Goal: Information Seeking & Learning: Learn about a topic

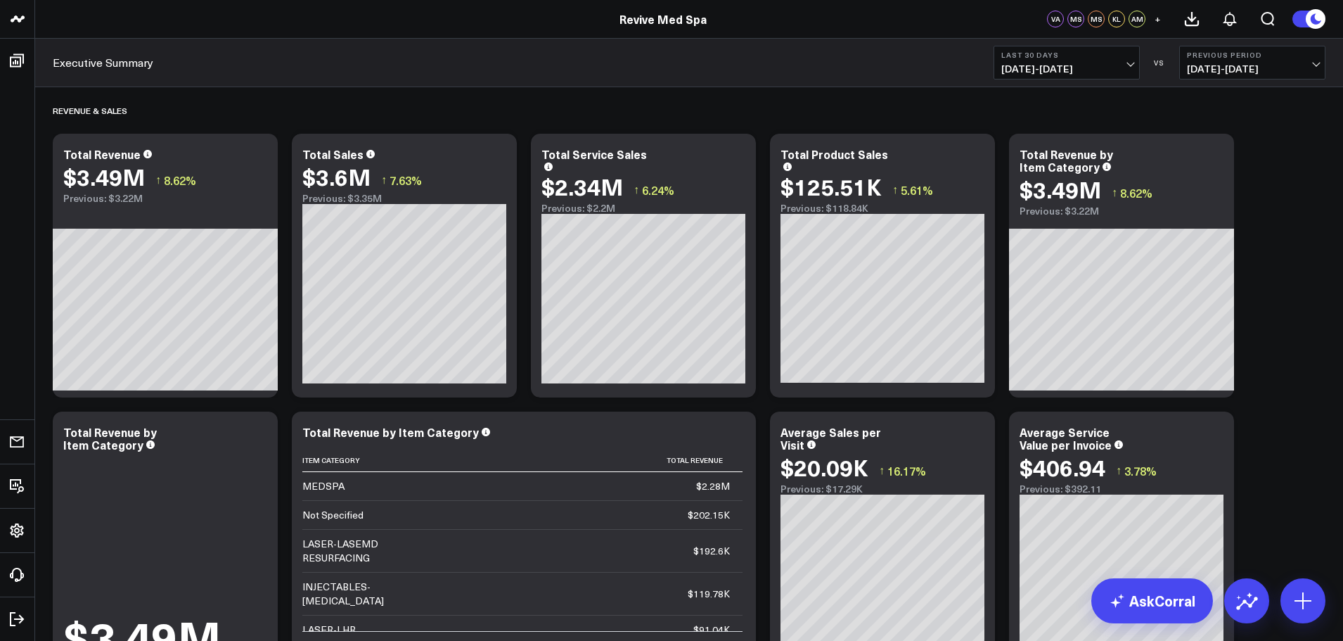
click at [113, 59] on link "Executive Summary" at bounding box center [103, 62] width 101 height 15
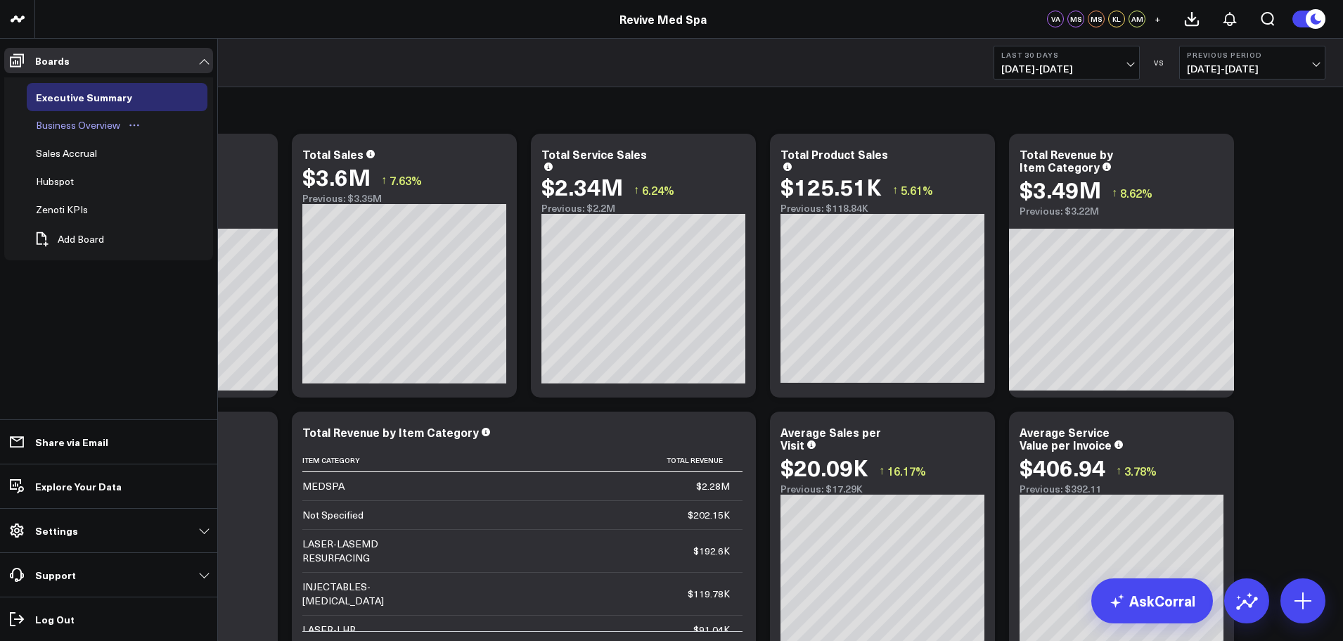
click at [71, 124] on div "Business Overview" at bounding box center [77, 125] width 91 height 17
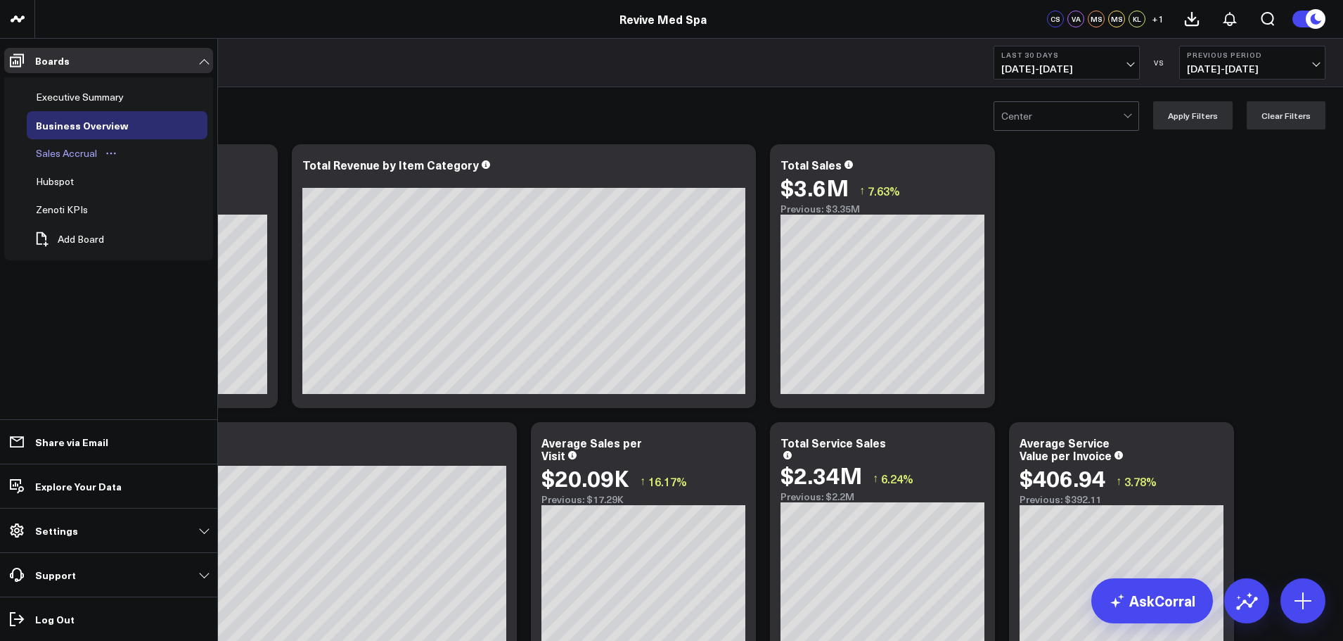
click at [63, 155] on div "Sales Accrual" at bounding box center [66, 153] width 68 height 17
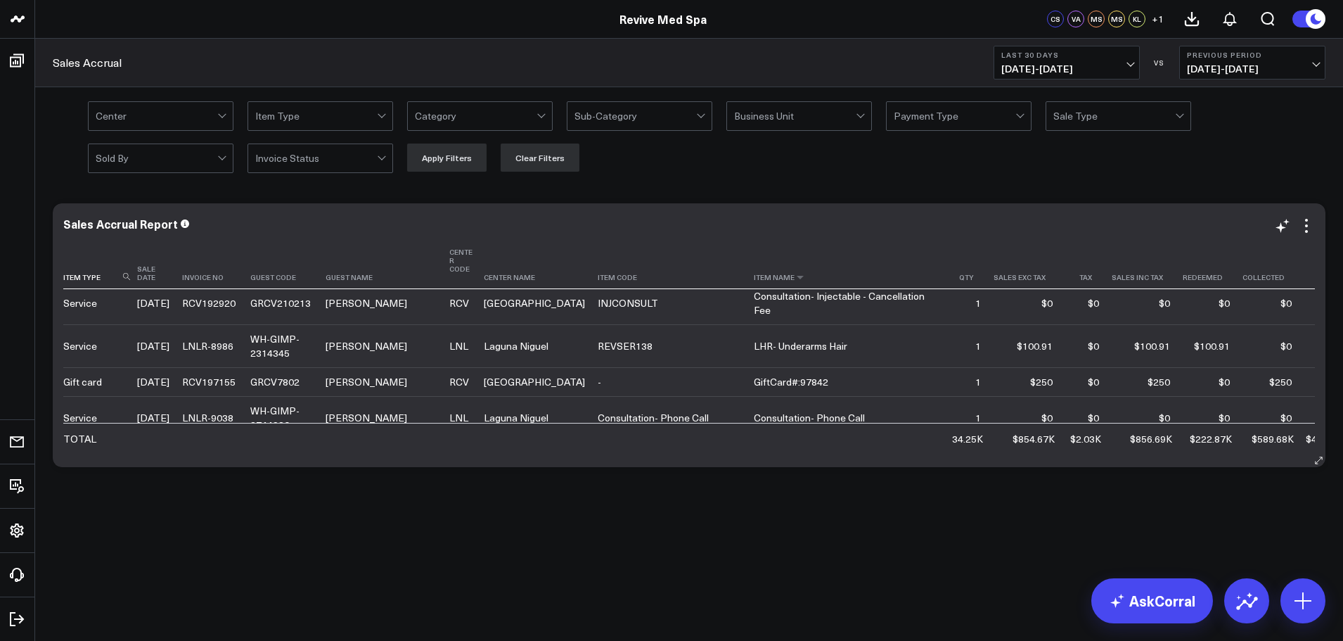
scroll to position [70, 0]
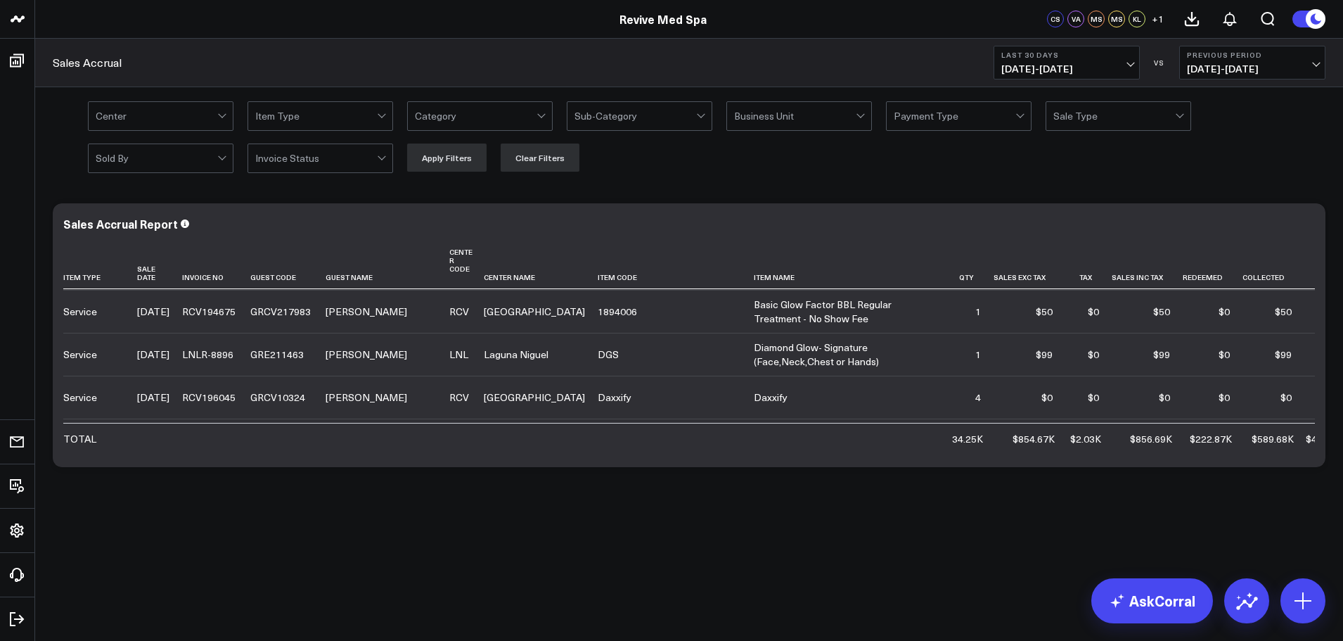
click at [1130, 63] on span "[DATE] - [DATE]" at bounding box center [1066, 68] width 131 height 11
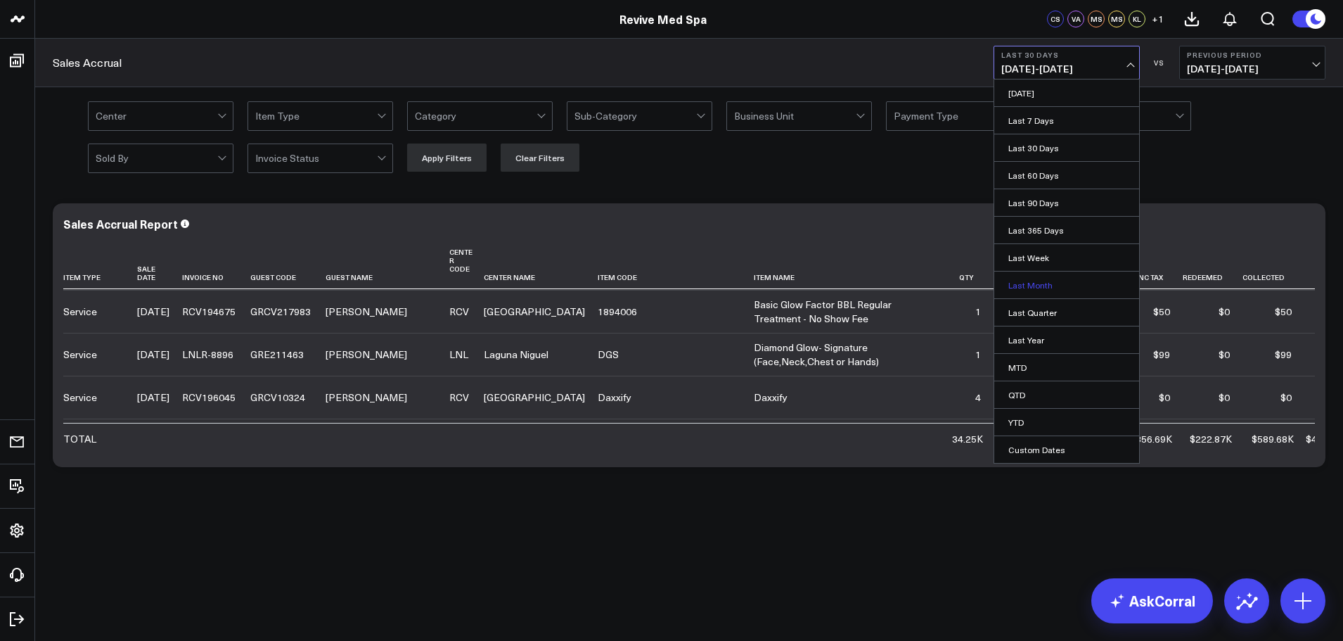
click at [1036, 283] on link "Last Month" at bounding box center [1066, 284] width 145 height 27
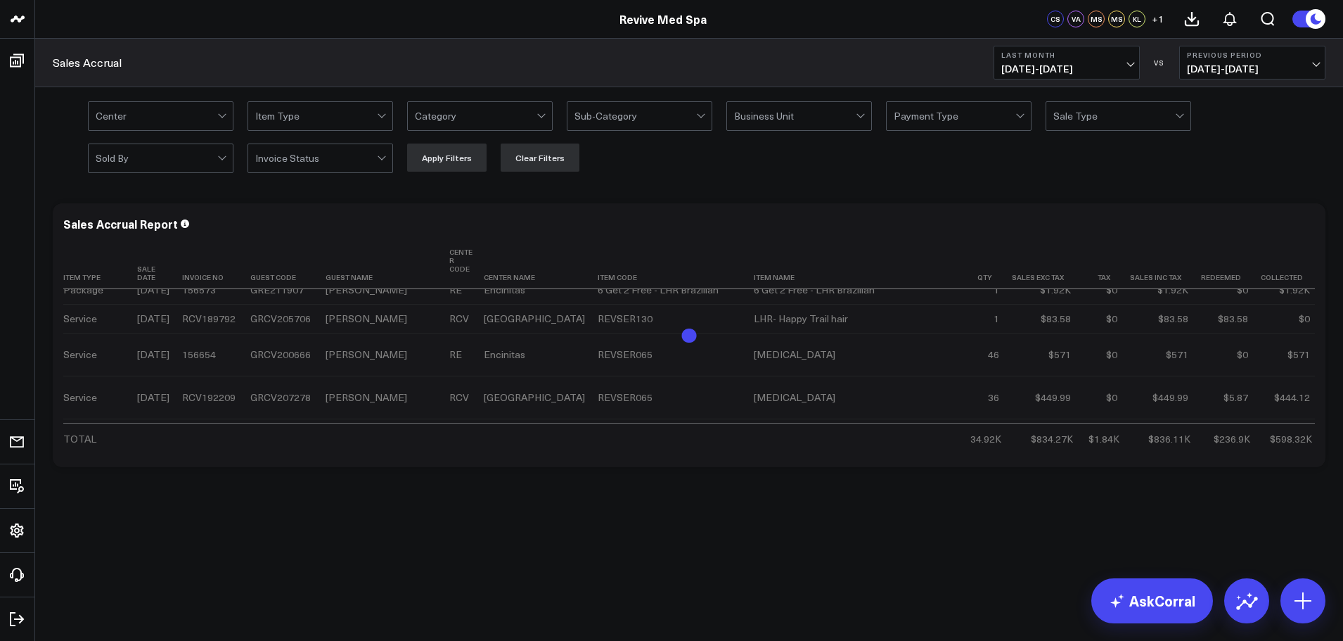
click at [222, 116] on div at bounding box center [222, 114] width 8 height 8
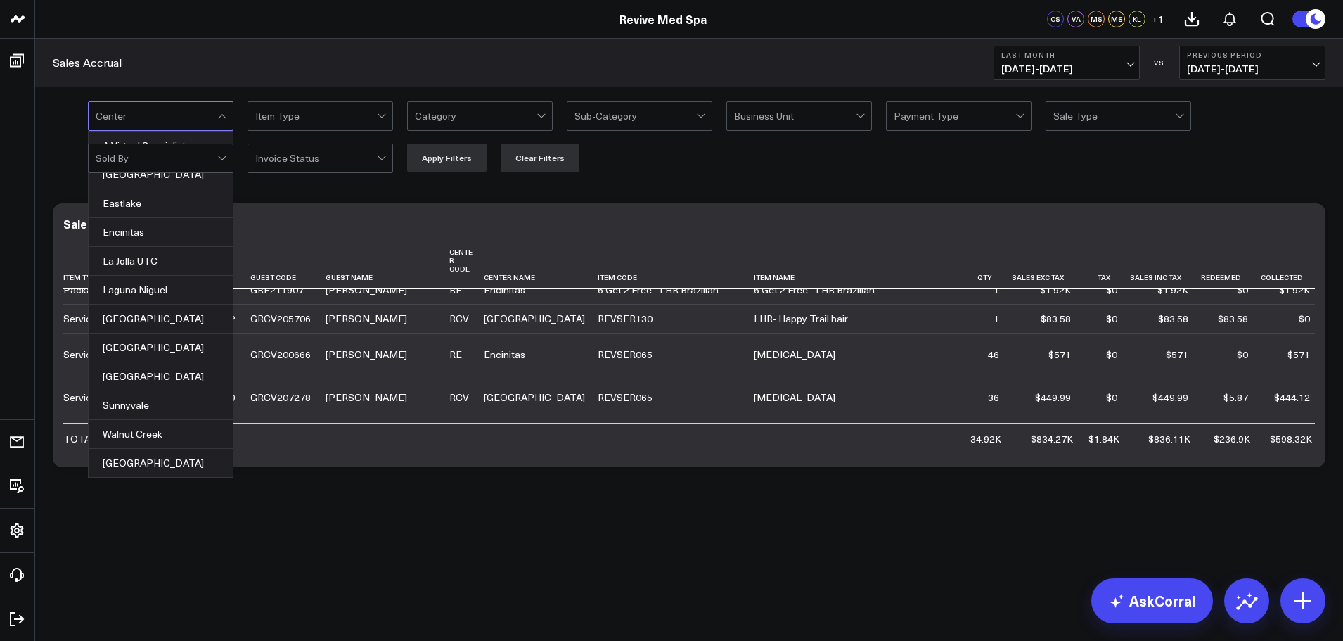
click at [219, 115] on div at bounding box center [222, 118] width 8 height 8
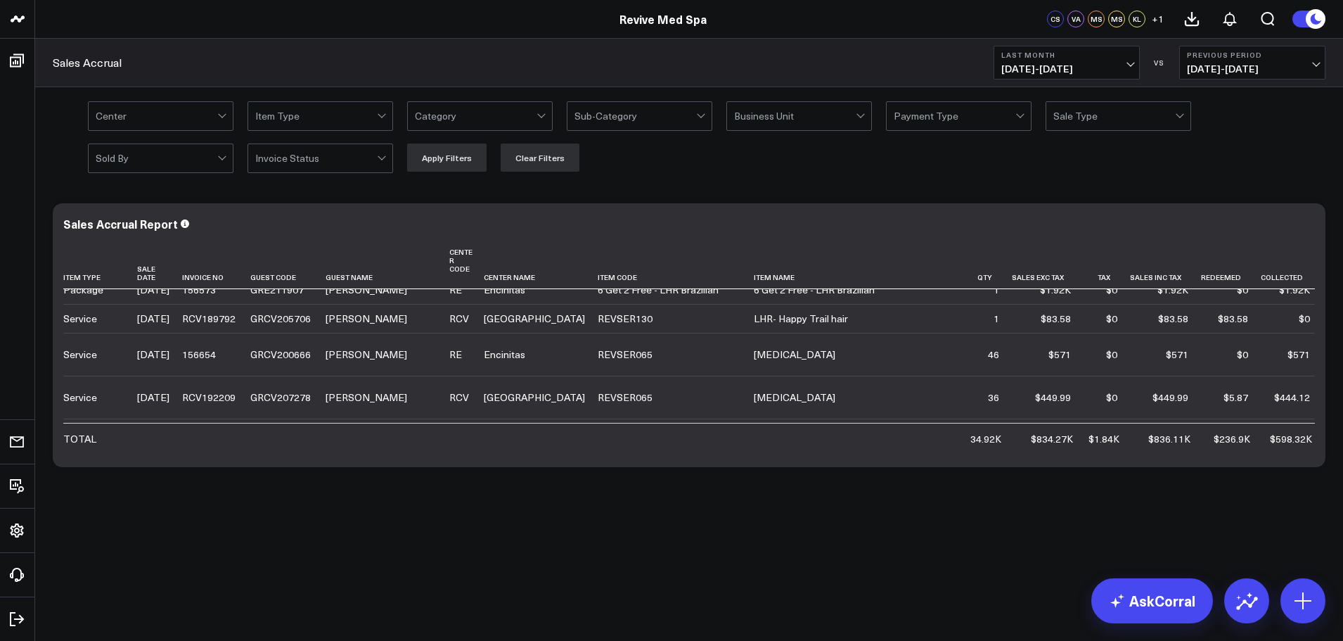
click at [221, 116] on div at bounding box center [222, 114] width 8 height 8
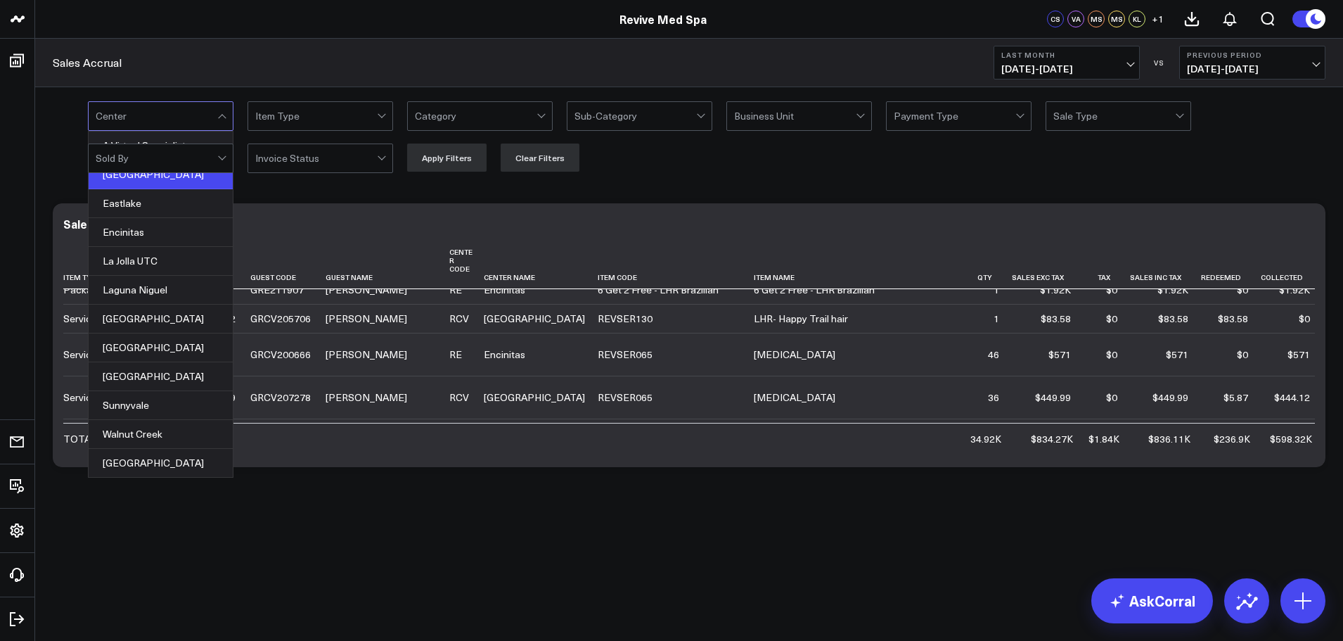
click at [152, 177] on div "[GEOGRAPHIC_DATA]" at bounding box center [161, 174] width 144 height 29
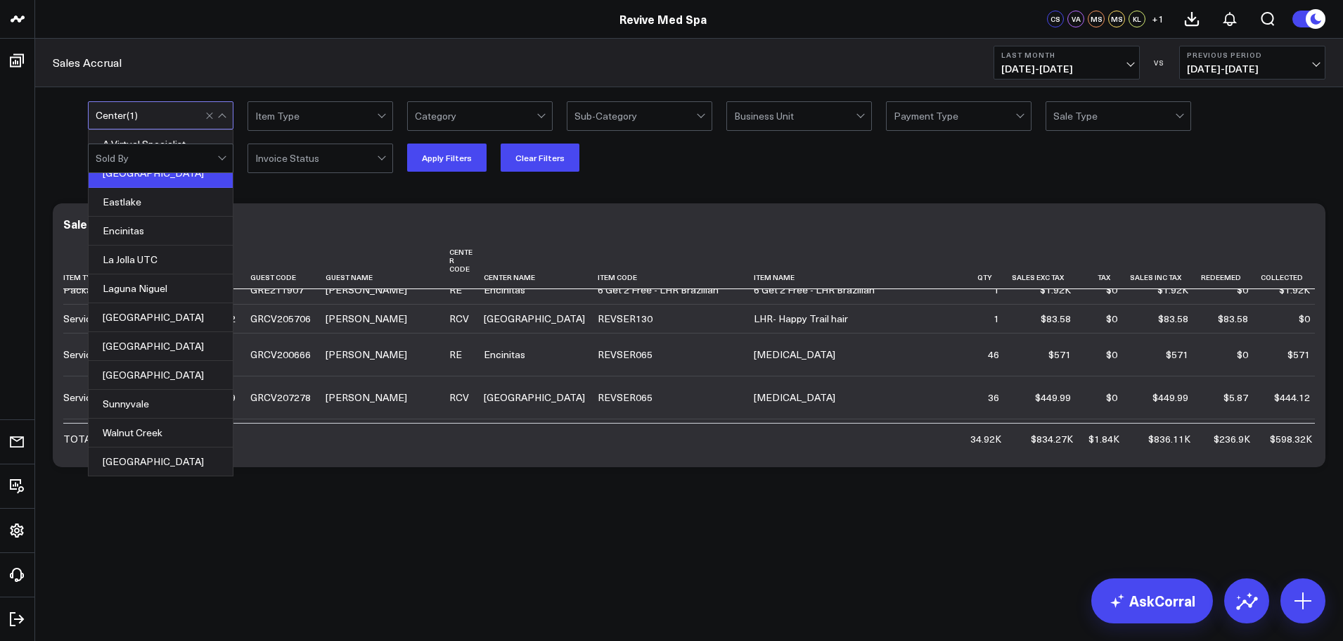
click at [707, 169] on div "option [GEOGRAPHIC_DATA], selected. 12 results available. Use Up and Down to ch…" at bounding box center [707, 136] width 1238 height 70
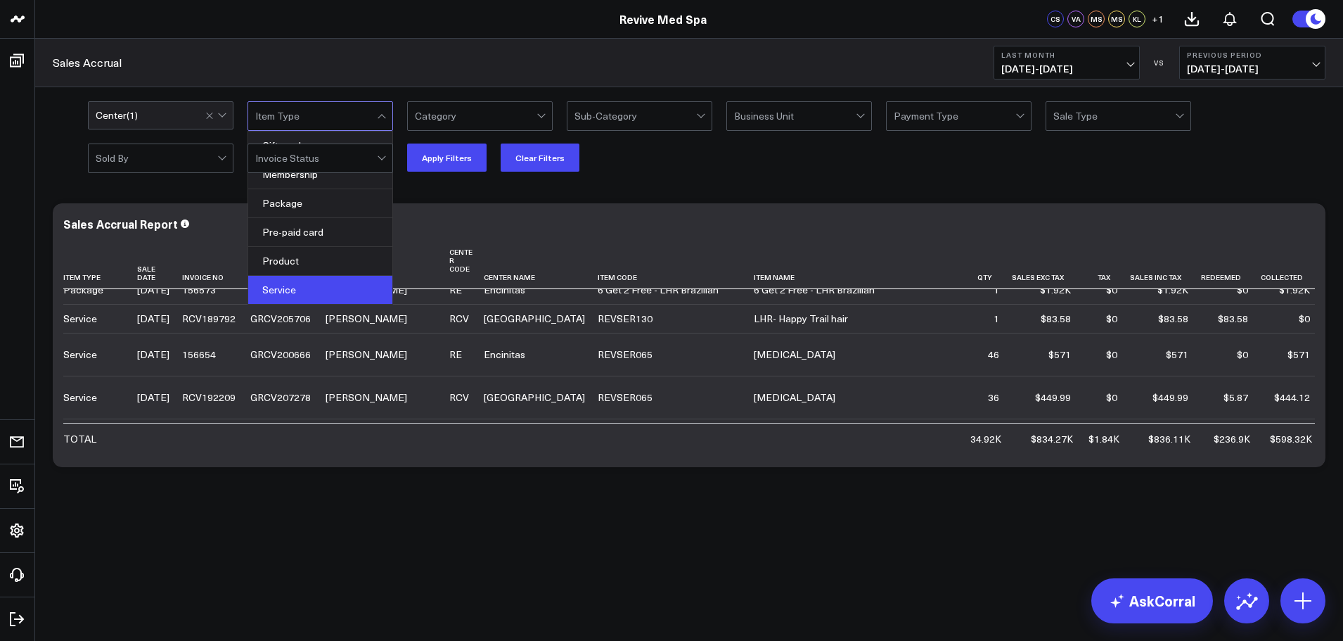
click at [301, 283] on div "Service" at bounding box center [320, 290] width 144 height 28
click at [428, 155] on button "Apply Filters" at bounding box center [446, 157] width 79 height 28
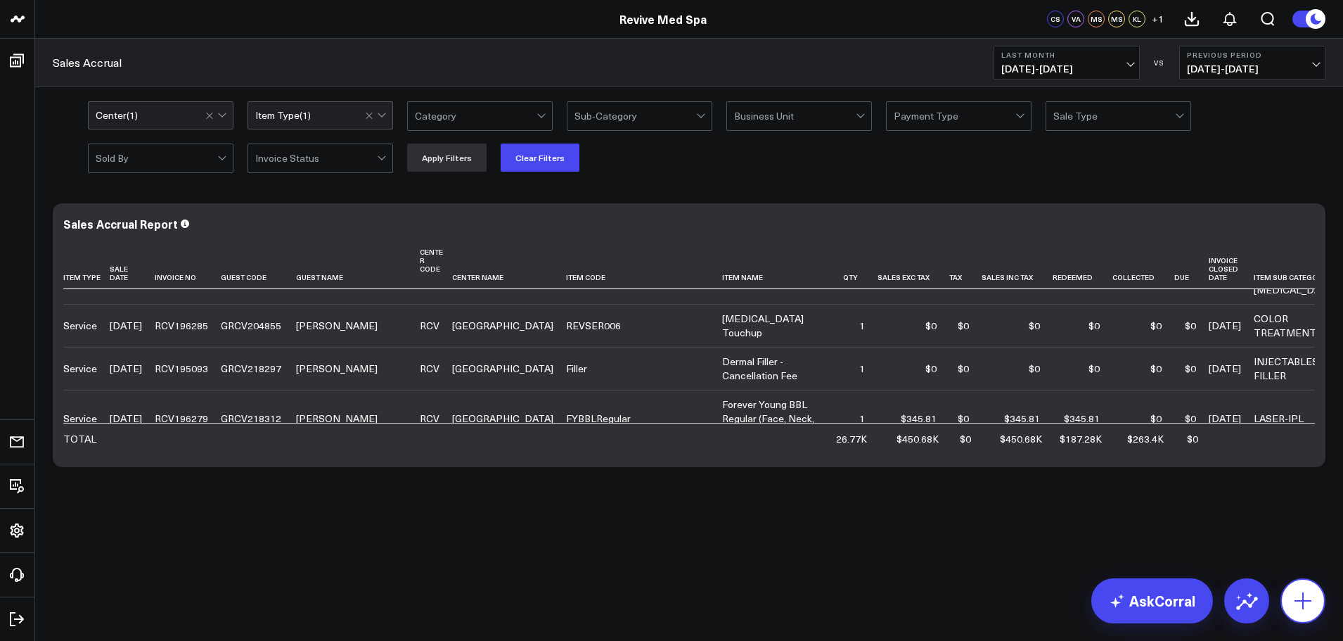
click at [1311, 608] on icon at bounding box center [1303, 600] width 23 height 23
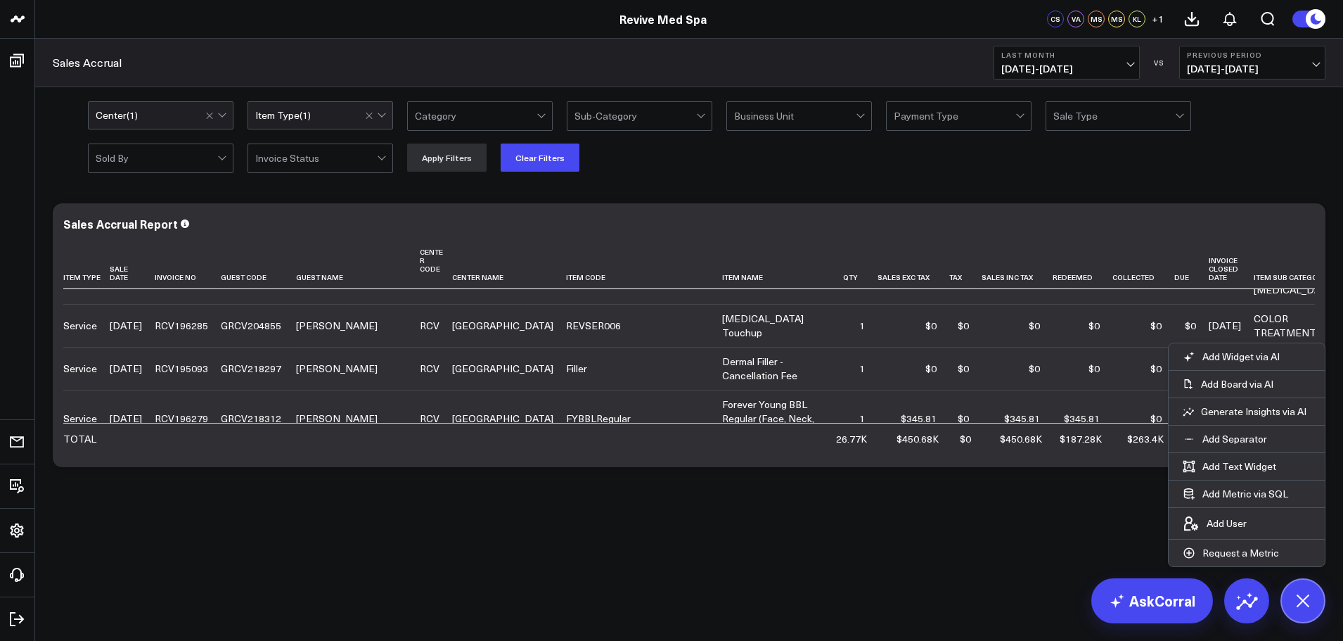
click at [965, 538] on div "Modify via AI Copy link to widget Ask support Remove Create linked copy Executi…" at bounding box center [689, 372] width 1308 height 373
click at [1134, 177] on div "option [GEOGRAPHIC_DATA], selected. Center ( 1 ) option Service, selected. Item…" at bounding box center [689, 136] width 1308 height 98
click at [1018, 541] on div "Modify via AI Copy link to widget Ask support Remove Create linked copy Executi…" at bounding box center [689, 372] width 1308 height 373
drag, startPoint x: 1305, startPoint y: 611, endPoint x: 1202, endPoint y: 612, distance: 103.4
click at [1306, 612] on icon at bounding box center [1303, 600] width 32 height 32
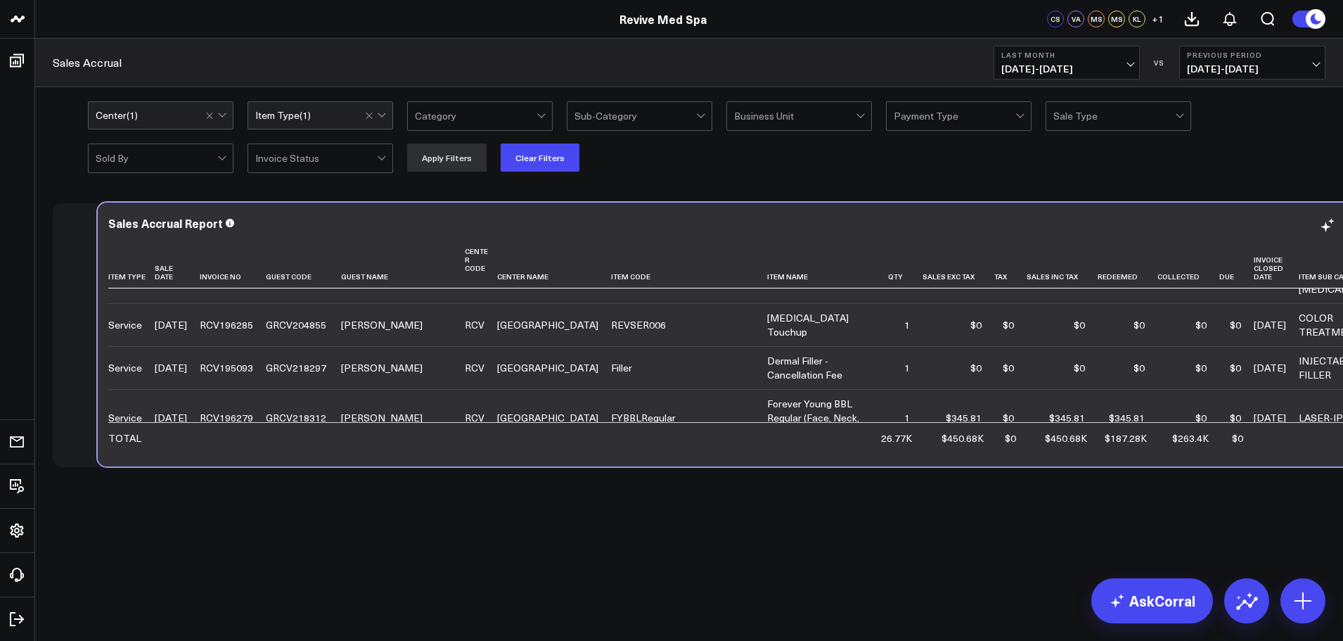
drag, startPoint x: 484, startPoint y: 456, endPoint x: 529, endPoint y: 456, distance: 45.0
click at [529, 456] on div "Sales Accrual Report Item Type Sale Date Invoice No Guest Code Guest Name Cente…" at bounding box center [734, 335] width 1273 height 264
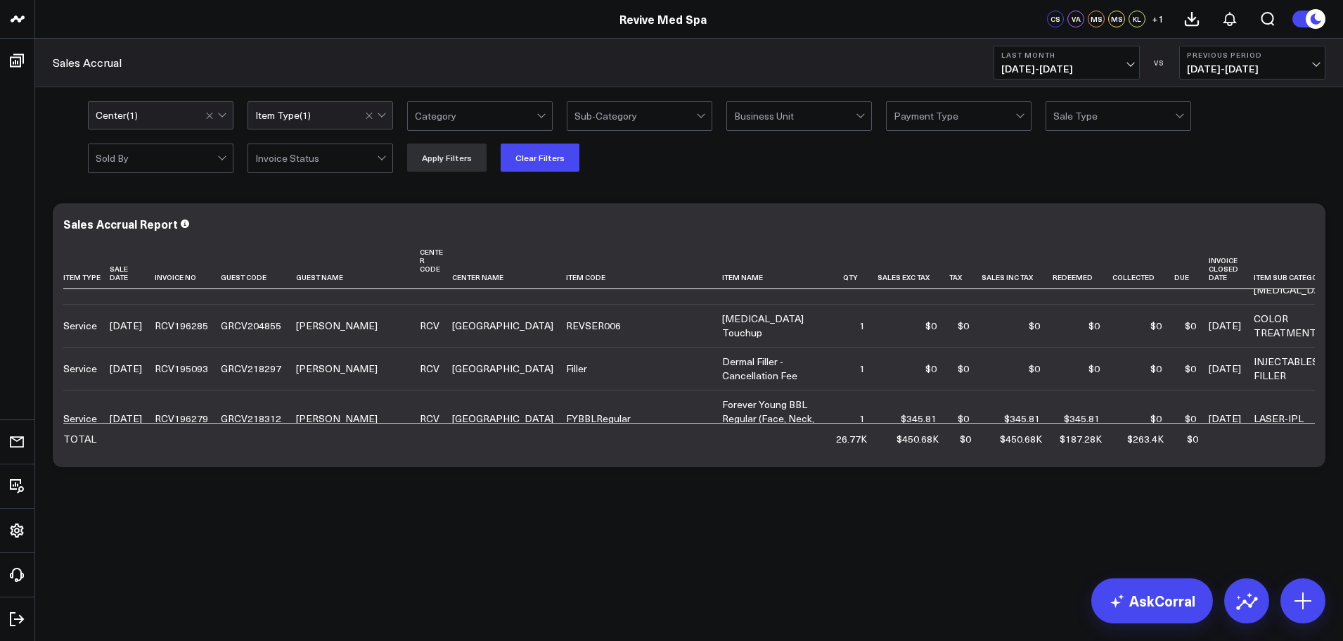
click at [383, 165] on div at bounding box center [383, 158] width 12 height 28
click at [383, 162] on div at bounding box center [382, 160] width 8 height 8
click at [384, 118] on div at bounding box center [377, 115] width 24 height 27
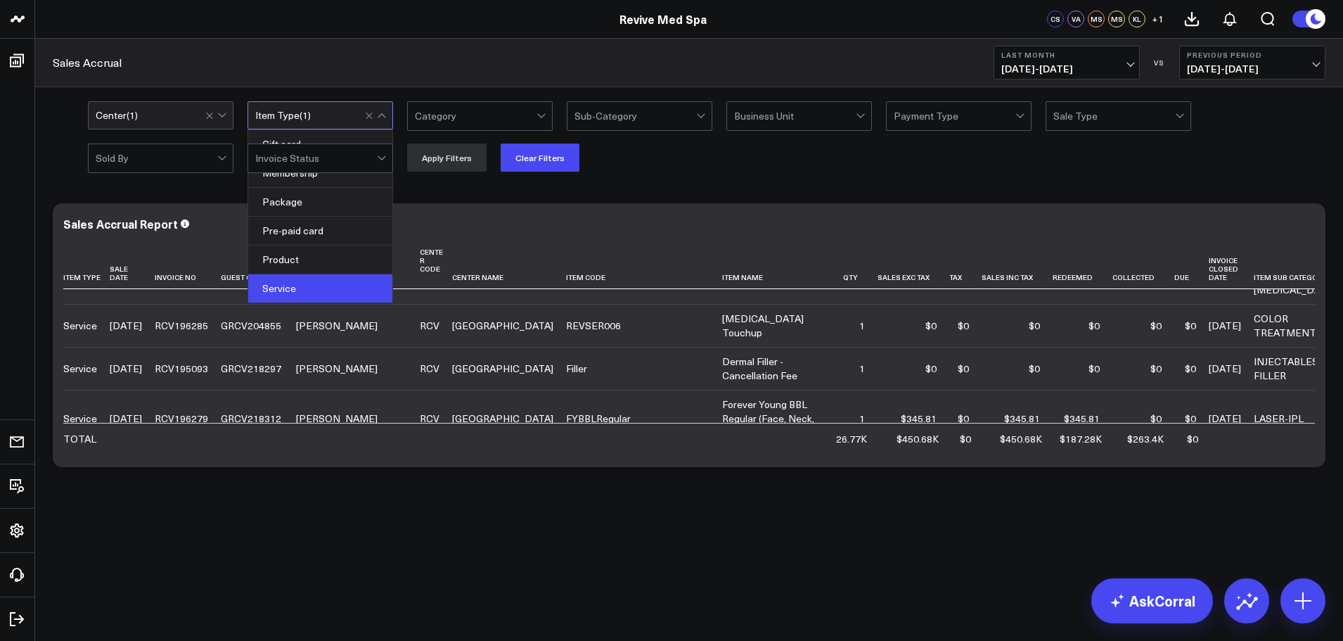
click at [384, 118] on div at bounding box center [382, 117] width 8 height 8
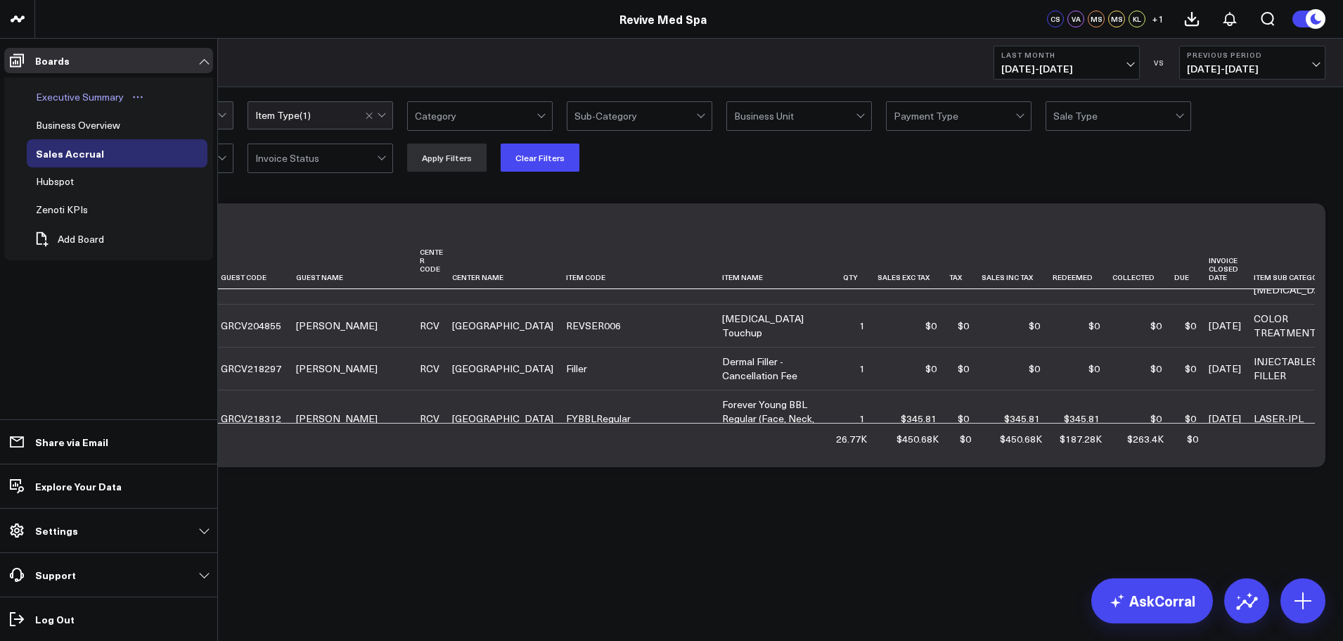
click at [66, 98] on div "Executive Summary" at bounding box center [79, 97] width 95 height 17
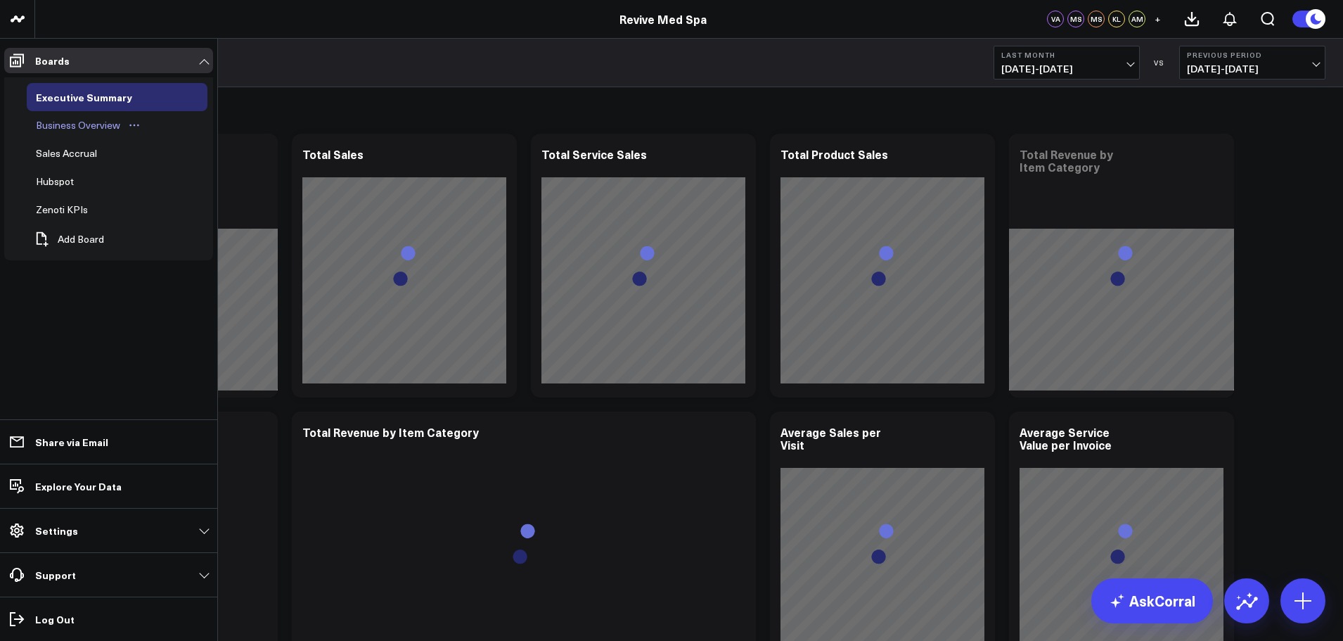
click at [68, 125] on div "Business Overview" at bounding box center [77, 125] width 91 height 17
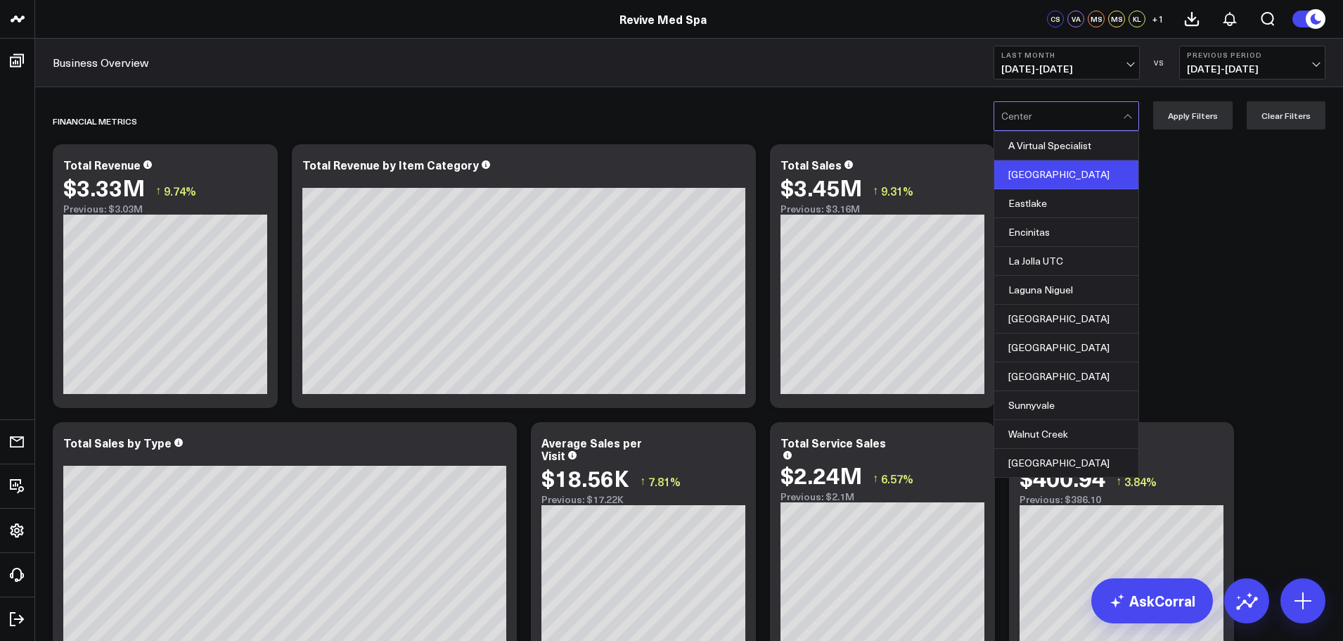
click at [1048, 181] on div "[GEOGRAPHIC_DATA]" at bounding box center [1066, 174] width 144 height 29
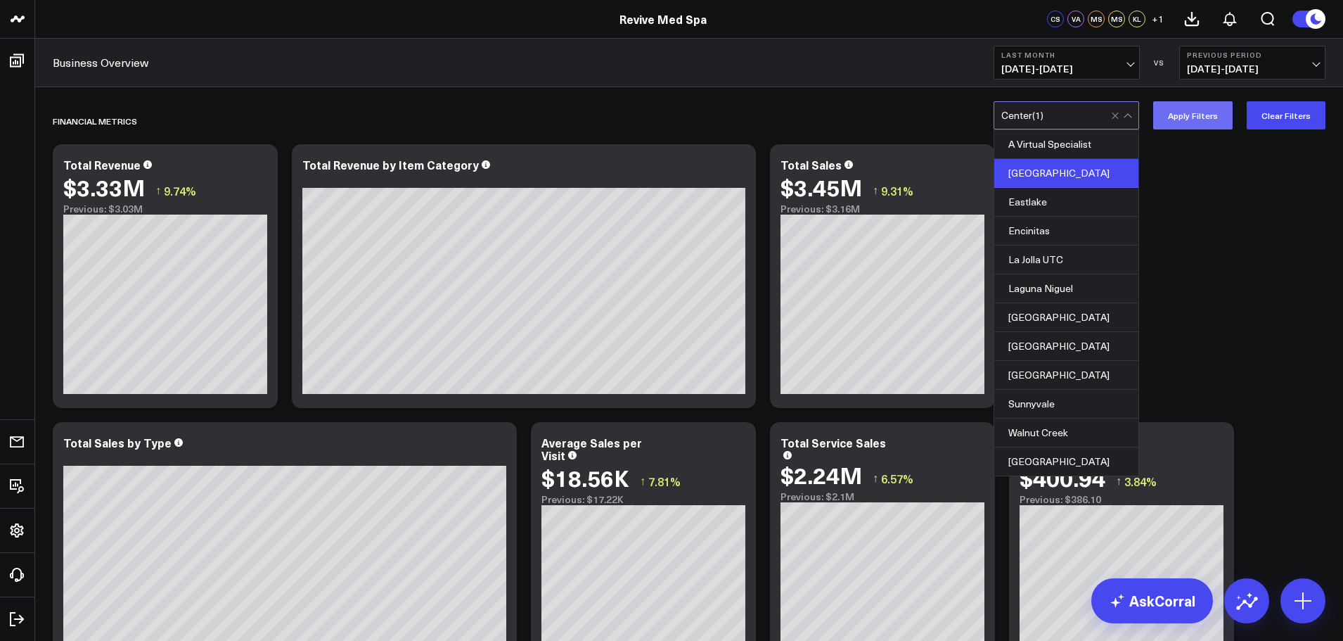
click at [1193, 115] on button "Apply Filters" at bounding box center [1192, 115] width 79 height 28
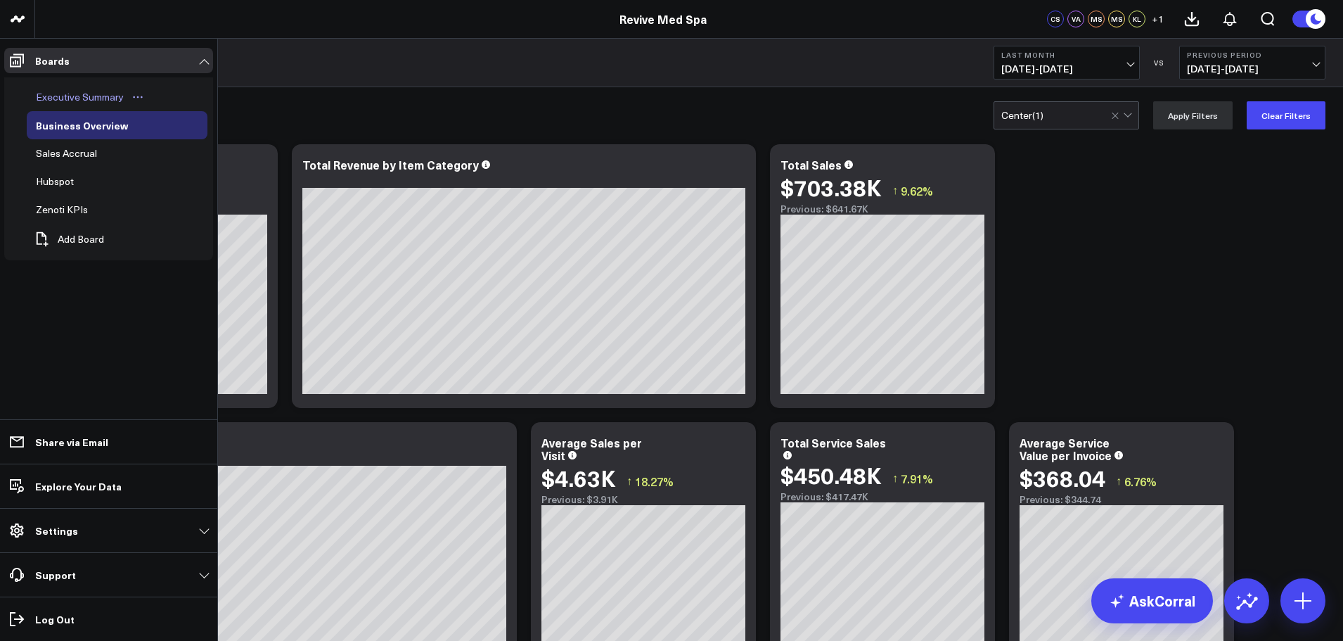
click at [72, 96] on div "Executive Summary" at bounding box center [79, 97] width 95 height 17
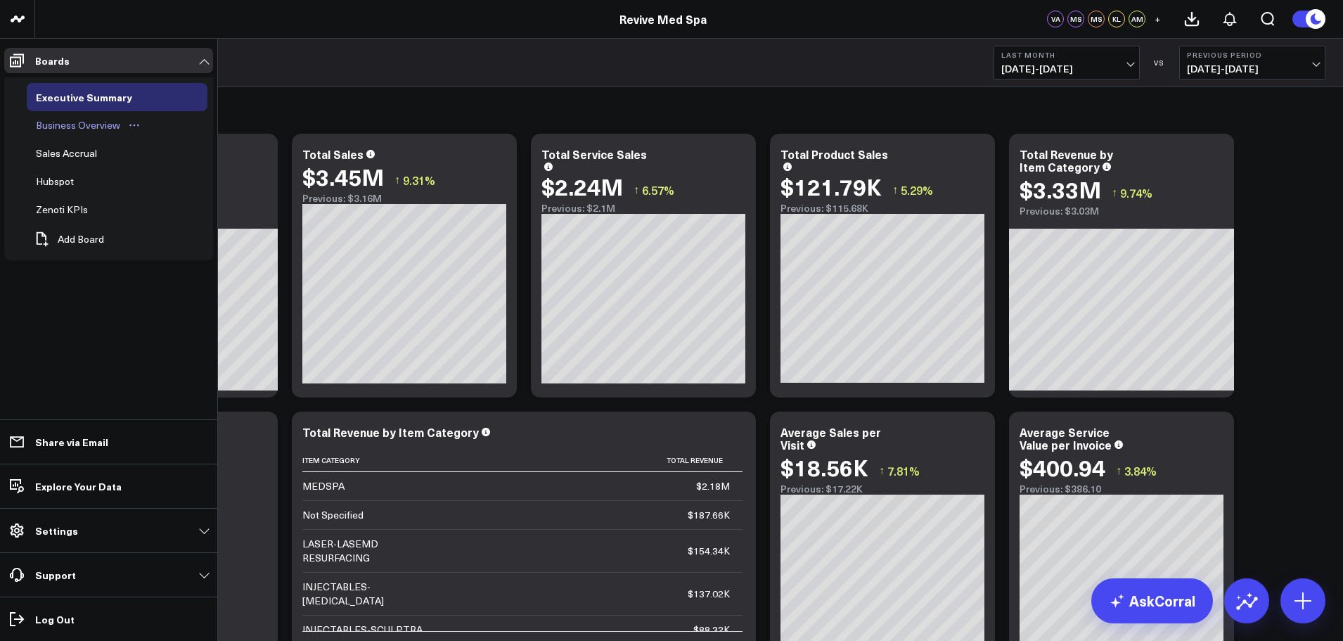
click at [43, 126] on div "Business Overview" at bounding box center [77, 125] width 91 height 17
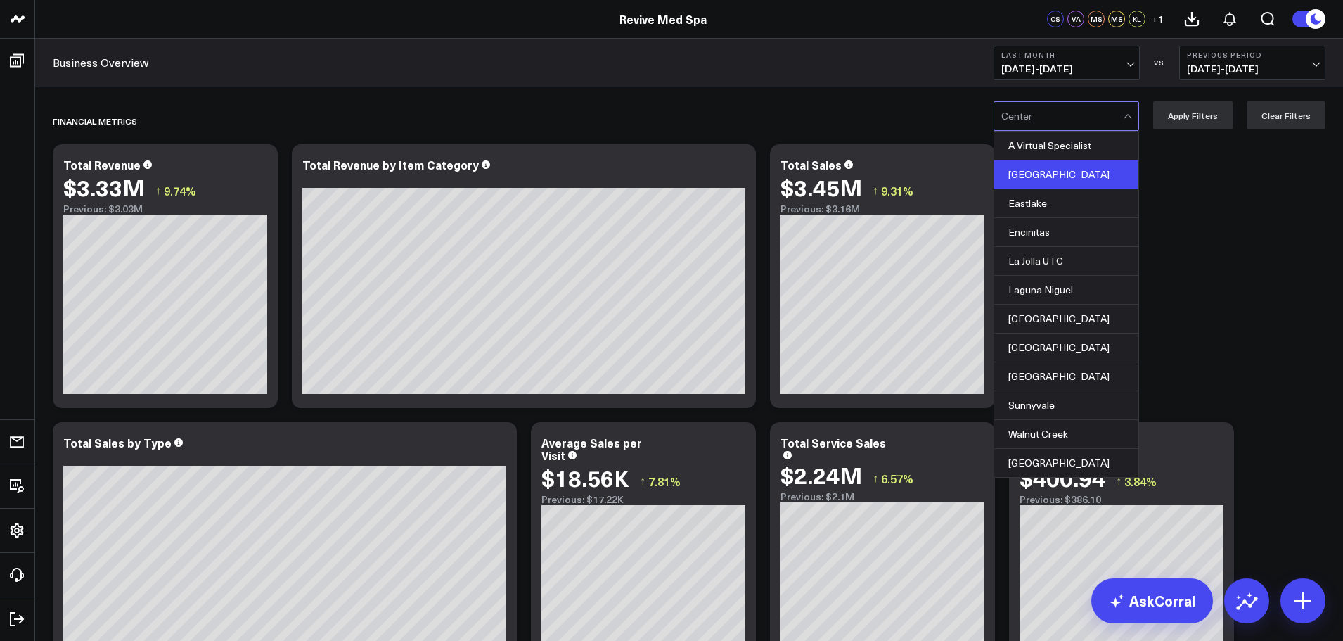
click at [1067, 177] on div "[GEOGRAPHIC_DATA]" at bounding box center [1066, 174] width 144 height 29
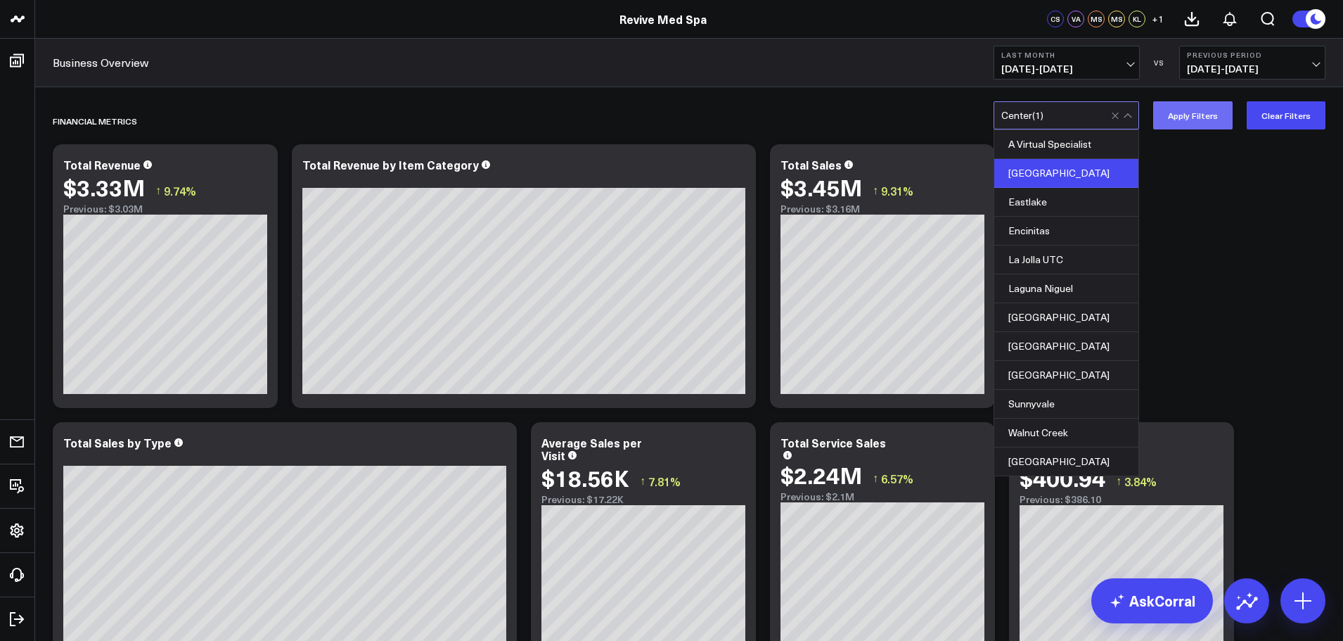
click at [1186, 121] on button "Apply Filters" at bounding box center [1192, 115] width 79 height 28
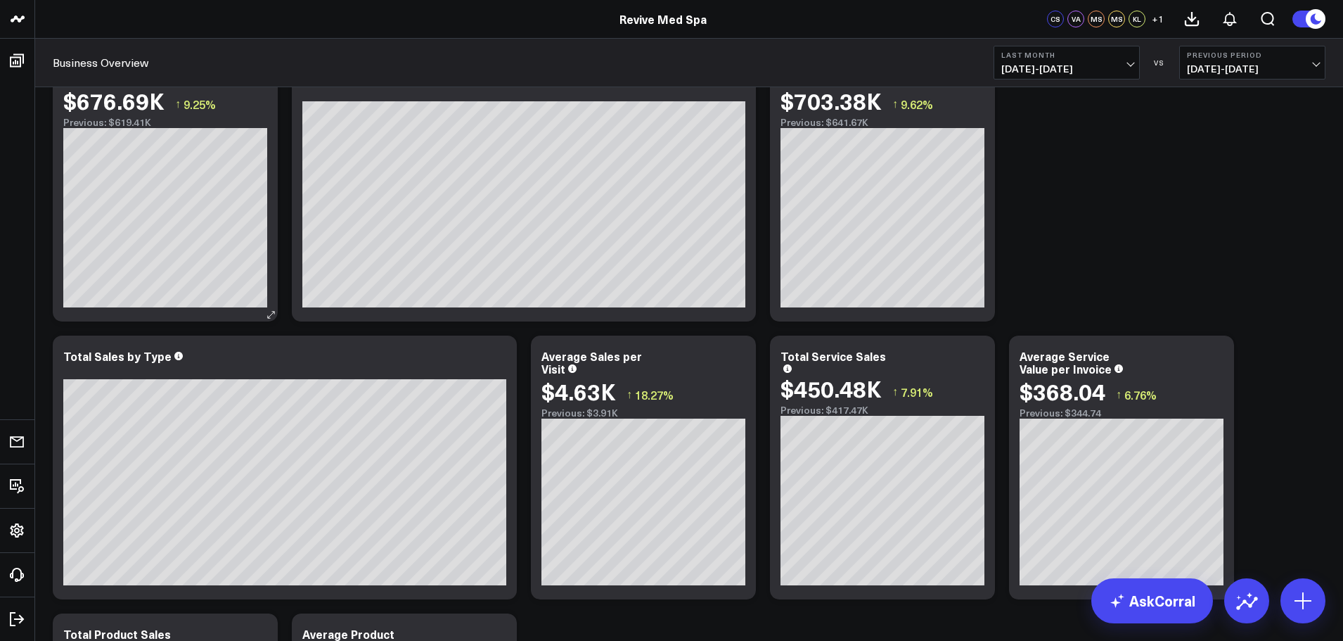
scroll to position [141, 0]
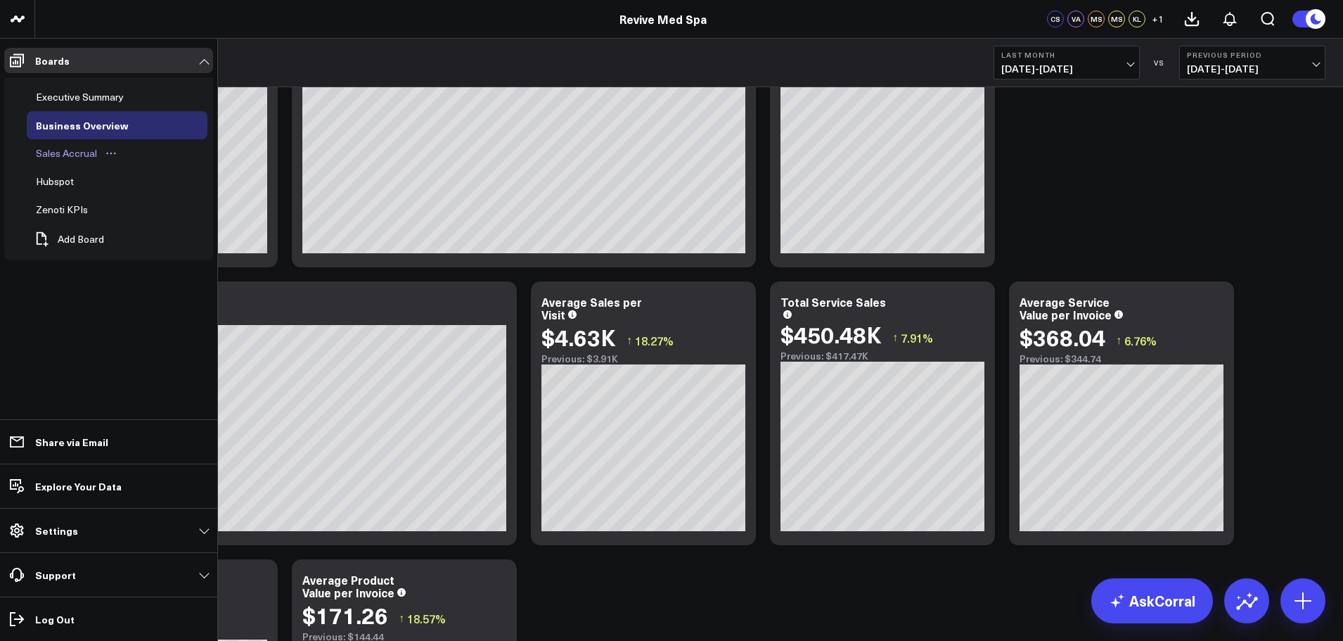
click at [58, 158] on div "Sales Accrual" at bounding box center [66, 153] width 68 height 17
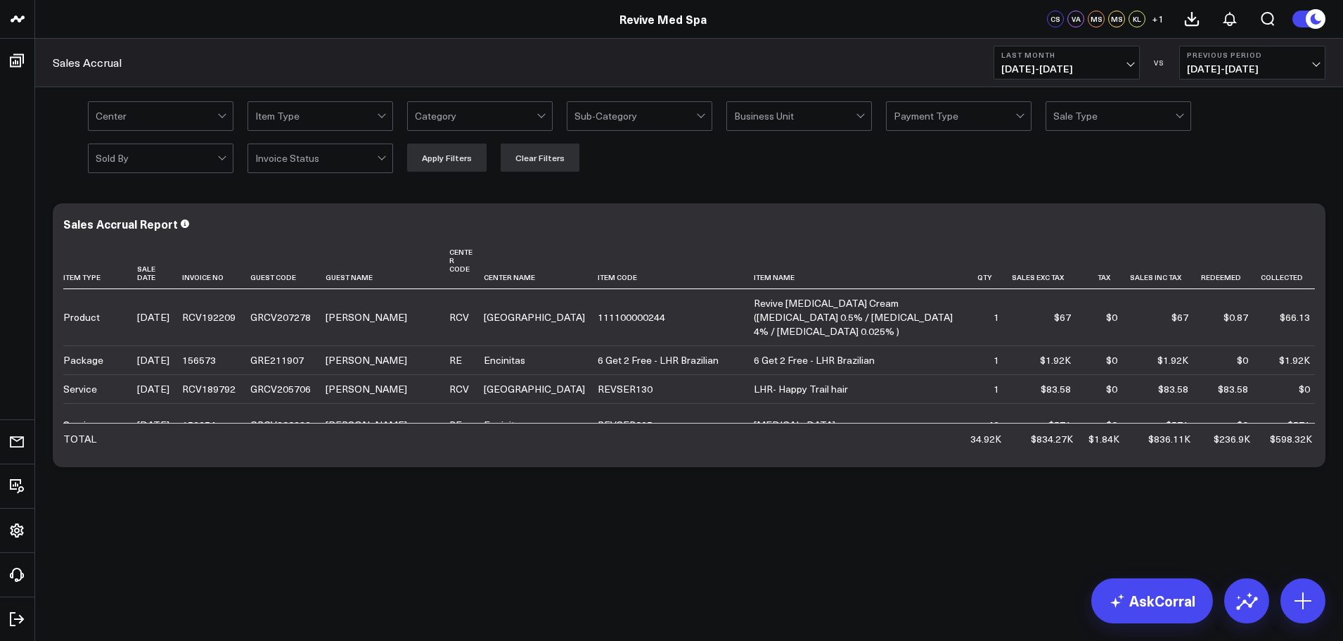
click at [383, 115] on div at bounding box center [382, 114] width 8 height 8
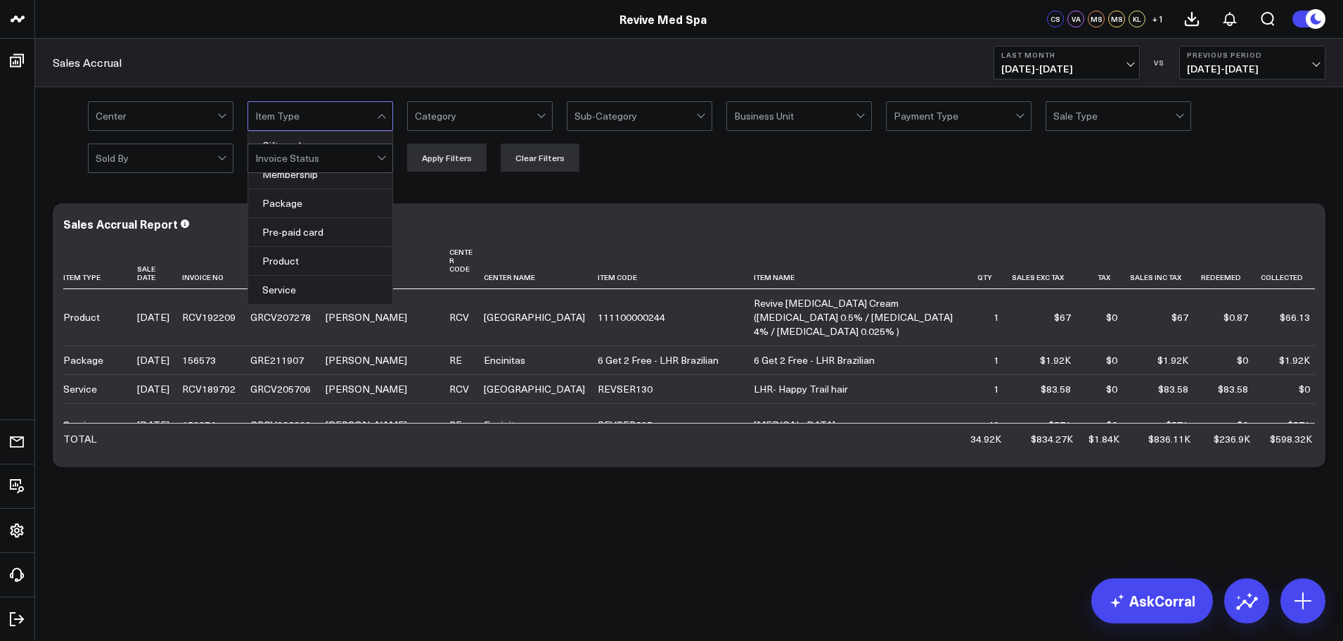
click at [727, 185] on div "option [GEOGRAPHIC_DATA], selected. Center 6 results available. Use Up and Down…" at bounding box center [689, 136] width 1308 height 98
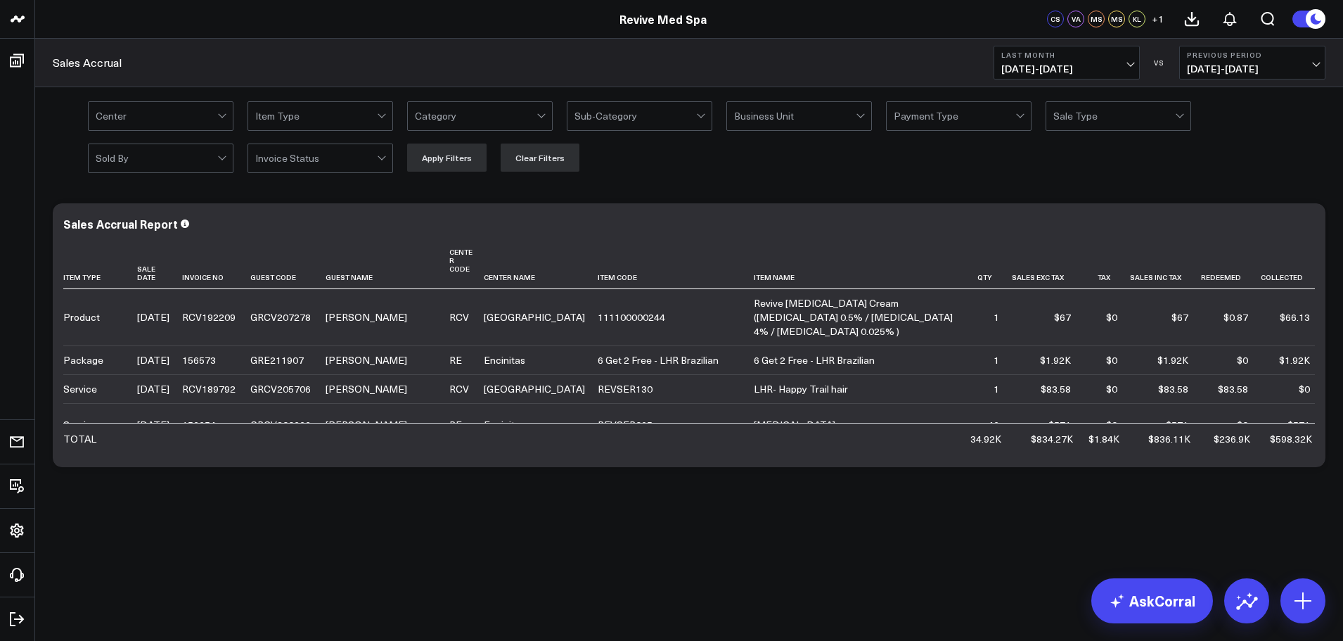
click at [388, 115] on div at bounding box center [383, 116] width 12 height 28
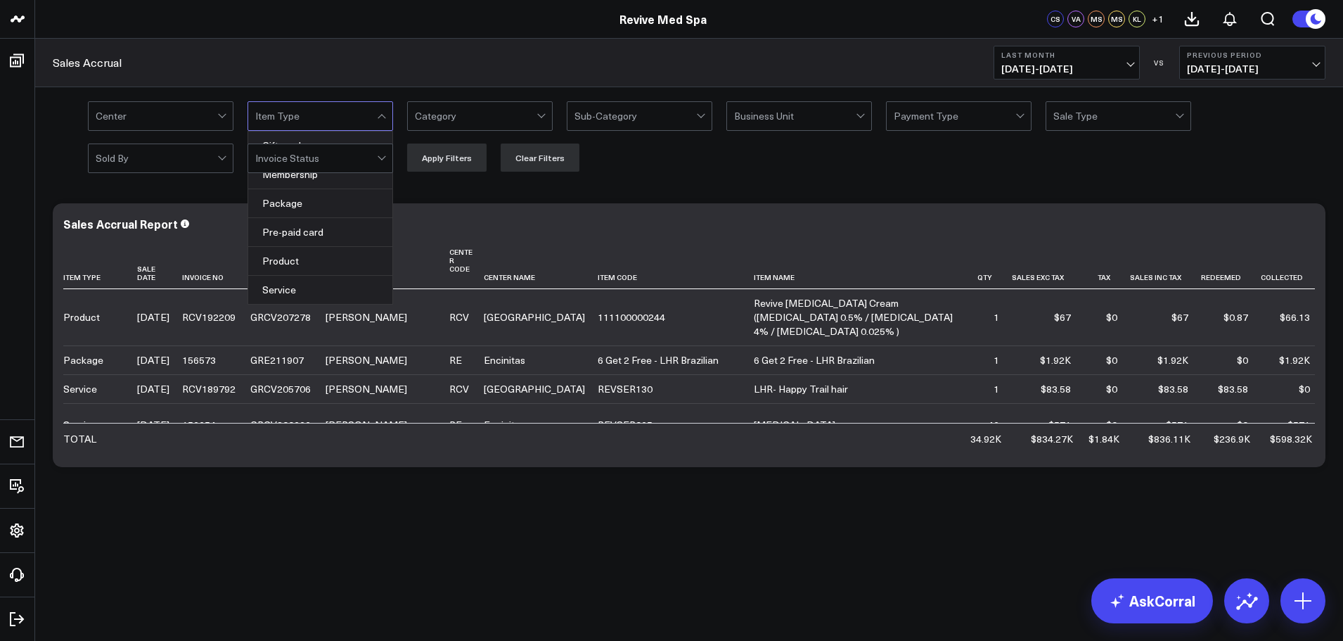
click at [778, 168] on div "option [GEOGRAPHIC_DATA], selected. Center 6 results available. Use Up and Down…" at bounding box center [707, 136] width 1238 height 70
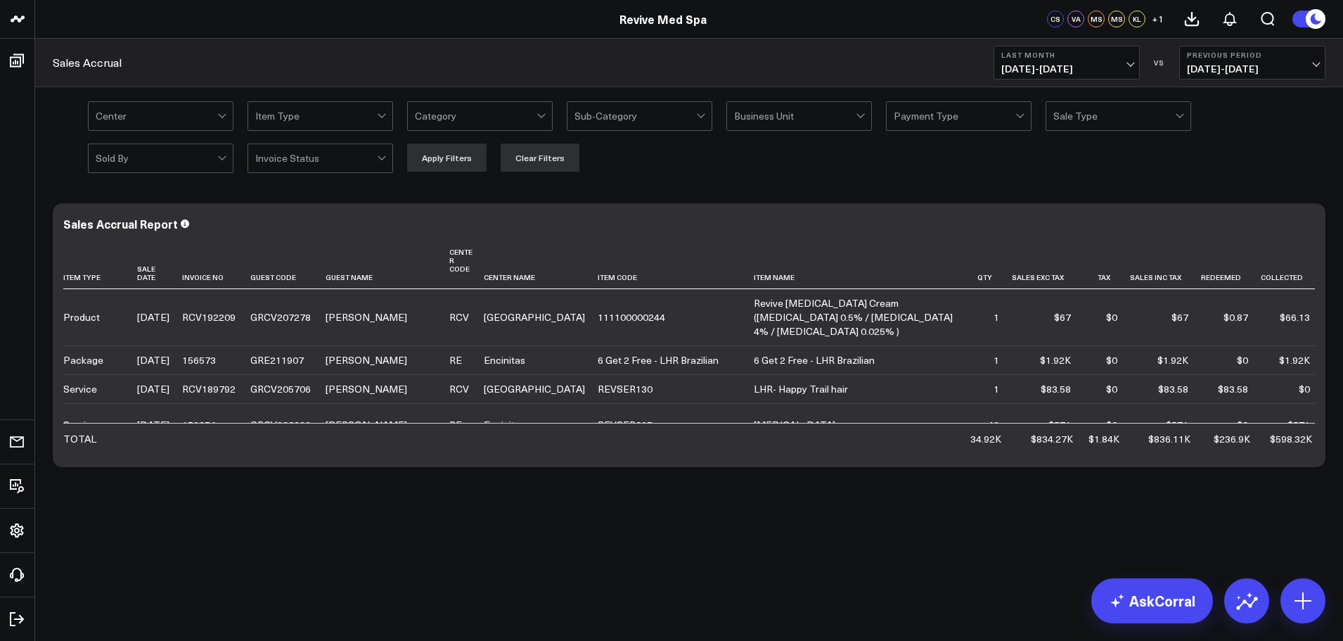
click at [378, 158] on div at bounding box center [383, 158] width 12 height 28
click at [378, 113] on div at bounding box center [383, 116] width 12 height 28
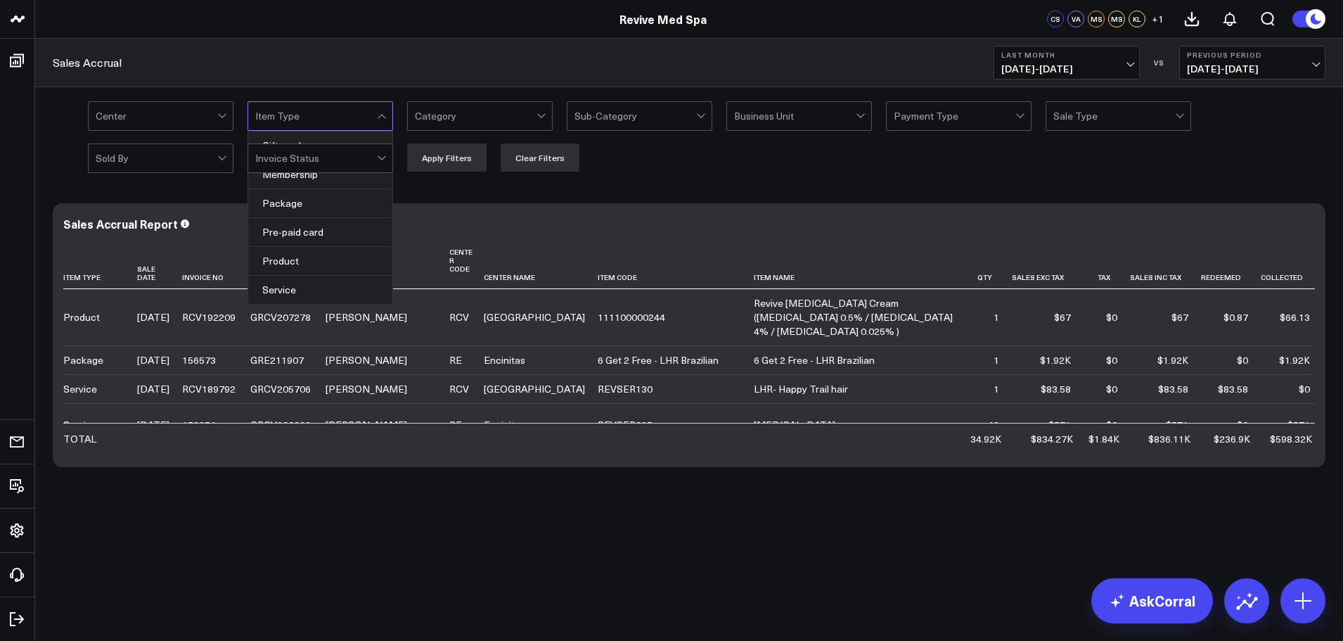
click at [378, 113] on div at bounding box center [383, 116] width 12 height 28
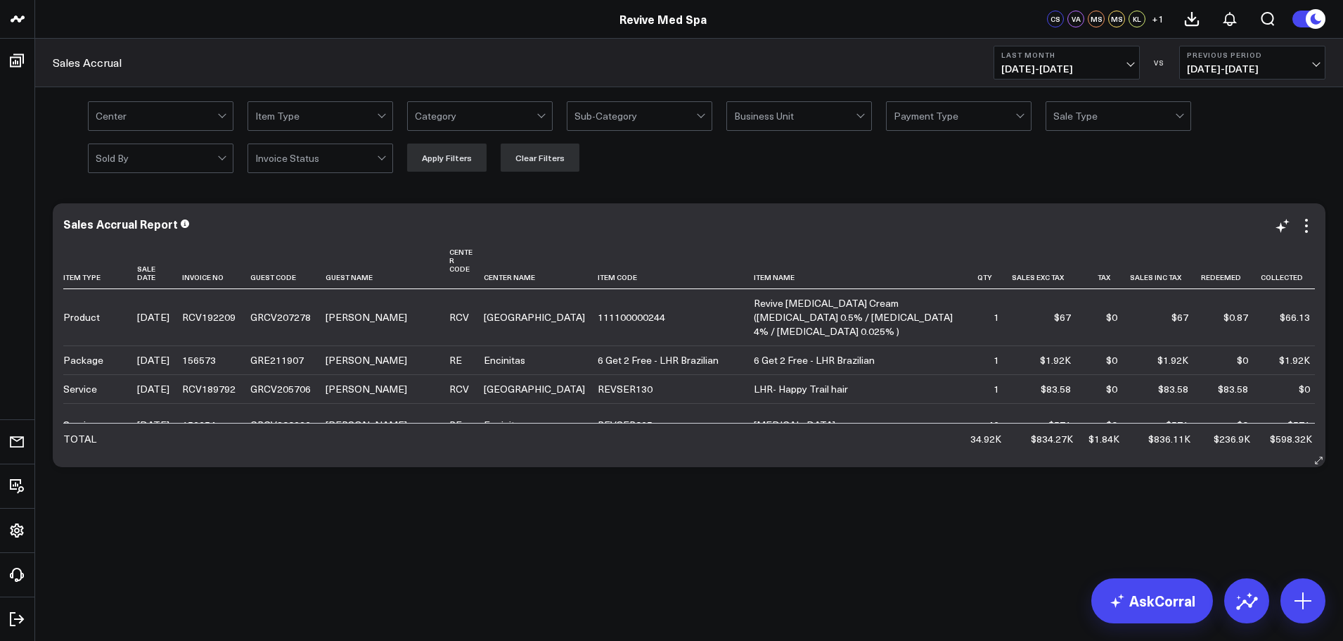
click at [569, 467] on div "Sales Accrual Report Item Type Sale Date Invoice No Guest Code Guest Name Cente…" at bounding box center [689, 335] width 1273 height 264
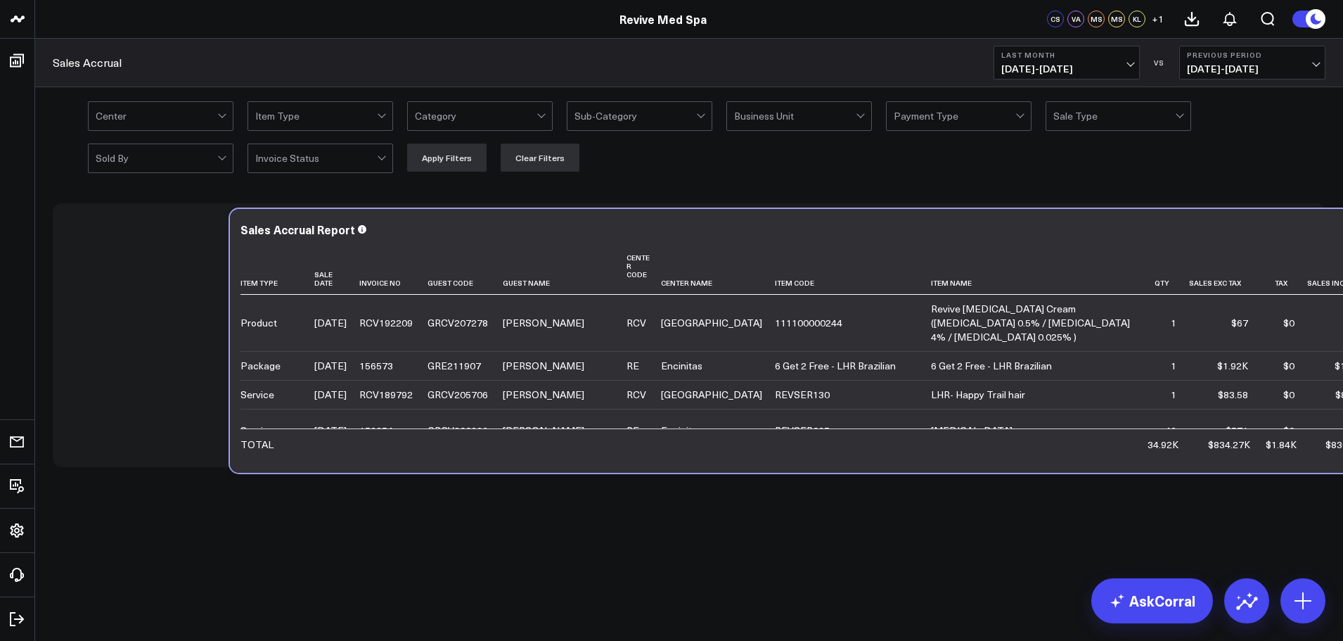
drag, startPoint x: 794, startPoint y: 453, endPoint x: 971, endPoint y: 458, distance: 177.3
click at [971, 458] on div "Sales Accrual Report Item Type Sale Date Invoice No Guest Code Guest Name Cente…" at bounding box center [866, 341] width 1273 height 264
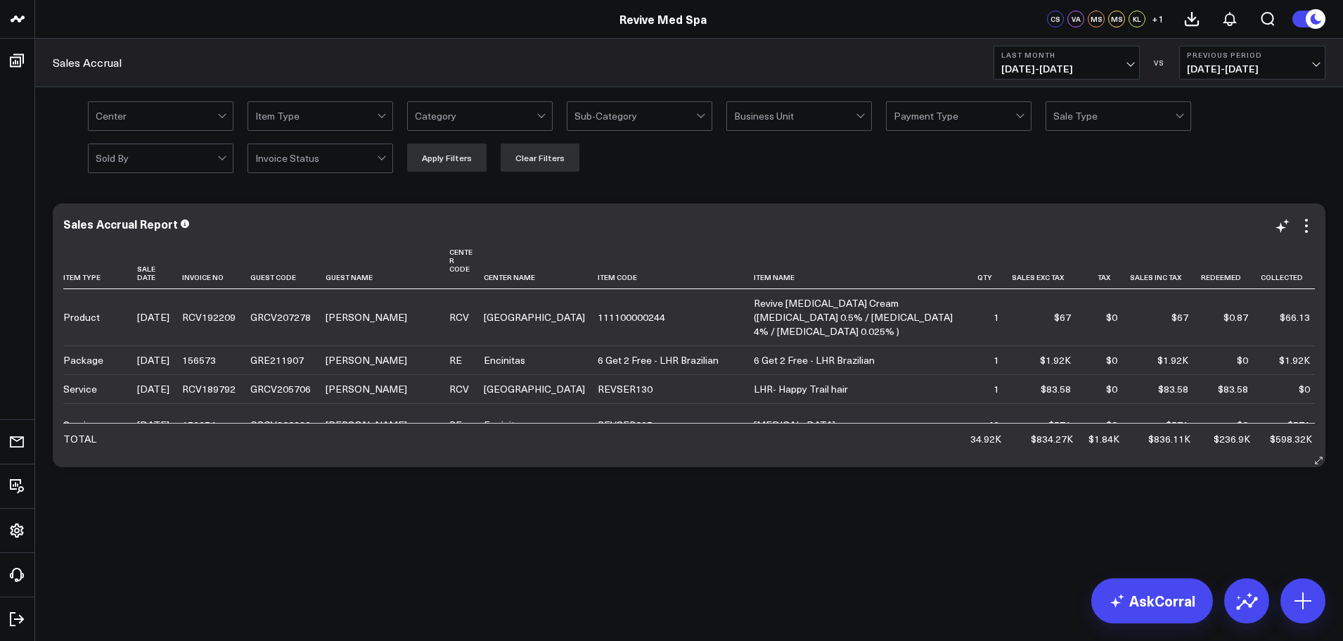
click at [1157, 454] on div "Sales Accrual Report Item Type Sale Date Invoice No Guest Code Guest Name Cente…" at bounding box center [689, 335] width 1273 height 264
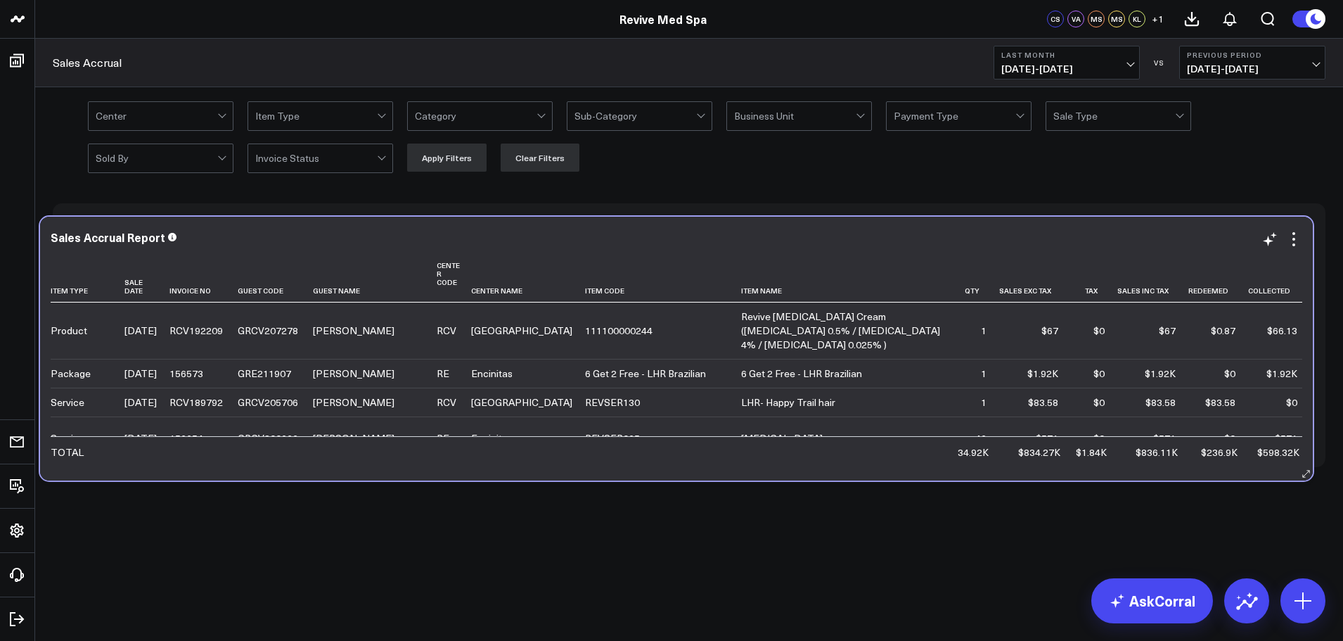
drag, startPoint x: 992, startPoint y: 423, endPoint x: 1144, endPoint y: 467, distance: 158.0
click at [1144, 467] on div "Sales Accrual Report Item Type Sale Date Invoice No Guest Code Guest Name Cente…" at bounding box center [676, 349] width 1273 height 264
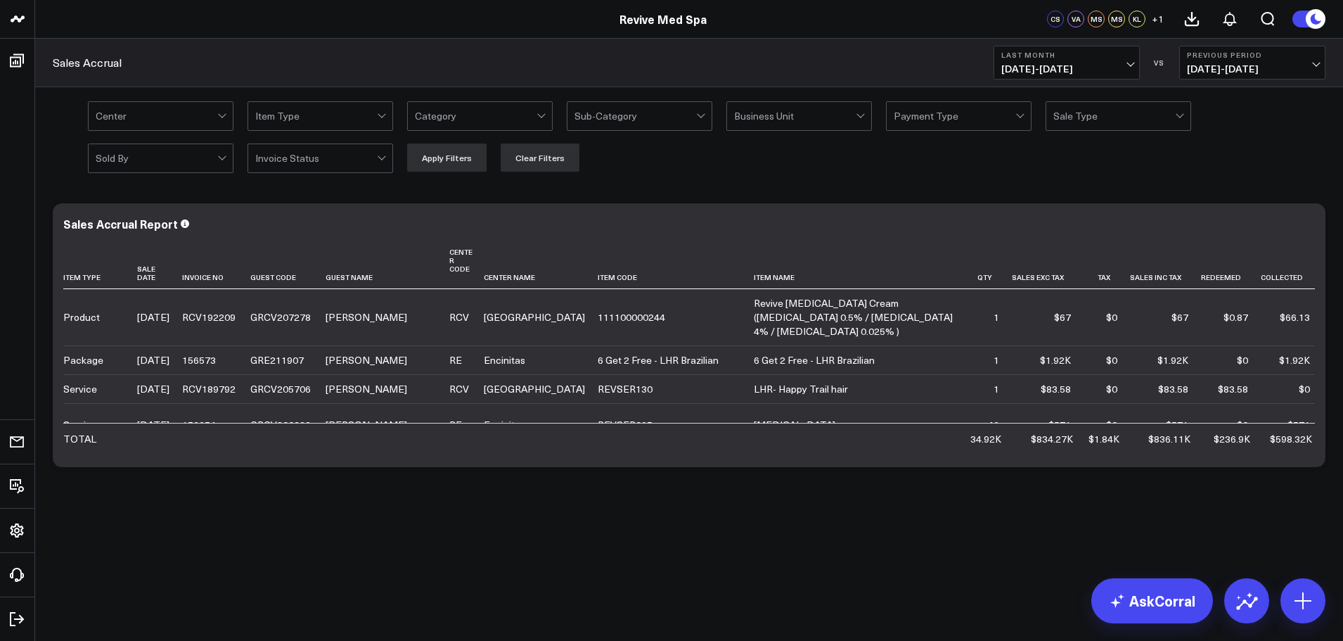
click at [803, 558] on body "Revive Med Spa Revive Med Spa CS VA MS MS KL + 1 Sales Accrual Last Month [DATE…" at bounding box center [671, 320] width 1343 height 641
click at [222, 122] on div at bounding box center [223, 116] width 12 height 28
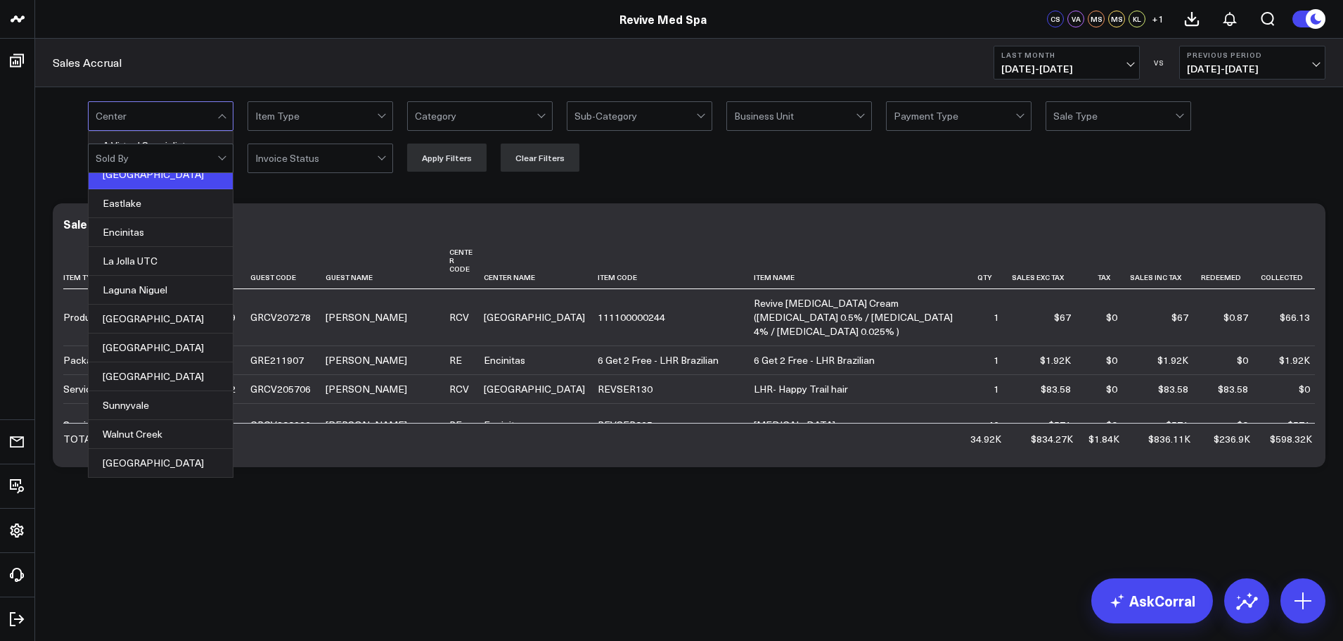
click at [143, 181] on div "[GEOGRAPHIC_DATA]" at bounding box center [161, 174] width 144 height 29
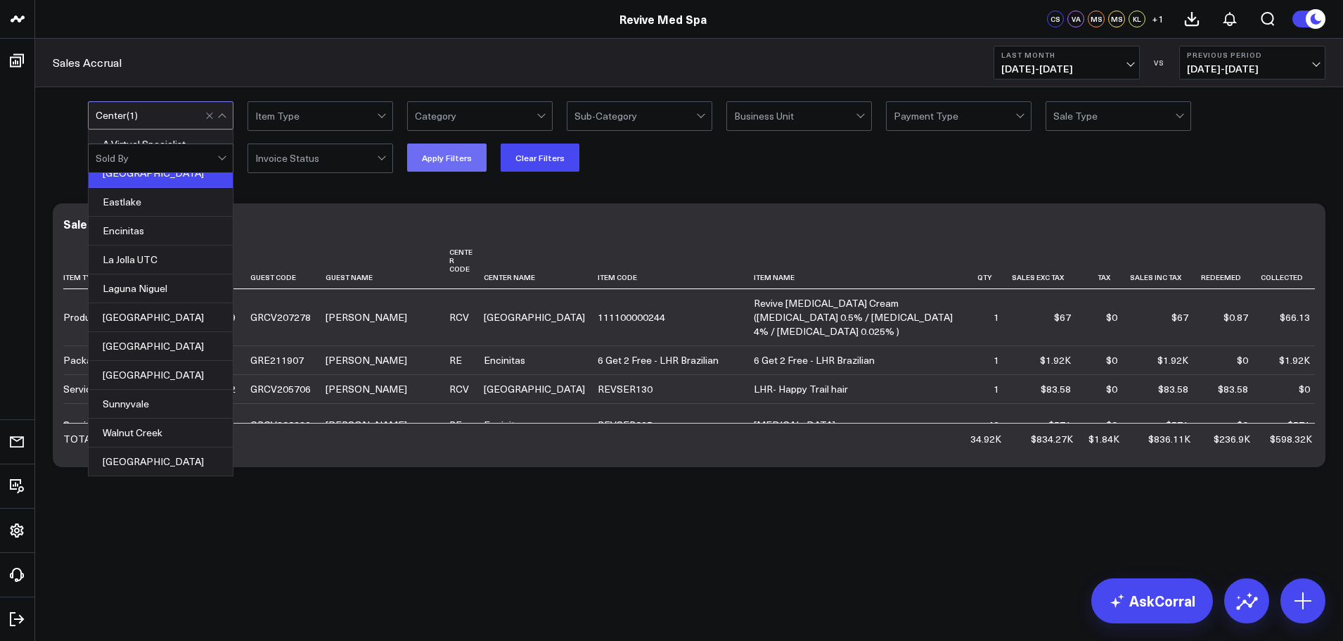
click at [449, 162] on button "Apply Filters" at bounding box center [446, 157] width 79 height 28
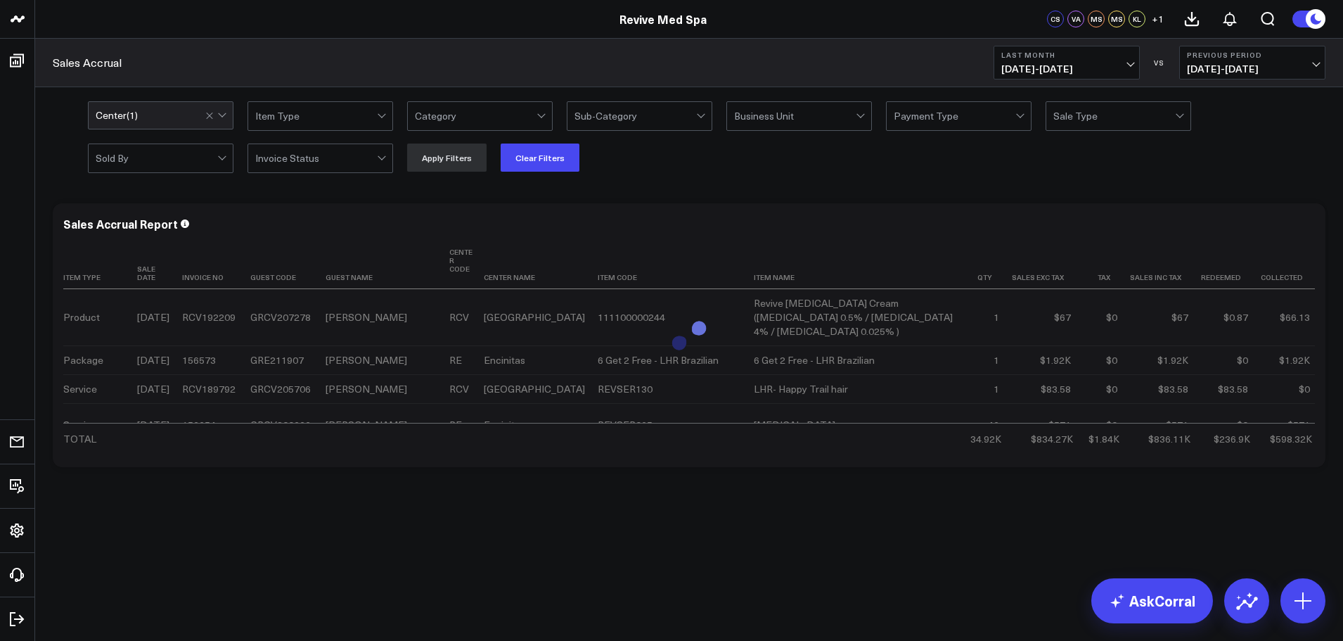
click at [1020, 116] on div at bounding box center [1020, 114] width 8 height 8
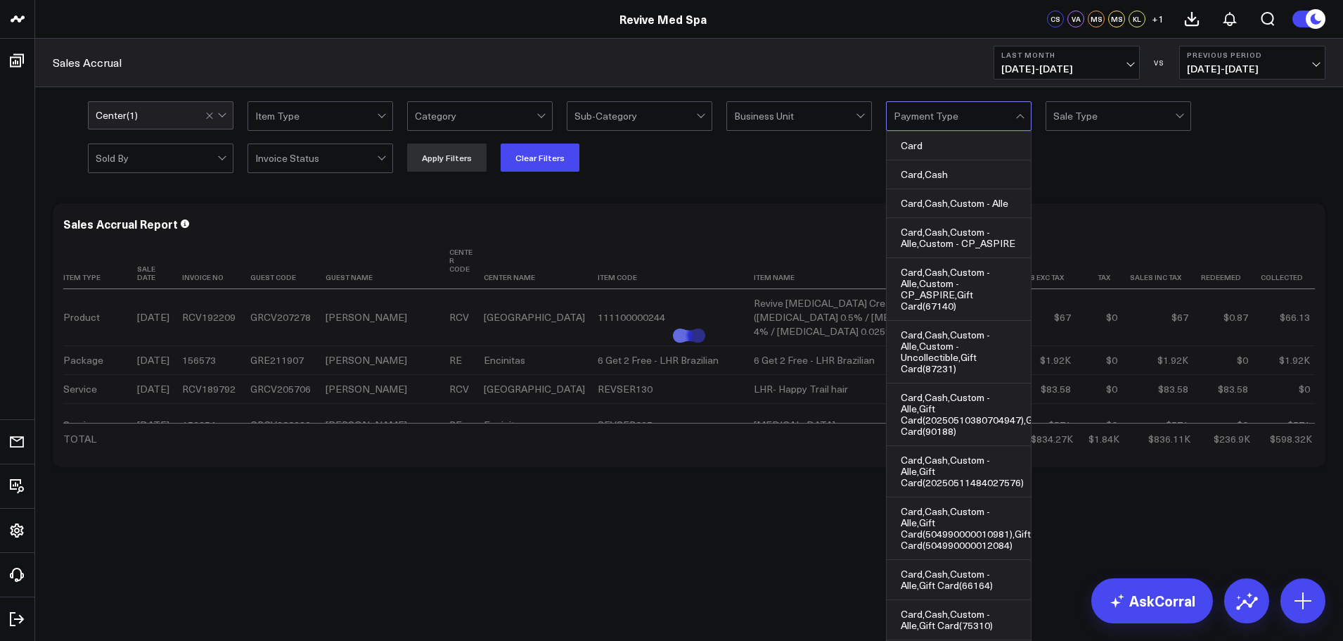
click at [1020, 116] on div at bounding box center [1020, 118] width 8 height 8
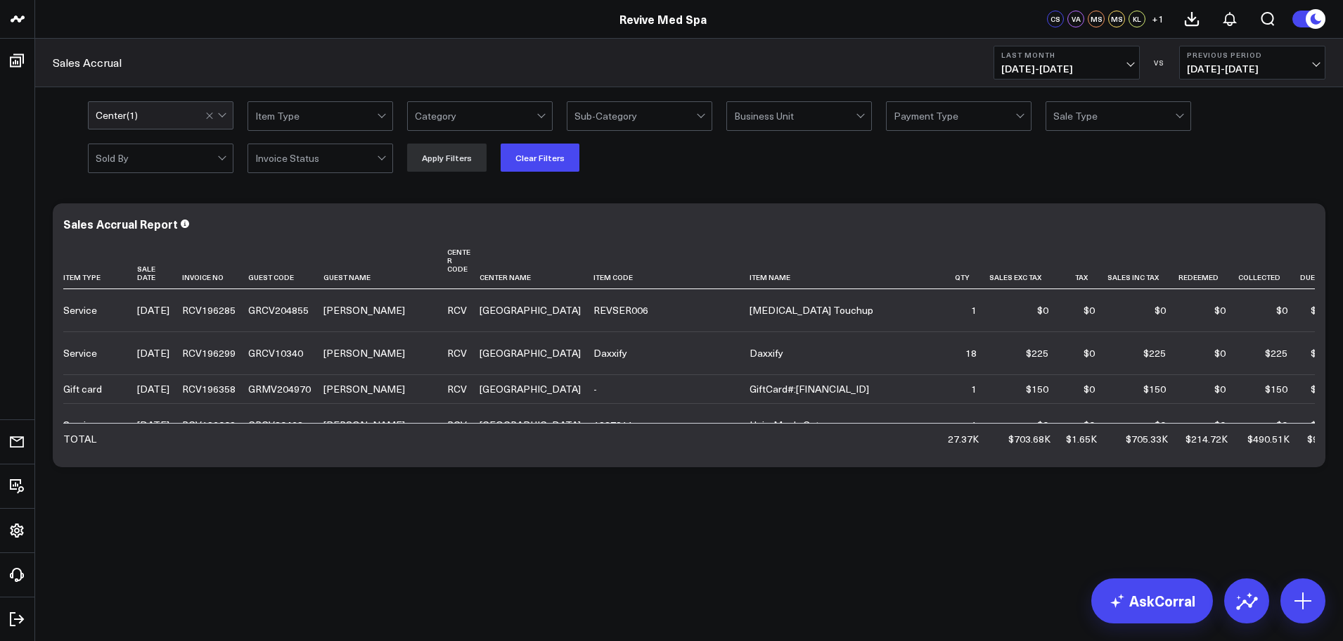
click at [1020, 116] on div at bounding box center [1020, 114] width 8 height 8
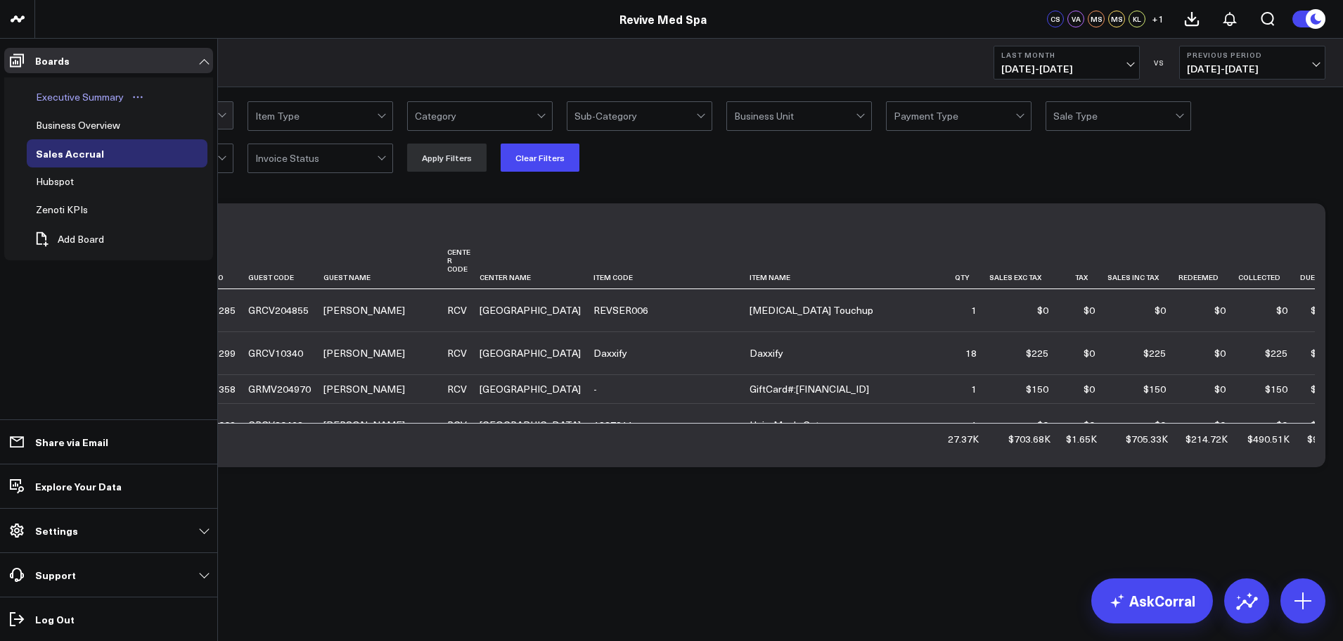
click at [65, 103] on div "Executive Summary" at bounding box center [79, 97] width 95 height 17
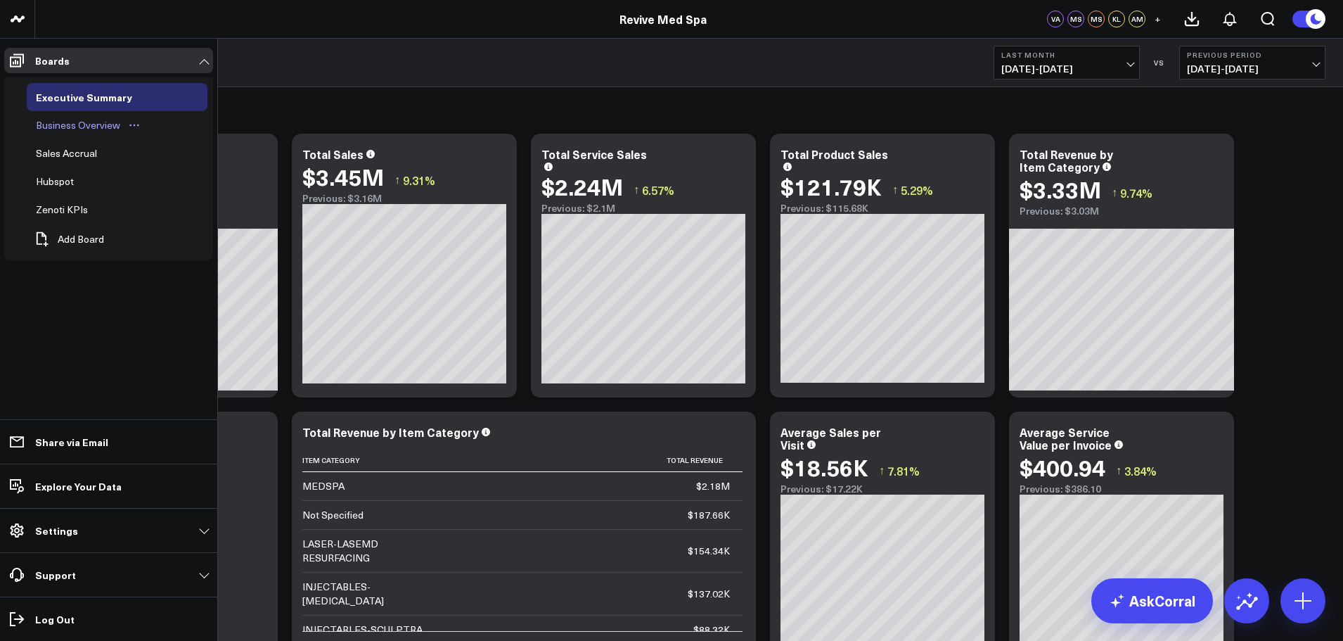
click at [99, 124] on div "Business Overview" at bounding box center [77, 125] width 91 height 17
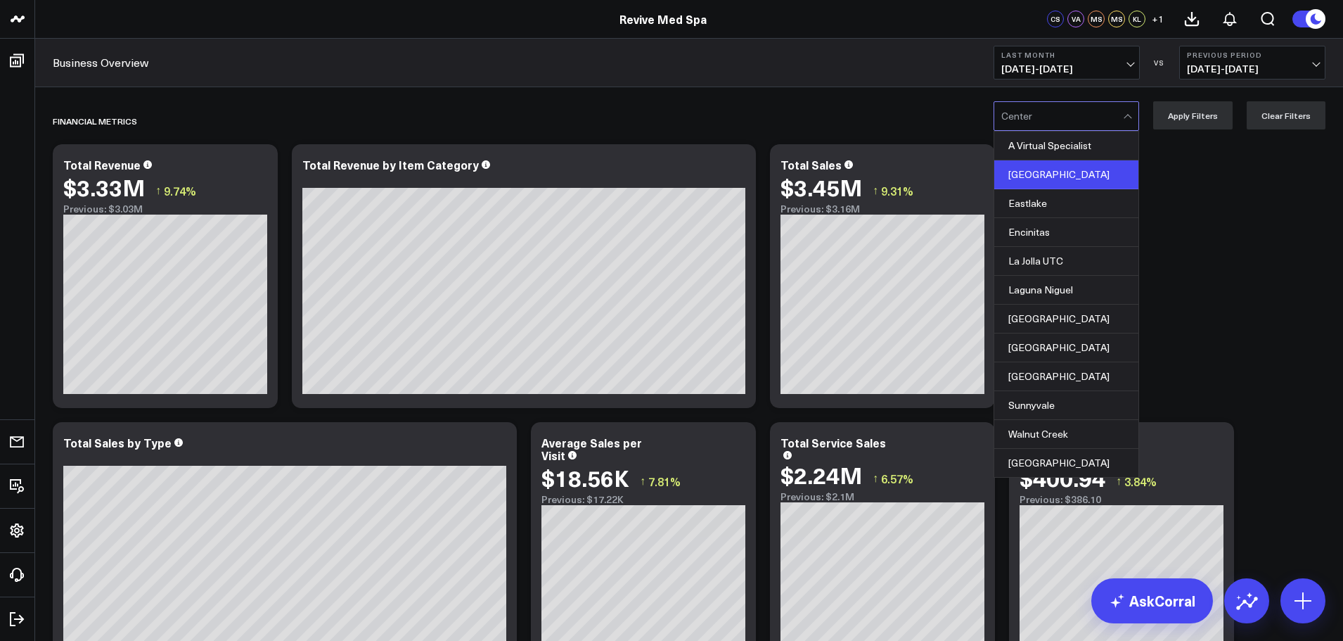
click at [1044, 177] on div "[GEOGRAPHIC_DATA]" at bounding box center [1066, 174] width 144 height 29
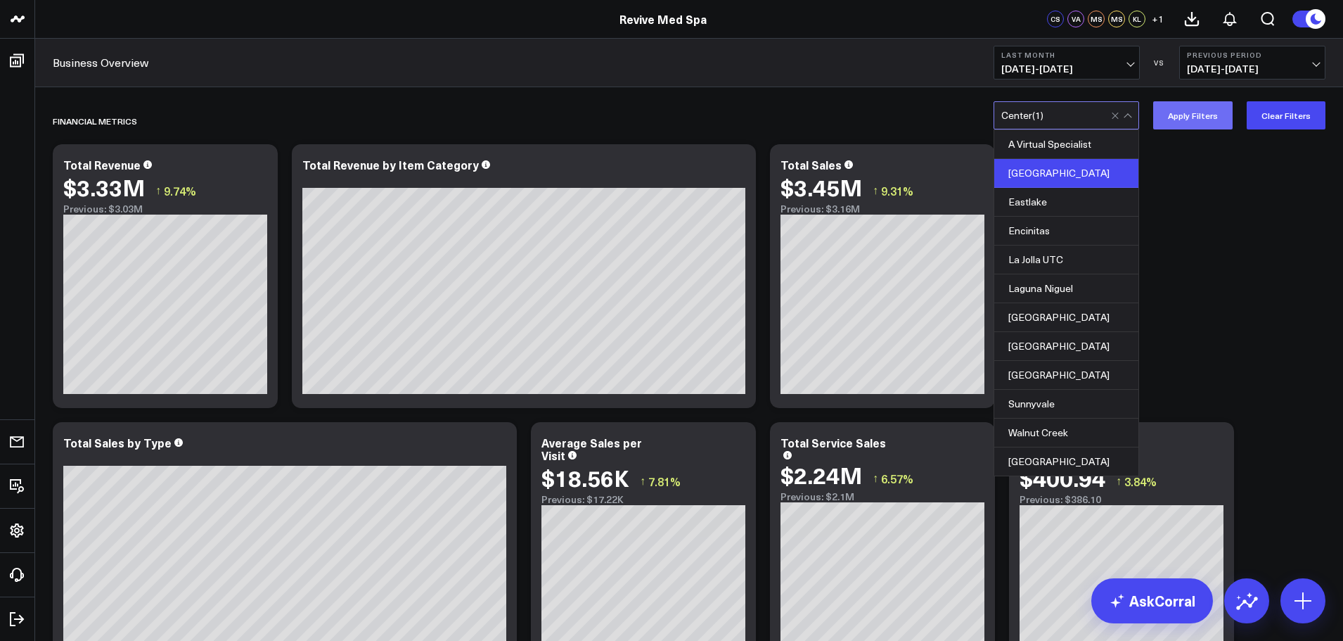
click at [1205, 117] on button "Apply Filters" at bounding box center [1192, 115] width 79 height 28
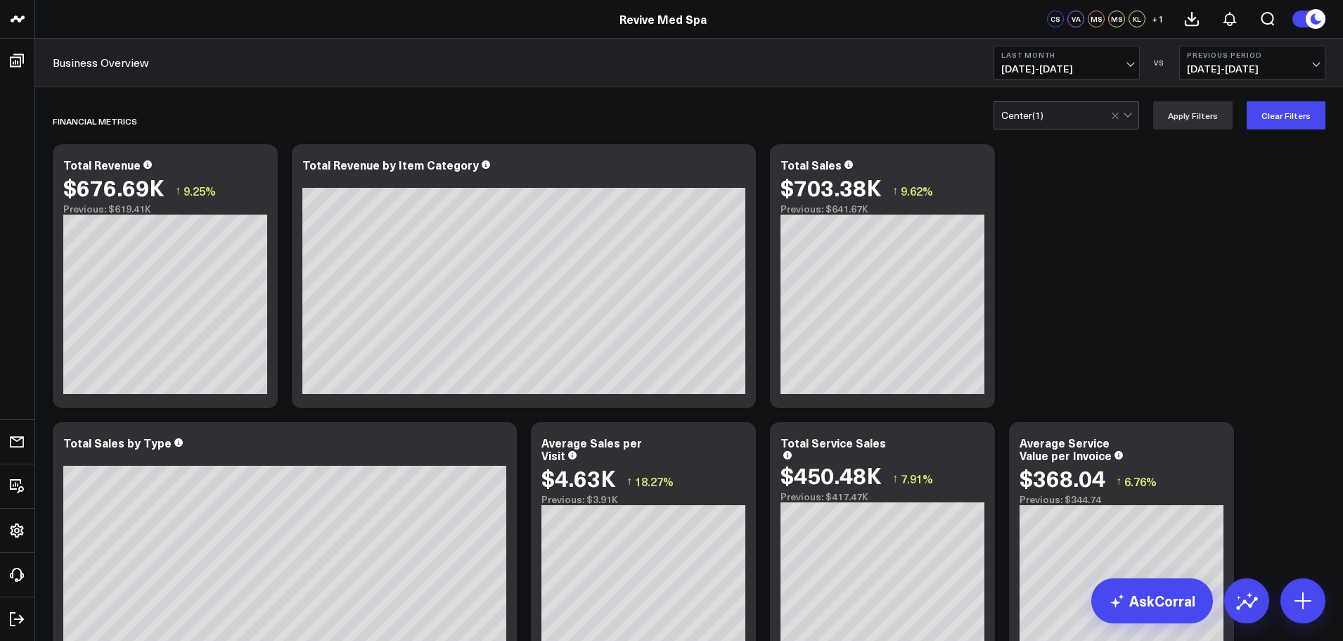
click at [1131, 116] on div at bounding box center [1128, 114] width 8 height 8
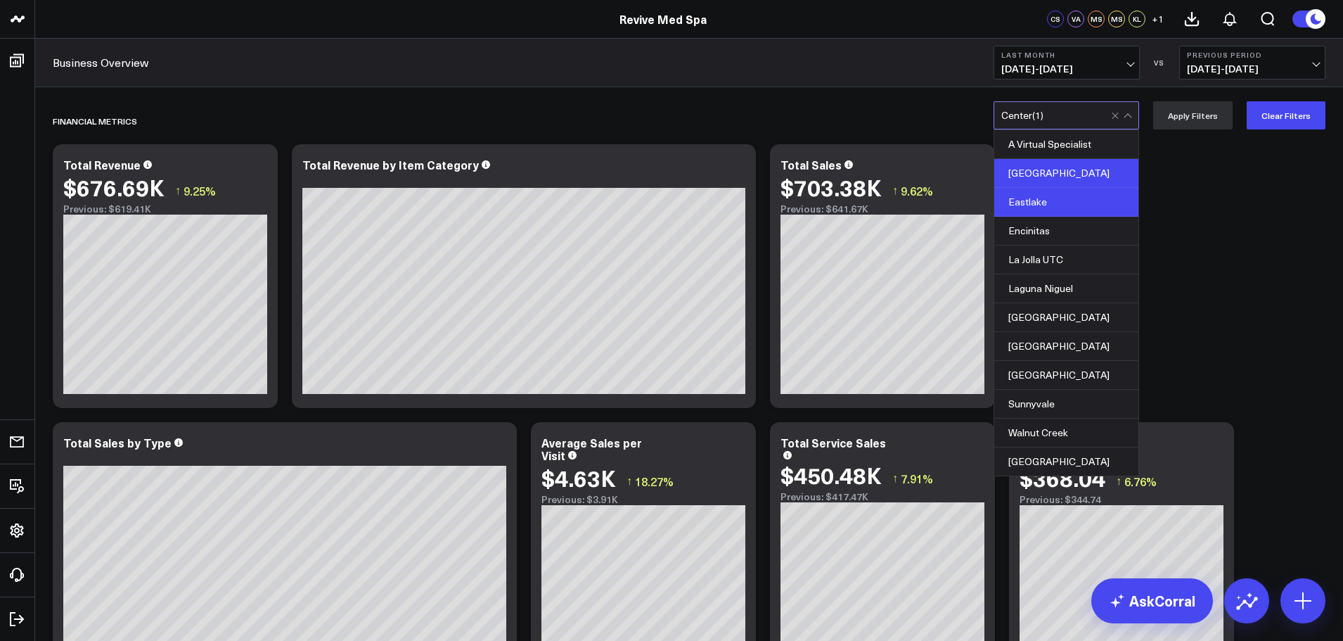
click at [1063, 203] on div "Eastlake" at bounding box center [1066, 202] width 144 height 29
click at [1194, 124] on button "Apply Filters" at bounding box center [1192, 115] width 79 height 28
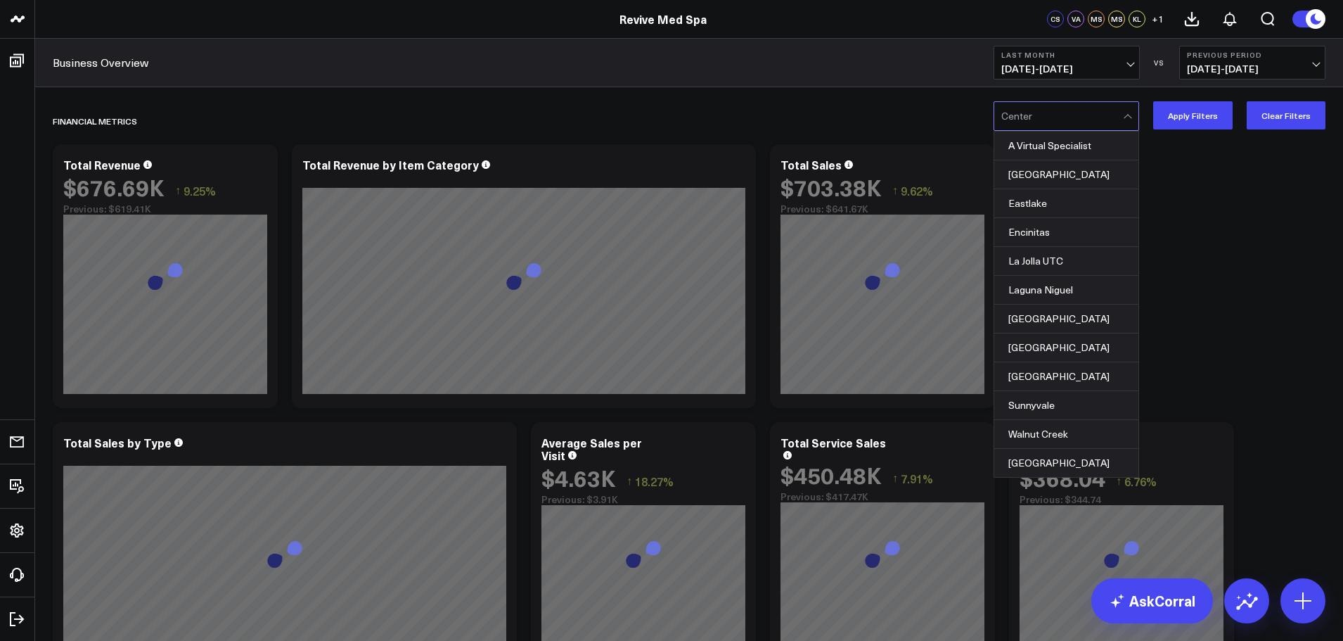
click at [1128, 117] on div at bounding box center [1129, 116] width 12 height 28
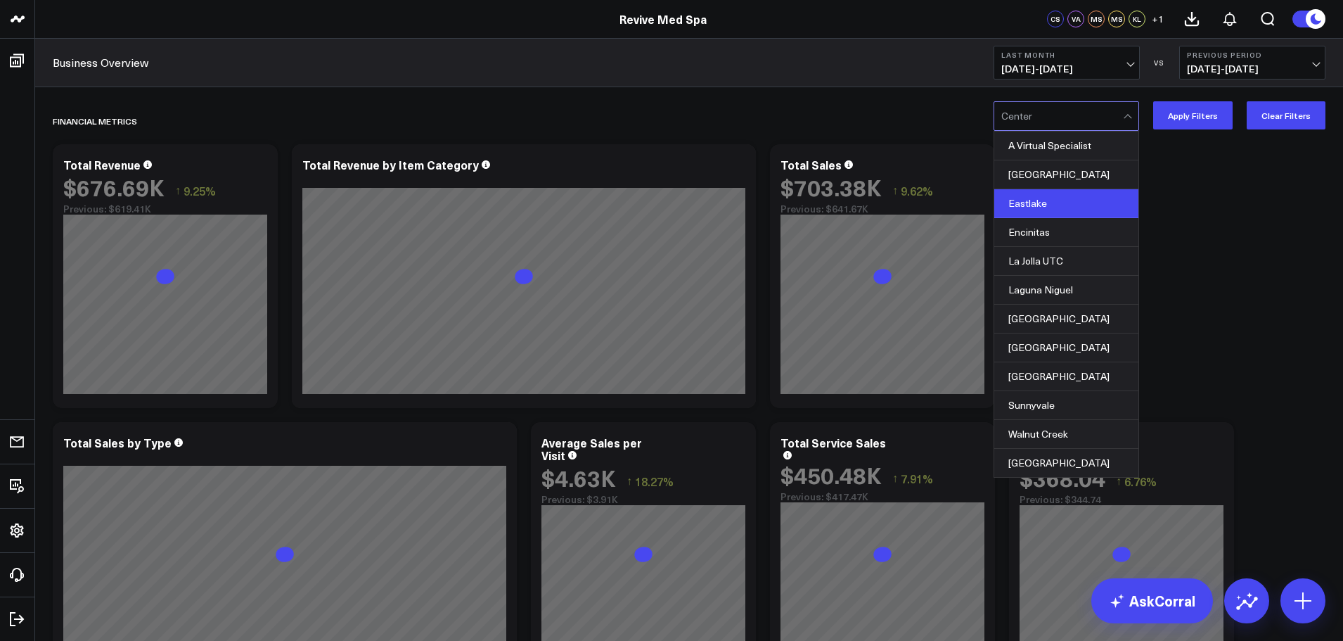
click at [1037, 202] on div "Eastlake" at bounding box center [1066, 203] width 144 height 29
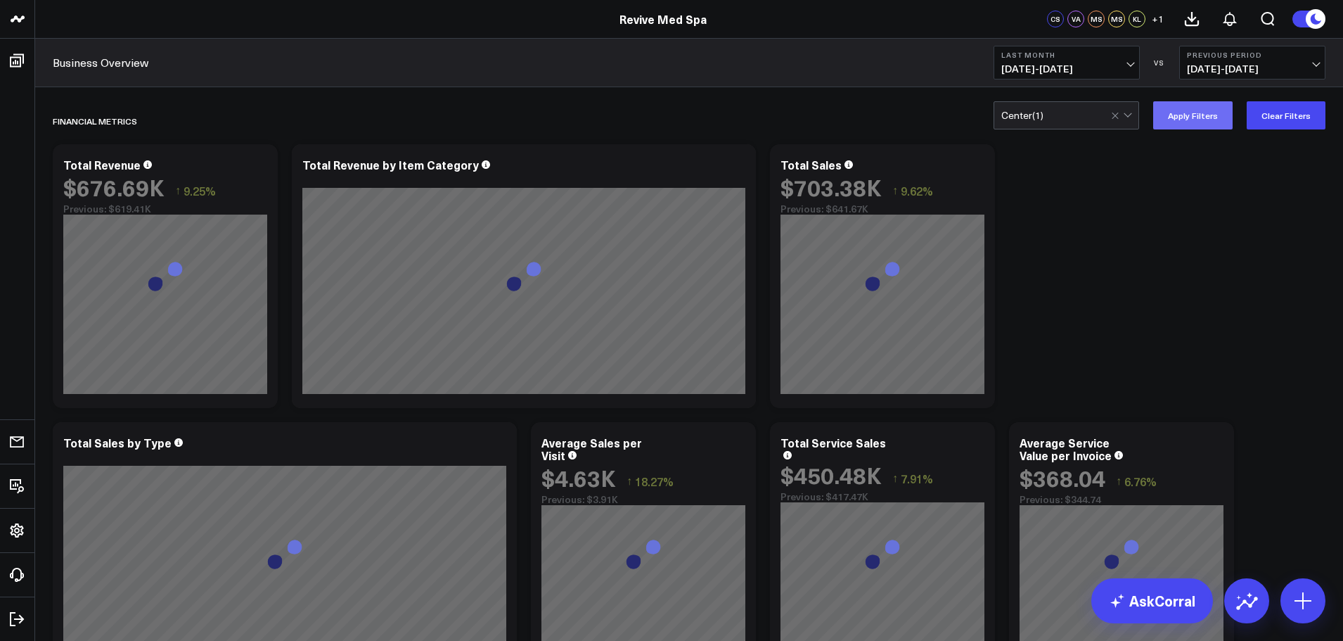
click at [1180, 117] on button "Apply Filters" at bounding box center [1192, 115] width 79 height 28
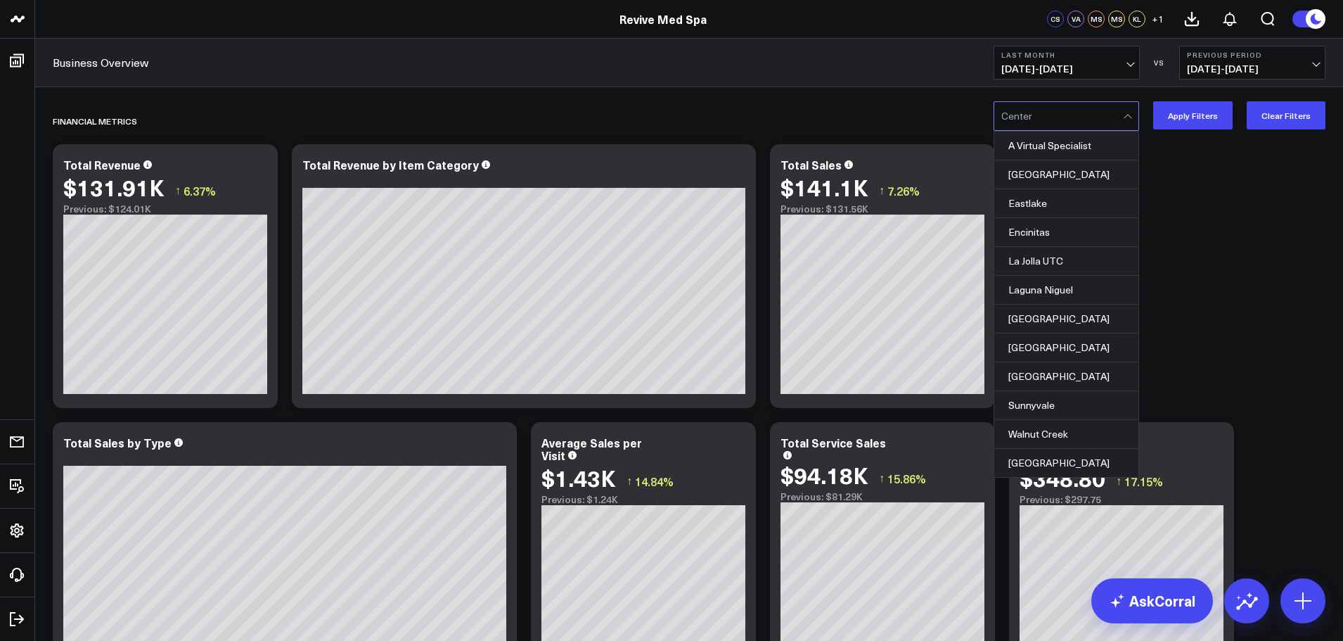
click at [1130, 113] on div at bounding box center [1129, 116] width 12 height 28
click at [1043, 150] on div "A Virtual Specialist" at bounding box center [1066, 145] width 144 height 29
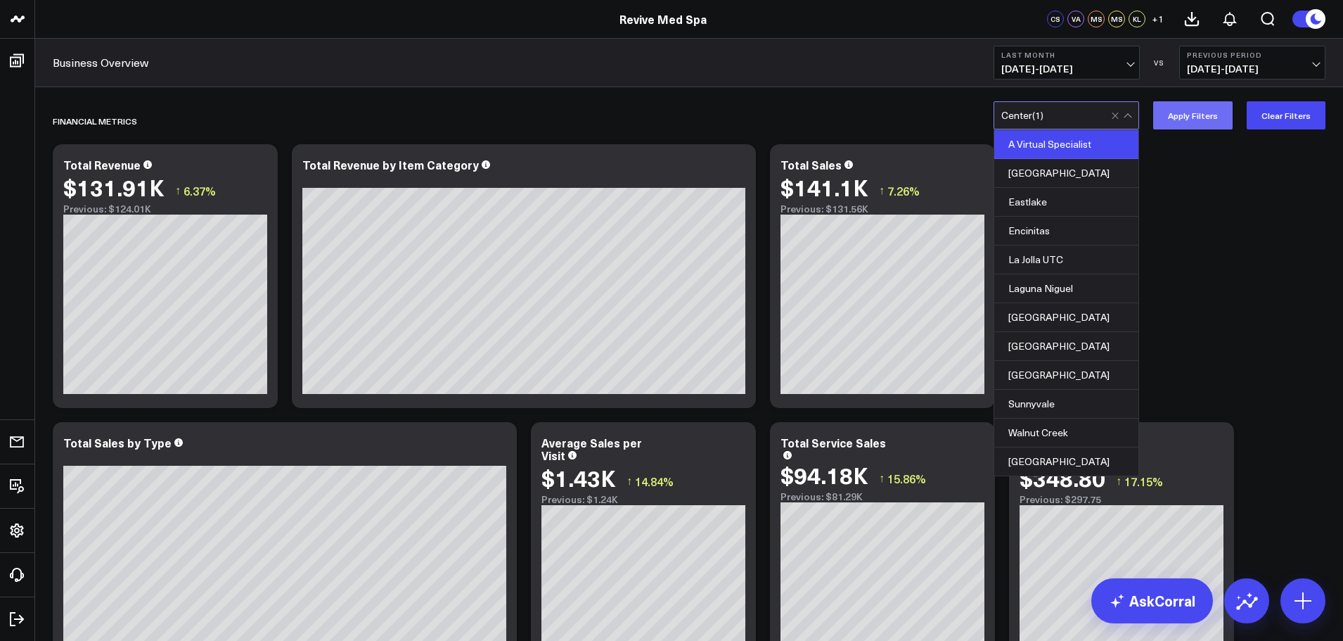
click at [1181, 116] on button "Apply Filters" at bounding box center [1192, 115] width 79 height 28
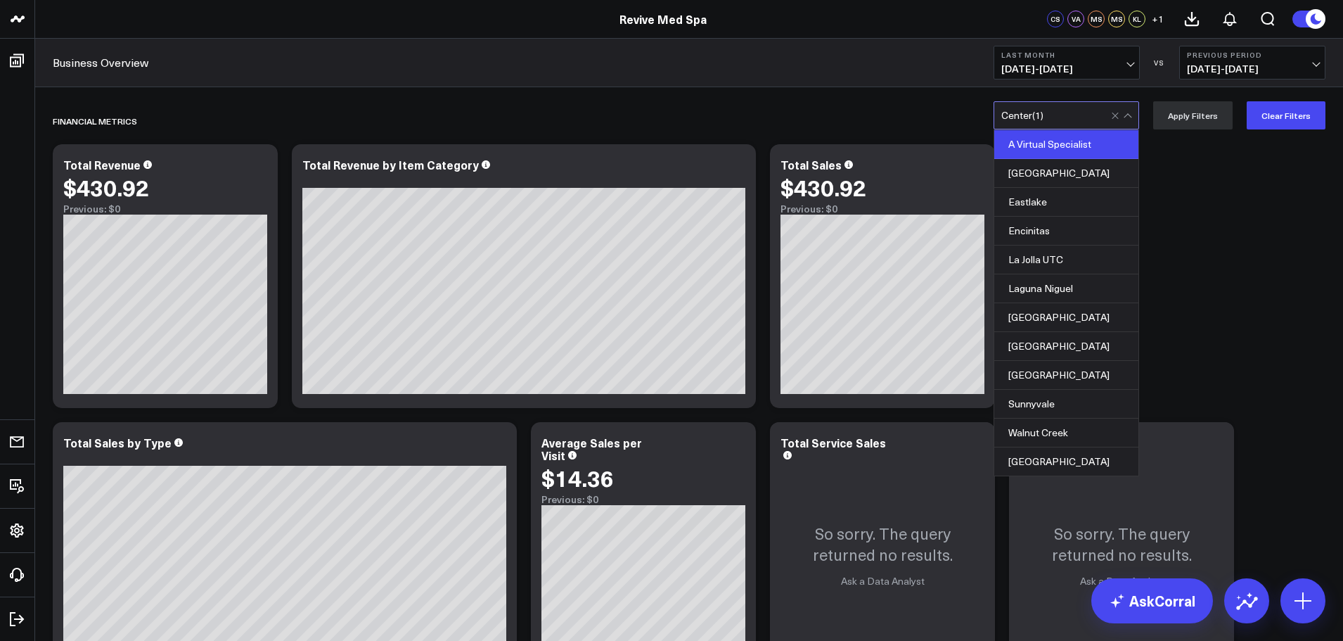
click at [1127, 117] on div at bounding box center [1123, 115] width 24 height 27
click at [1058, 143] on div "A Virtual Specialist" at bounding box center [1066, 144] width 144 height 29
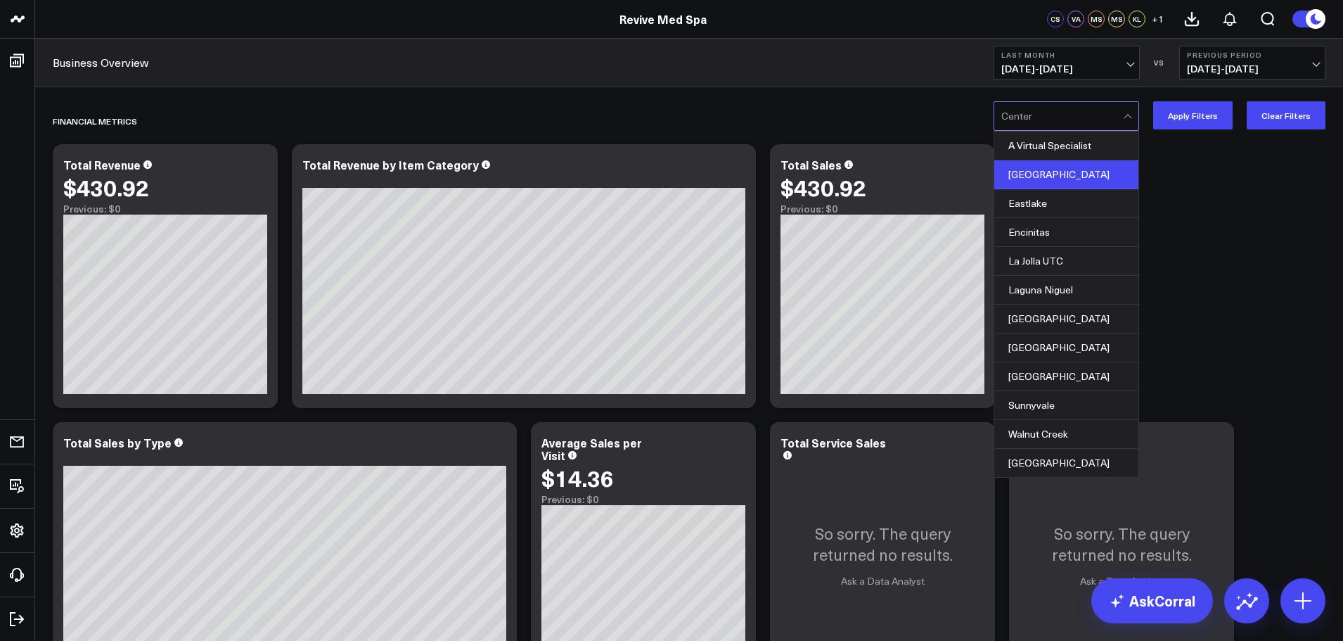
click at [1063, 163] on div "[GEOGRAPHIC_DATA]" at bounding box center [1066, 174] width 144 height 29
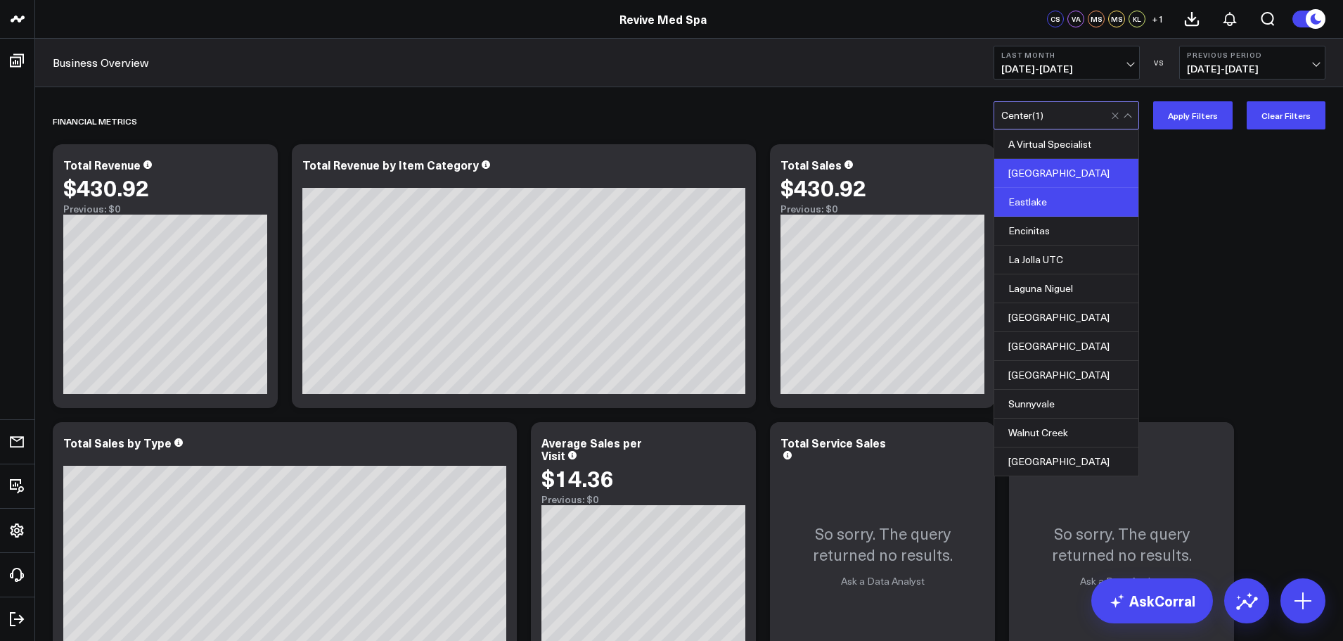
click at [1074, 198] on div "Eastlake" at bounding box center [1066, 202] width 144 height 29
click at [1085, 170] on div "[GEOGRAPHIC_DATA]" at bounding box center [1066, 173] width 144 height 29
click at [1201, 121] on button "Apply Filters" at bounding box center [1192, 115] width 79 height 28
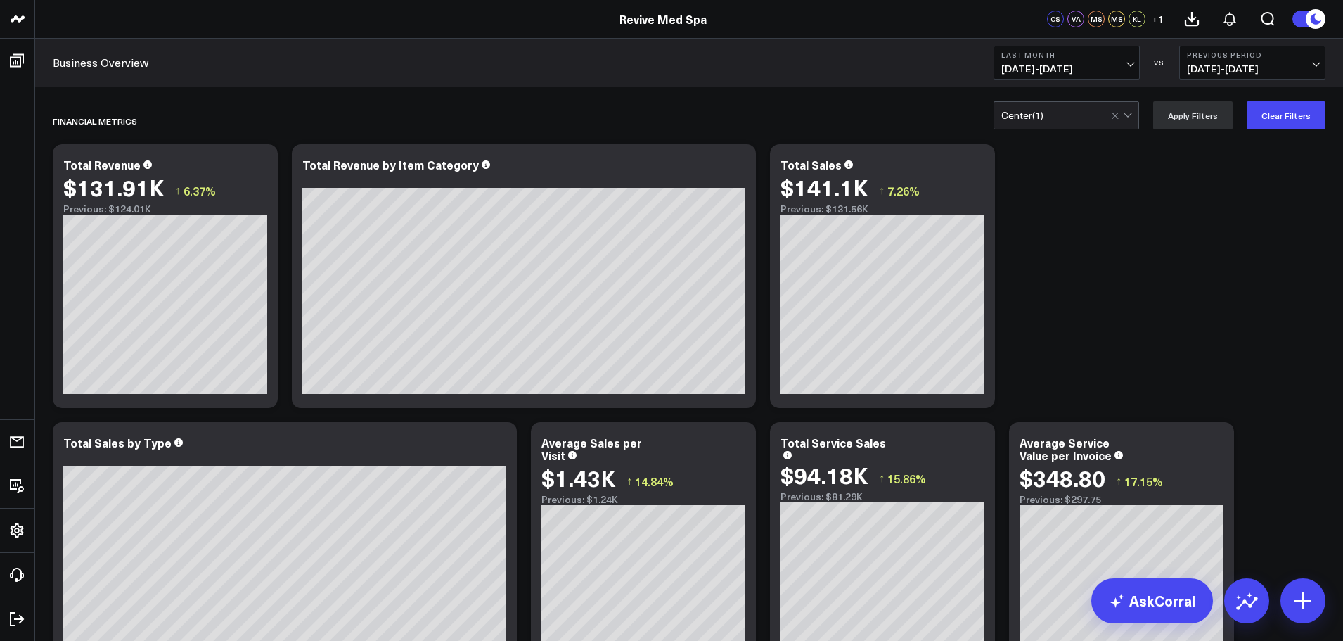
scroll to position [70, 0]
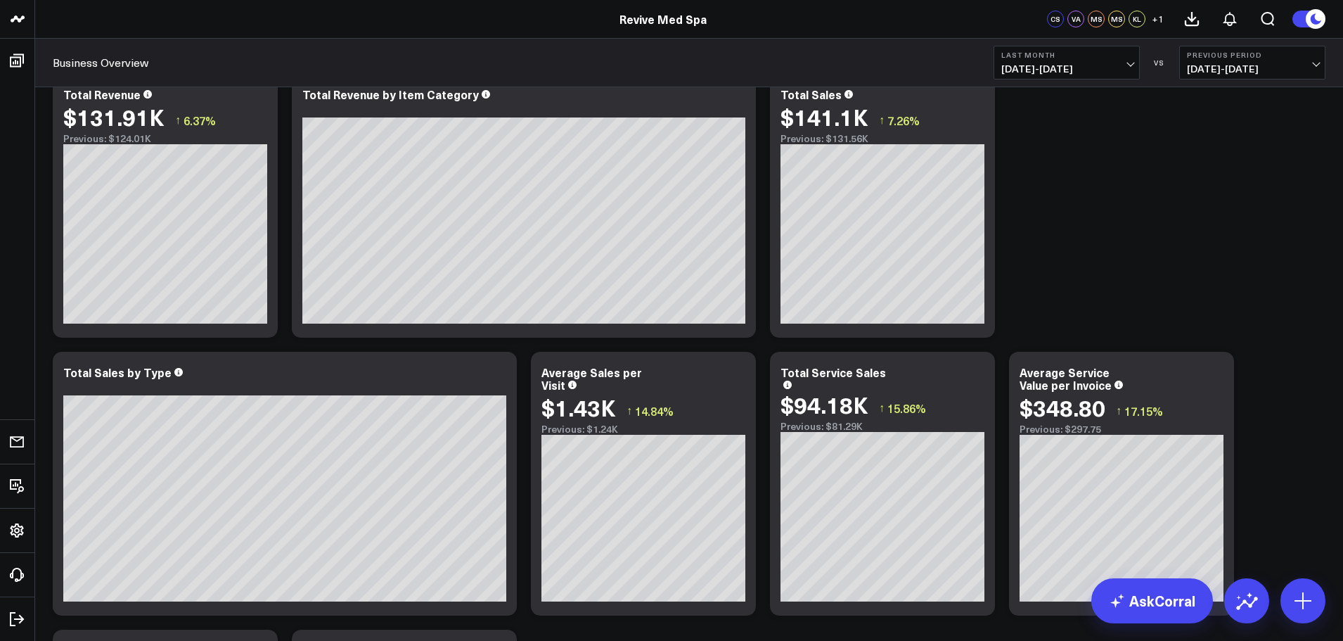
click at [1128, 69] on span "[DATE] - [DATE]" at bounding box center [1066, 68] width 131 height 11
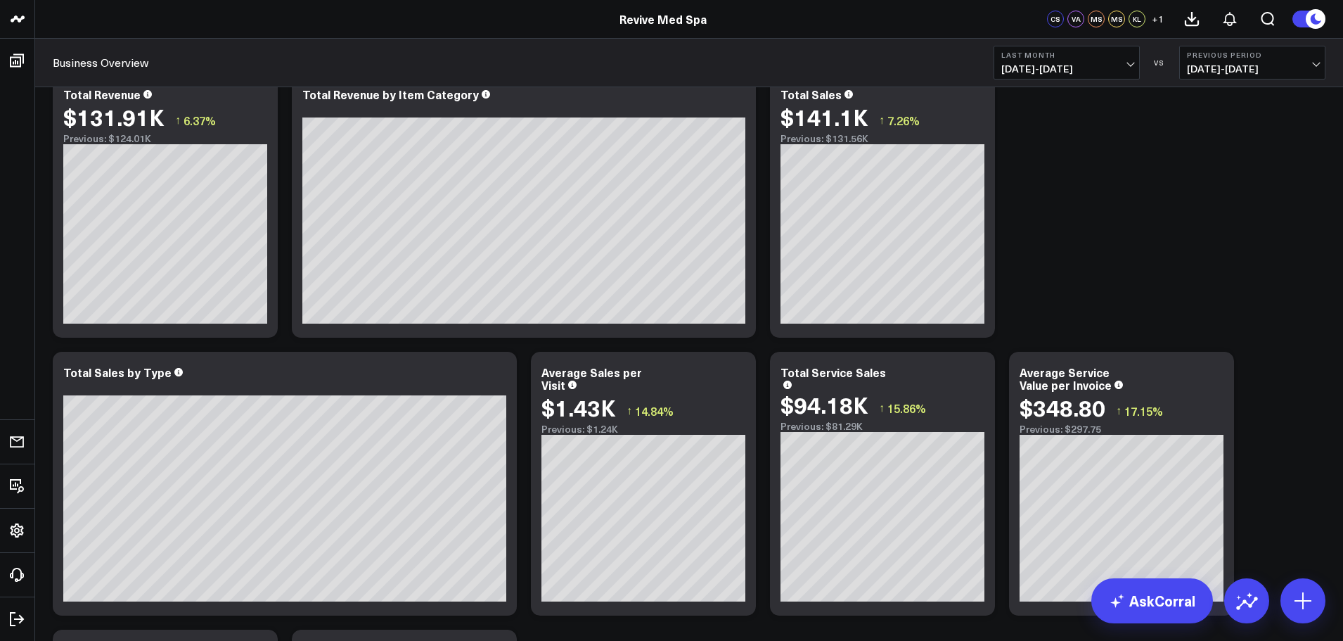
scroll to position [0, 0]
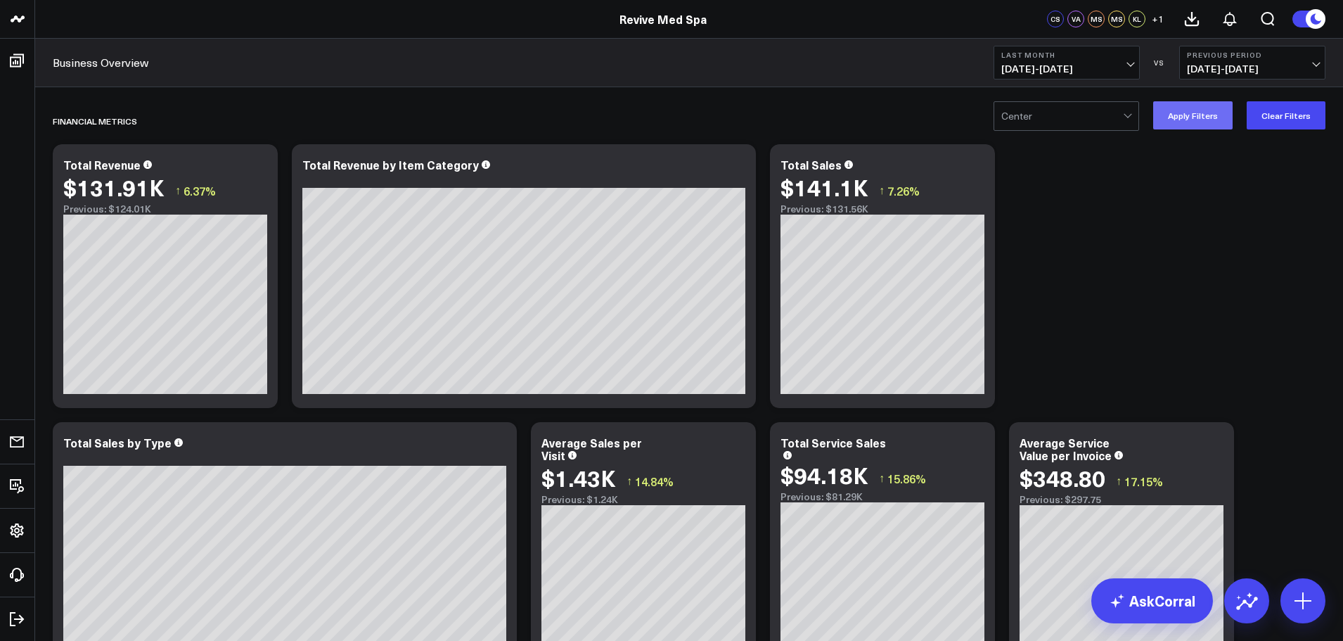
click at [1200, 120] on button "Apply Filters" at bounding box center [1192, 115] width 79 height 28
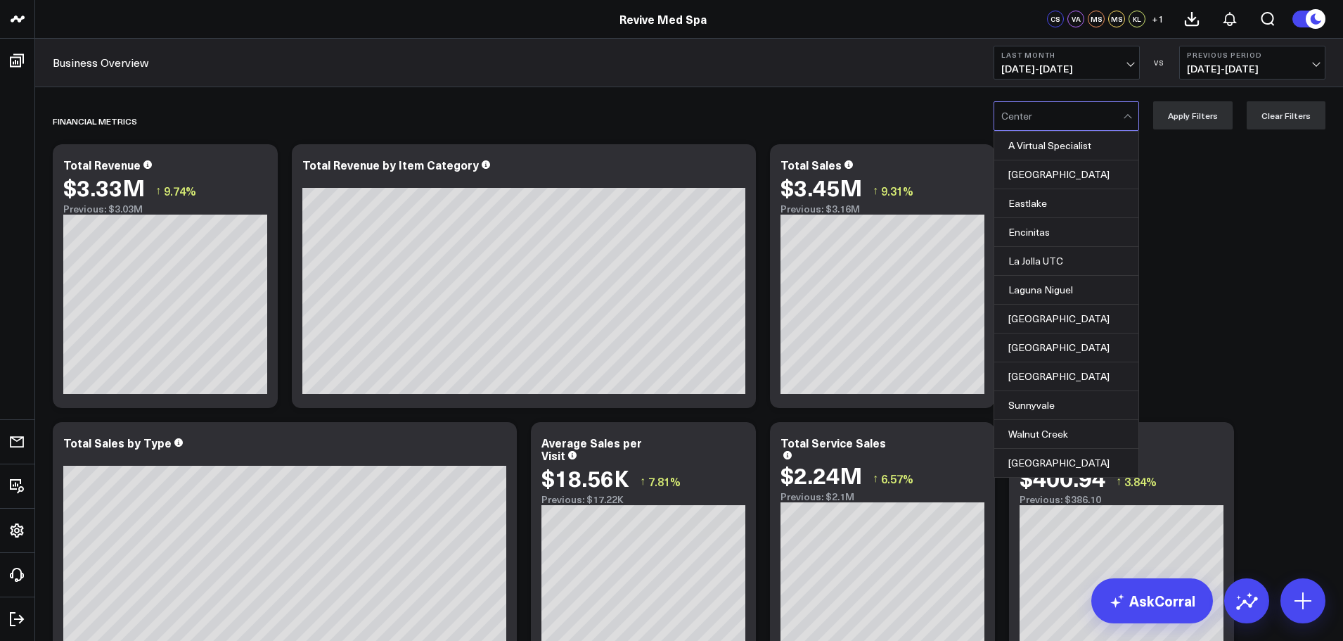
click at [1134, 118] on div at bounding box center [1129, 116] width 12 height 28
click at [1071, 176] on div "[GEOGRAPHIC_DATA]" at bounding box center [1066, 174] width 144 height 29
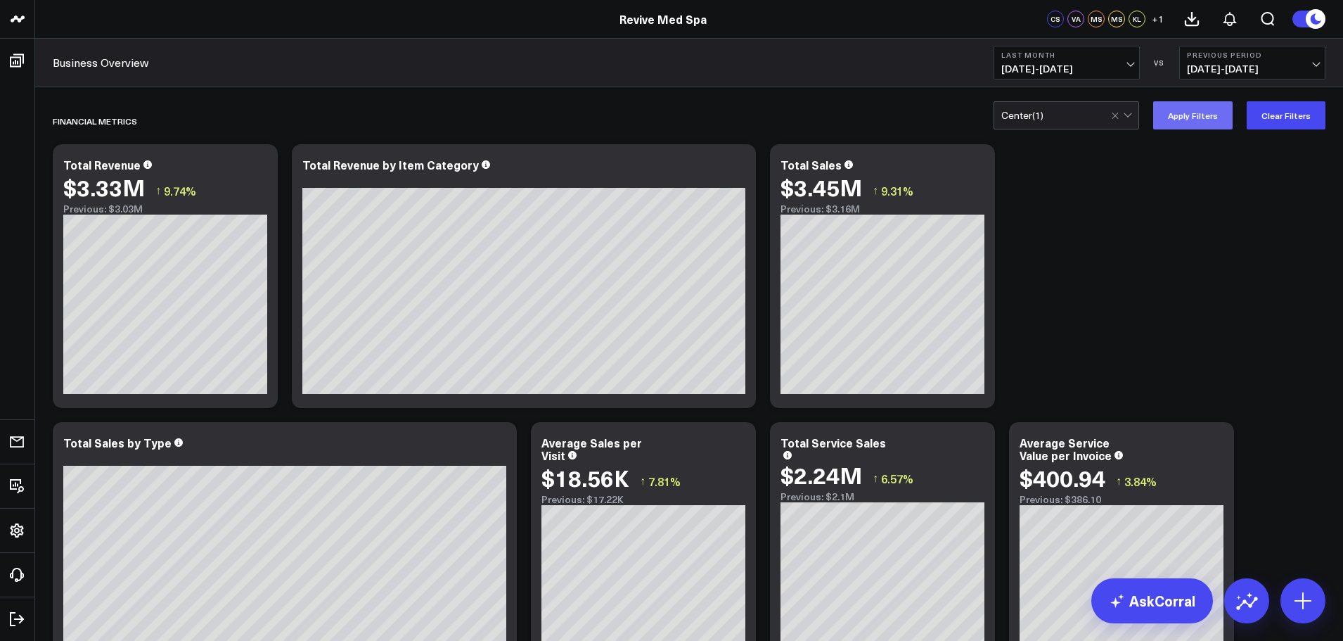
click at [1179, 118] on button "Apply Filters" at bounding box center [1192, 115] width 79 height 28
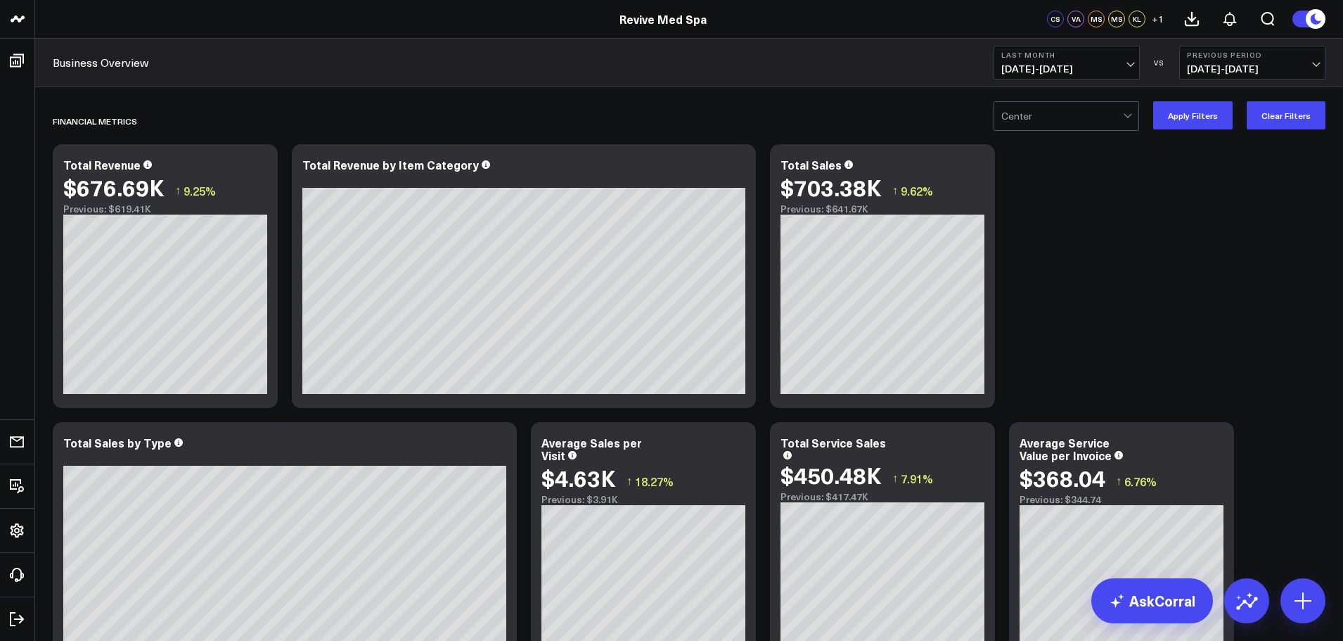
drag, startPoint x: 1116, startPoint y: 115, endPoint x: 1073, endPoint y: 142, distance: 50.5
click at [1124, 124] on span at bounding box center [1123, 116] width 1 height 28
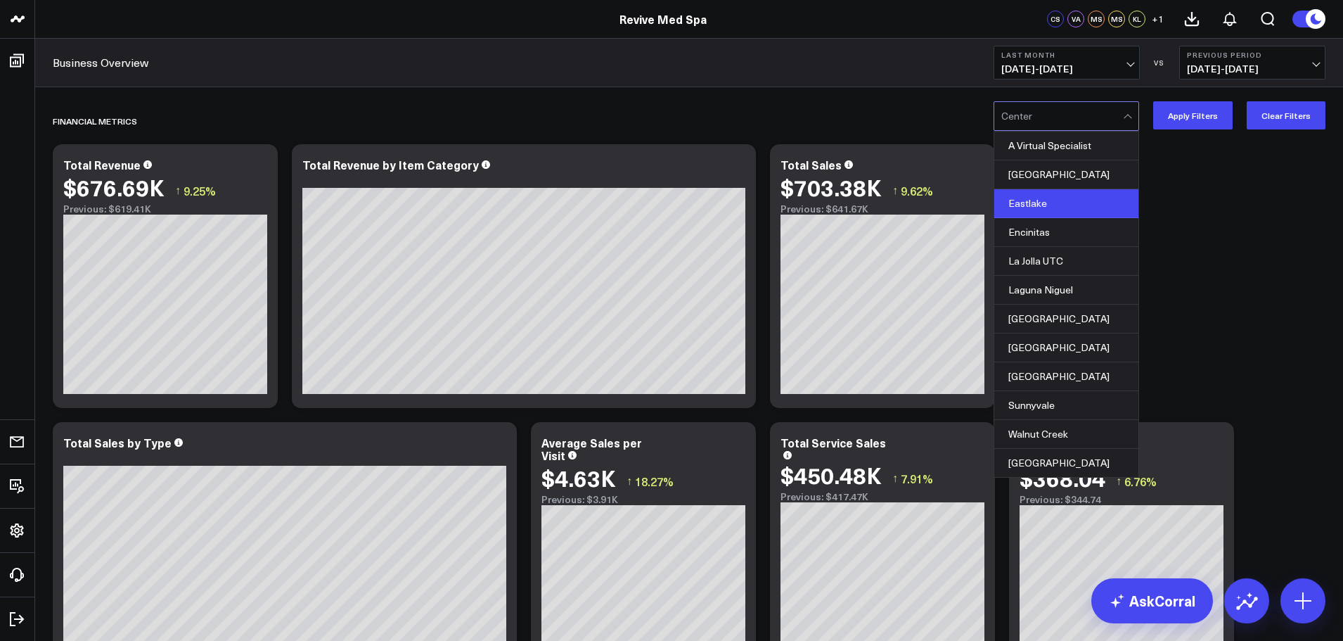
click at [1052, 200] on div "Eastlake" at bounding box center [1066, 203] width 144 height 29
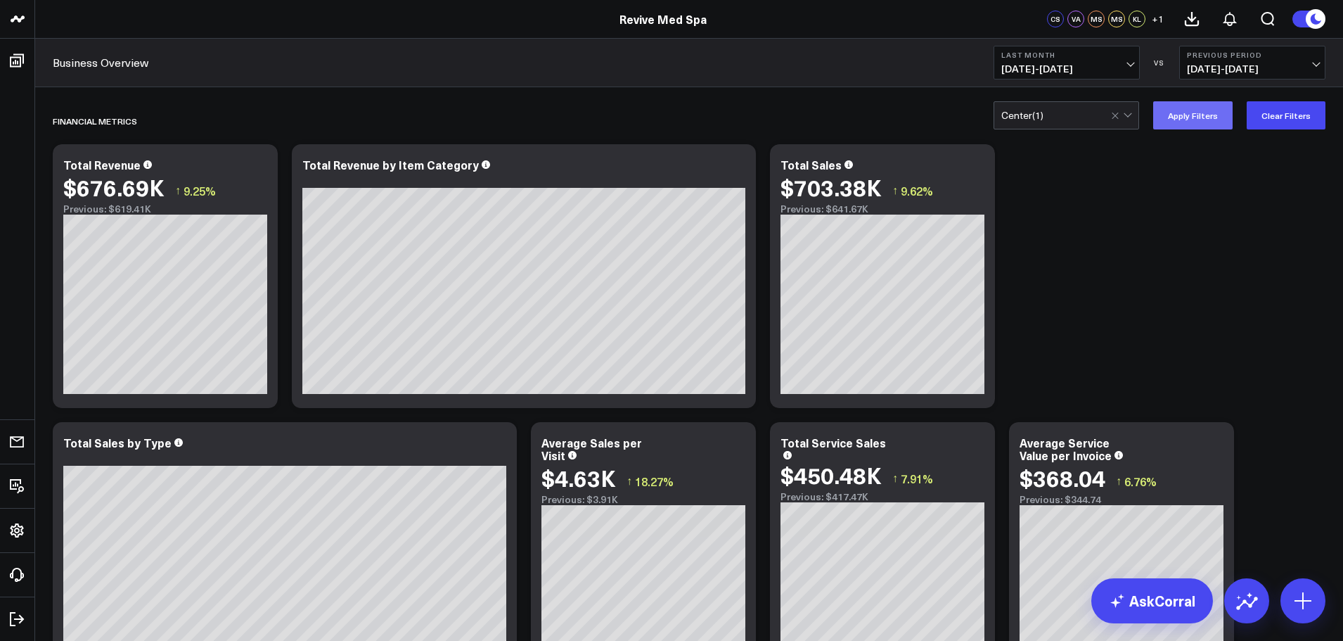
click at [1173, 110] on button "Apply Filters" at bounding box center [1192, 115] width 79 height 28
click at [1119, 120] on div at bounding box center [1123, 115] width 24 height 27
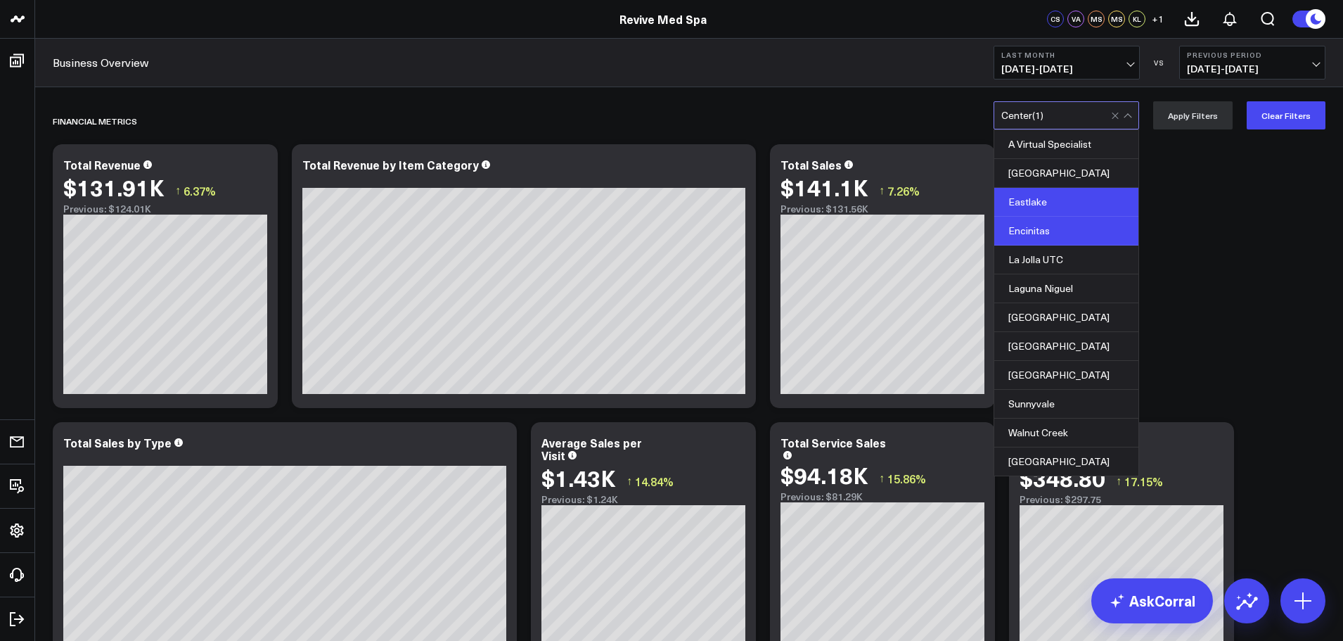
click at [1055, 224] on div "Encinitas" at bounding box center [1066, 231] width 144 height 29
click at [1096, 193] on div "Eastlake" at bounding box center [1066, 202] width 144 height 29
click at [1188, 115] on button "Apply Filters" at bounding box center [1192, 115] width 79 height 28
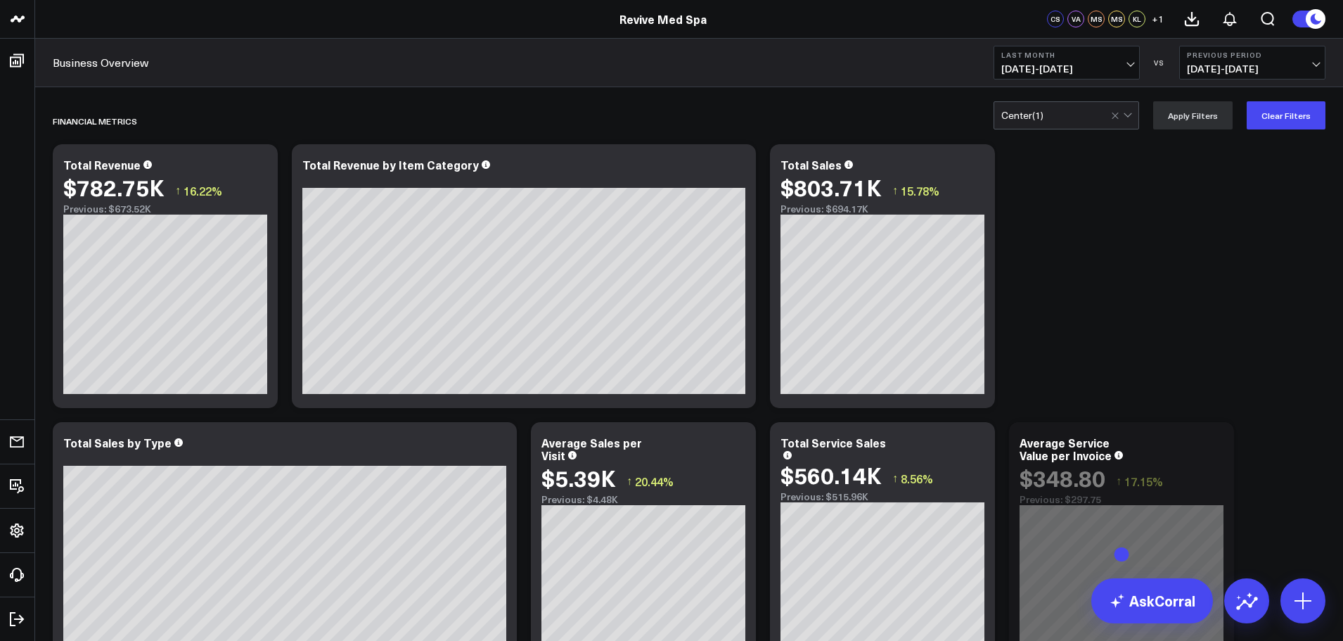
click at [1131, 119] on div at bounding box center [1123, 115] width 24 height 27
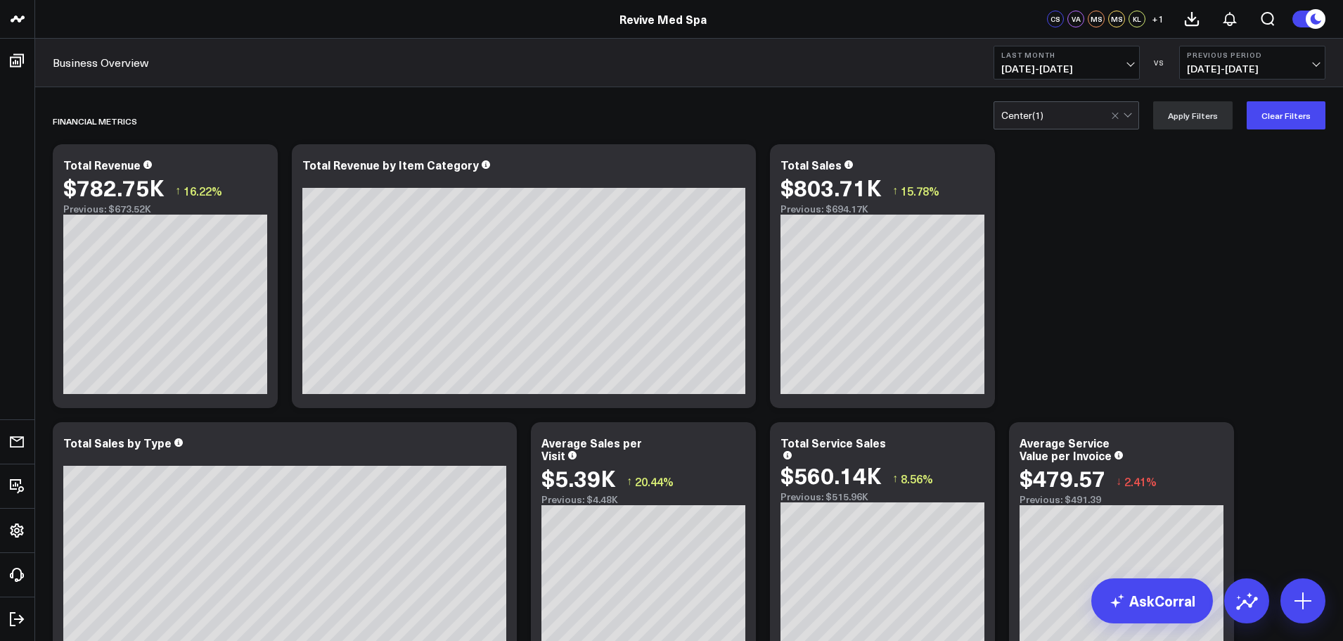
click at [1131, 119] on div at bounding box center [1123, 115] width 24 height 27
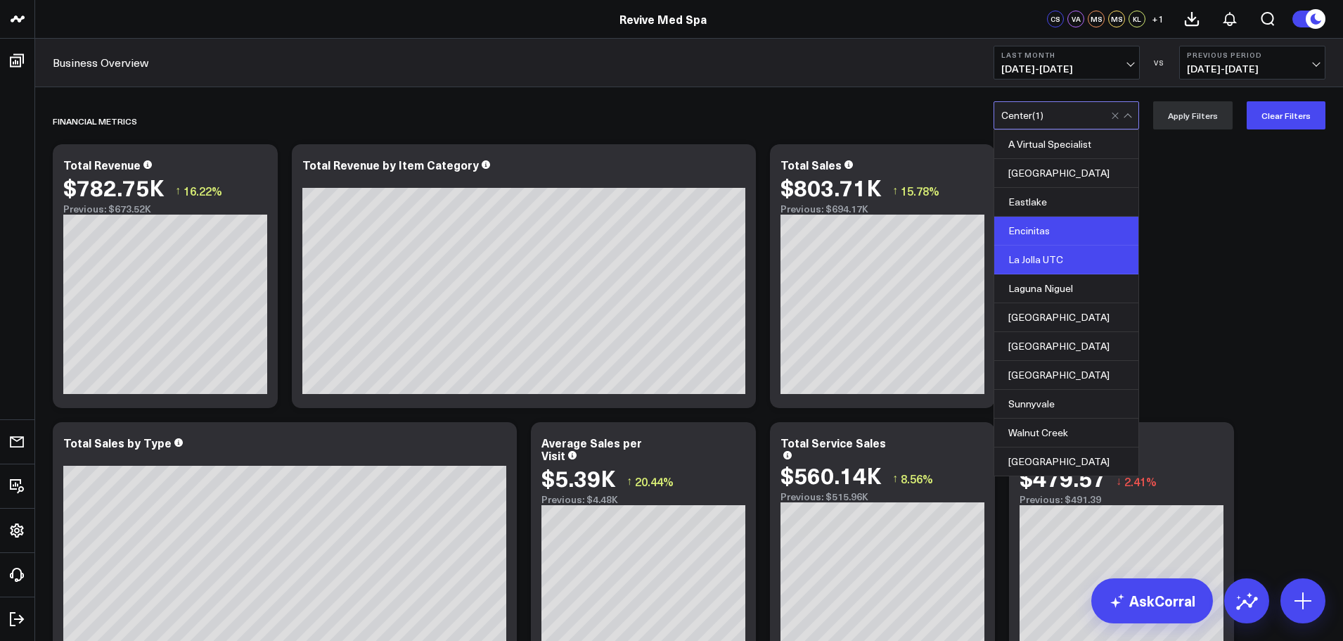
click at [1038, 260] on div "La Jolla UTC" at bounding box center [1066, 259] width 144 height 29
click at [1045, 229] on div "Encinitas" at bounding box center [1066, 231] width 144 height 29
click at [1046, 257] on div "La Jolla UTC" at bounding box center [1066, 259] width 144 height 29
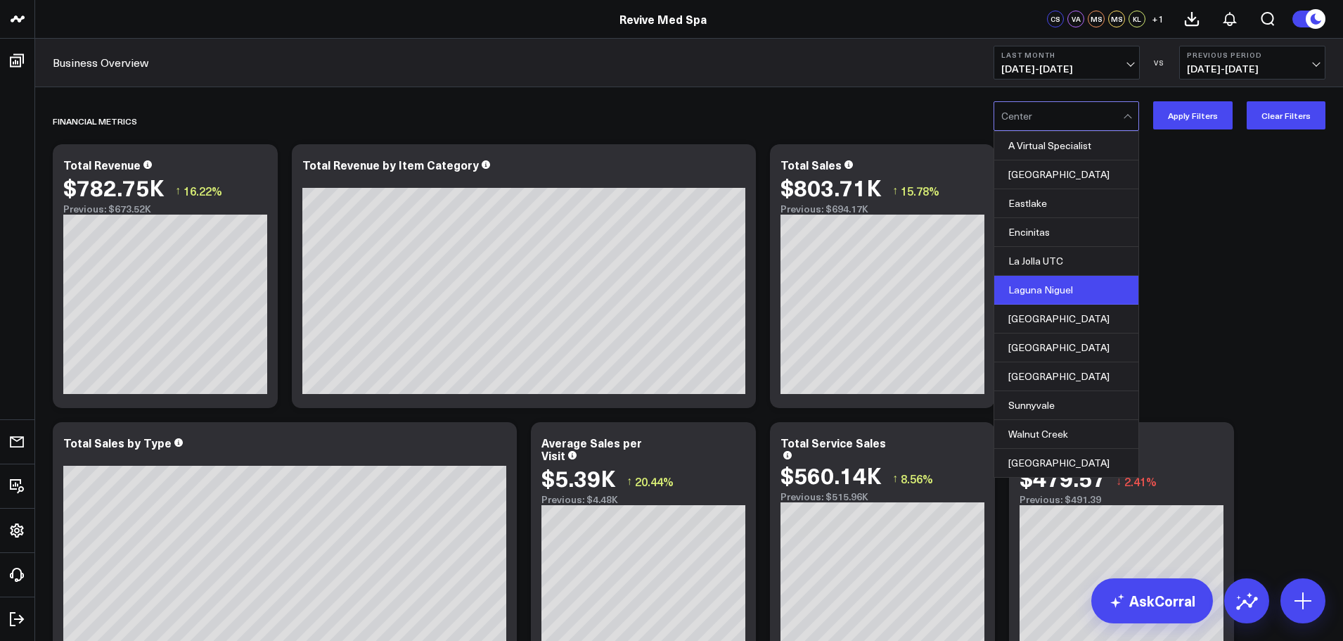
click at [1049, 288] on div "Laguna Niguel" at bounding box center [1066, 290] width 144 height 29
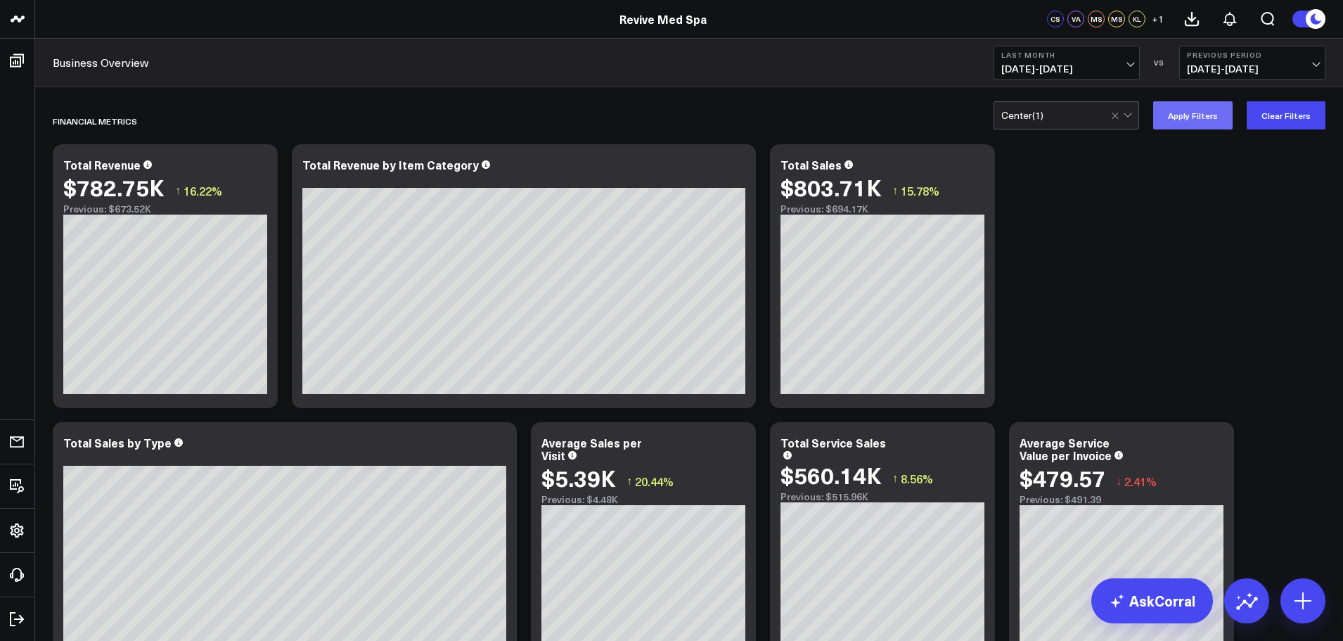
click at [1183, 125] on button "Apply Filters" at bounding box center [1192, 115] width 79 height 28
click at [1134, 114] on div at bounding box center [1123, 115] width 24 height 27
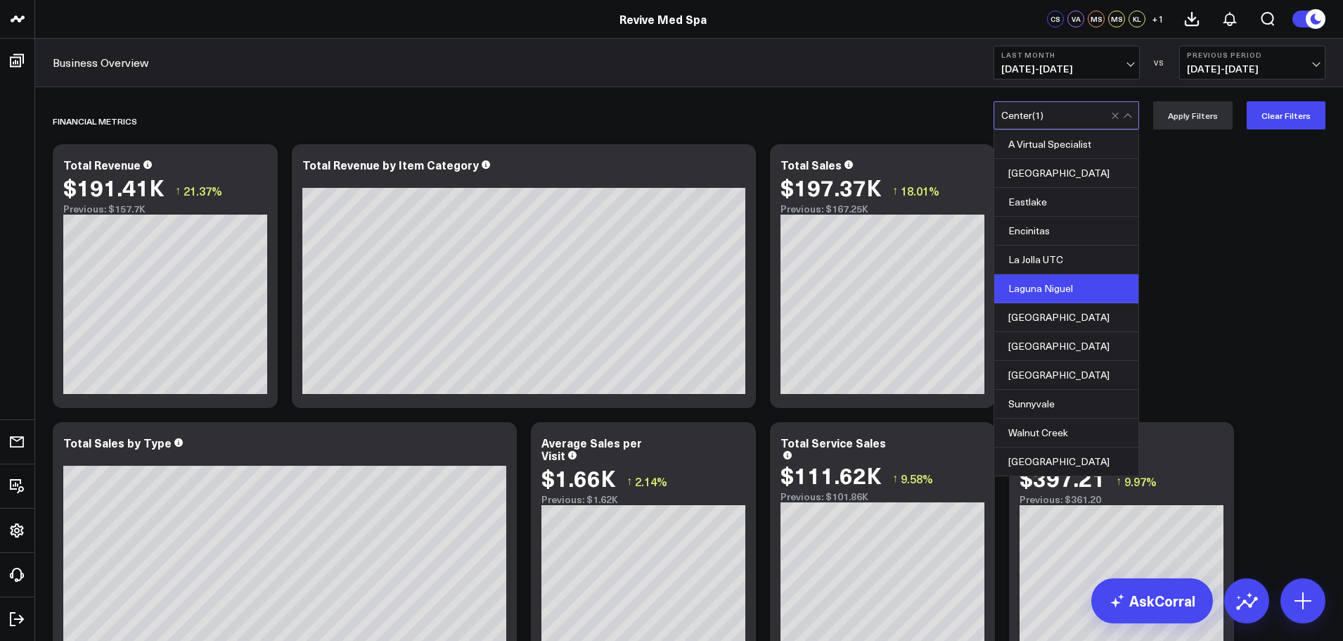
scroll to position [70, 0]
click at [1067, 303] on div "[GEOGRAPHIC_DATA]" at bounding box center [1066, 317] width 144 height 29
click at [1072, 274] on div "Laguna Niguel" at bounding box center [1066, 288] width 144 height 29
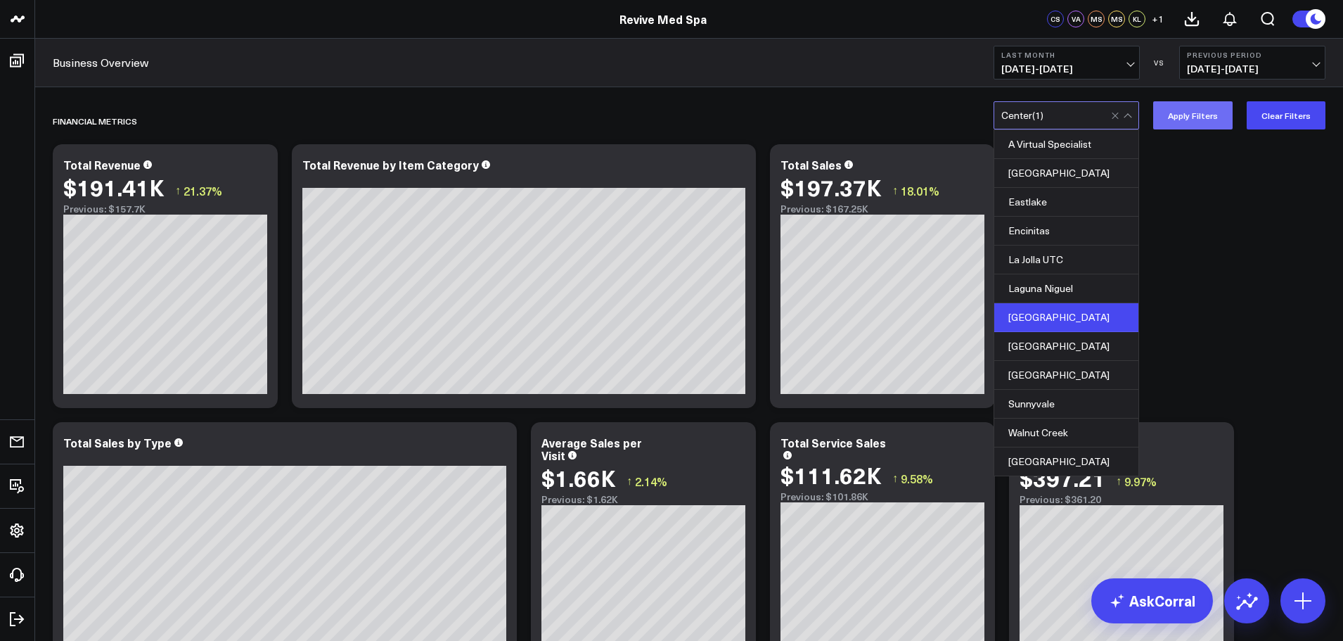
click at [1185, 118] on button "Apply Filters" at bounding box center [1192, 115] width 79 height 28
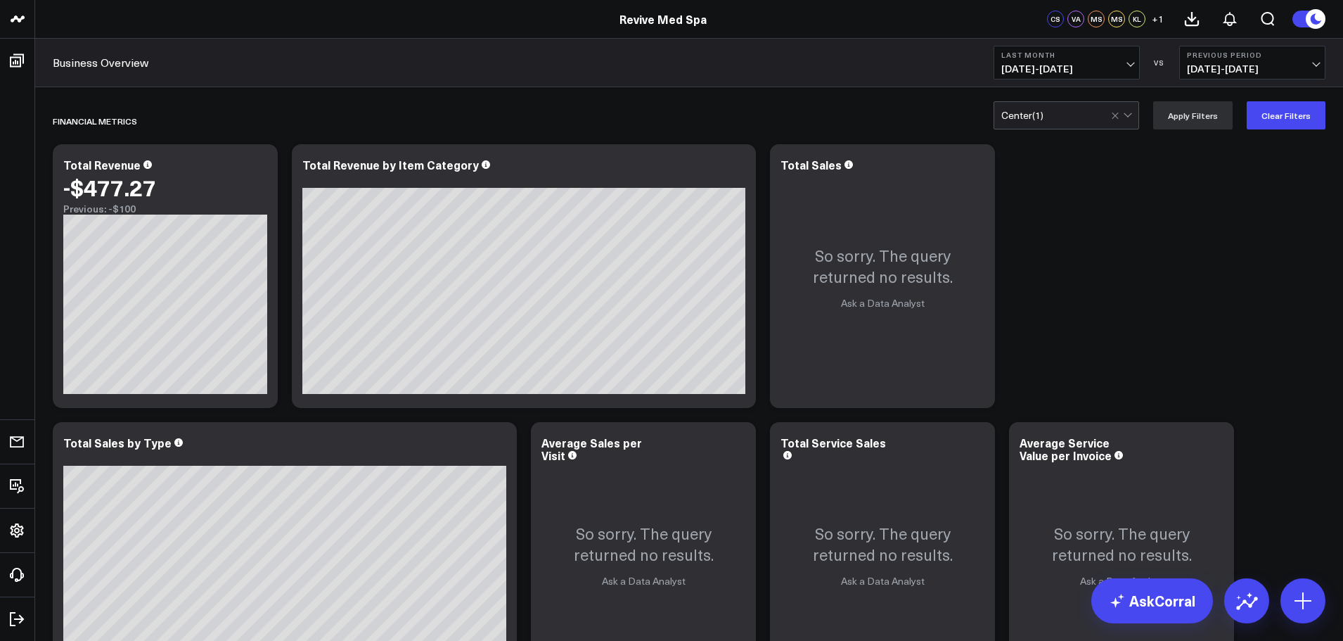
click at [1128, 117] on div at bounding box center [1123, 115] width 24 height 27
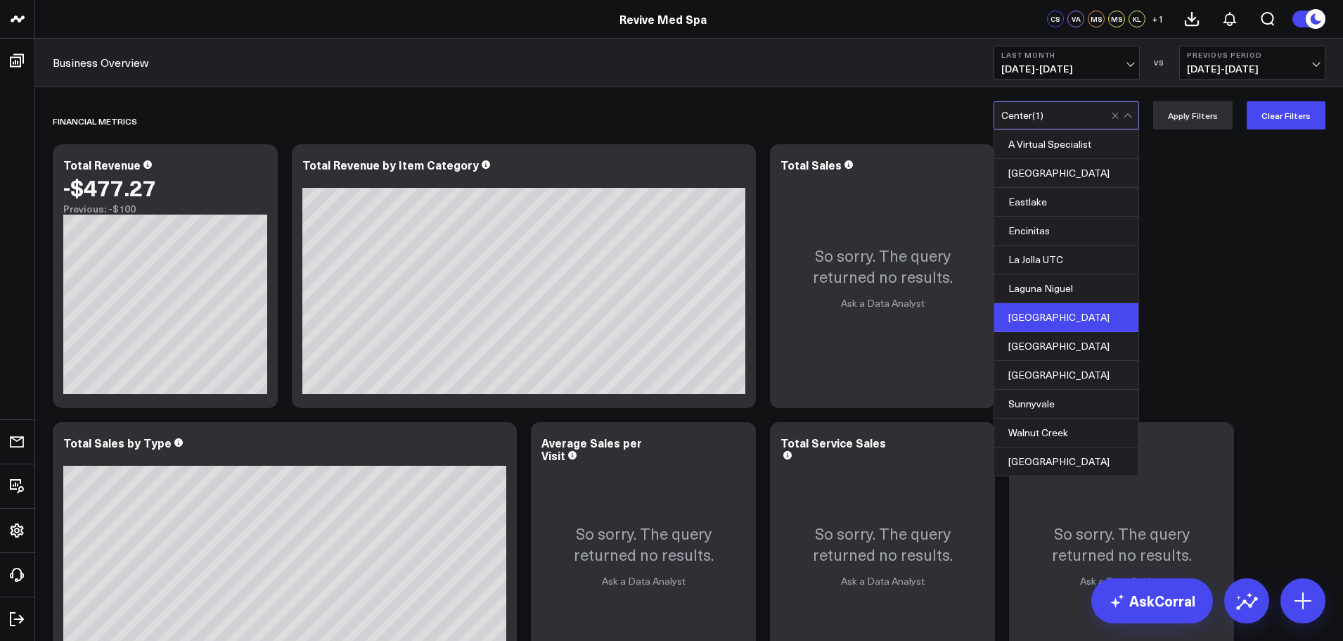
drag, startPoint x: 1062, startPoint y: 316, endPoint x: 1057, endPoint y: 310, distance: 8.0
click at [1061, 316] on div "[GEOGRAPHIC_DATA]" at bounding box center [1066, 317] width 144 height 29
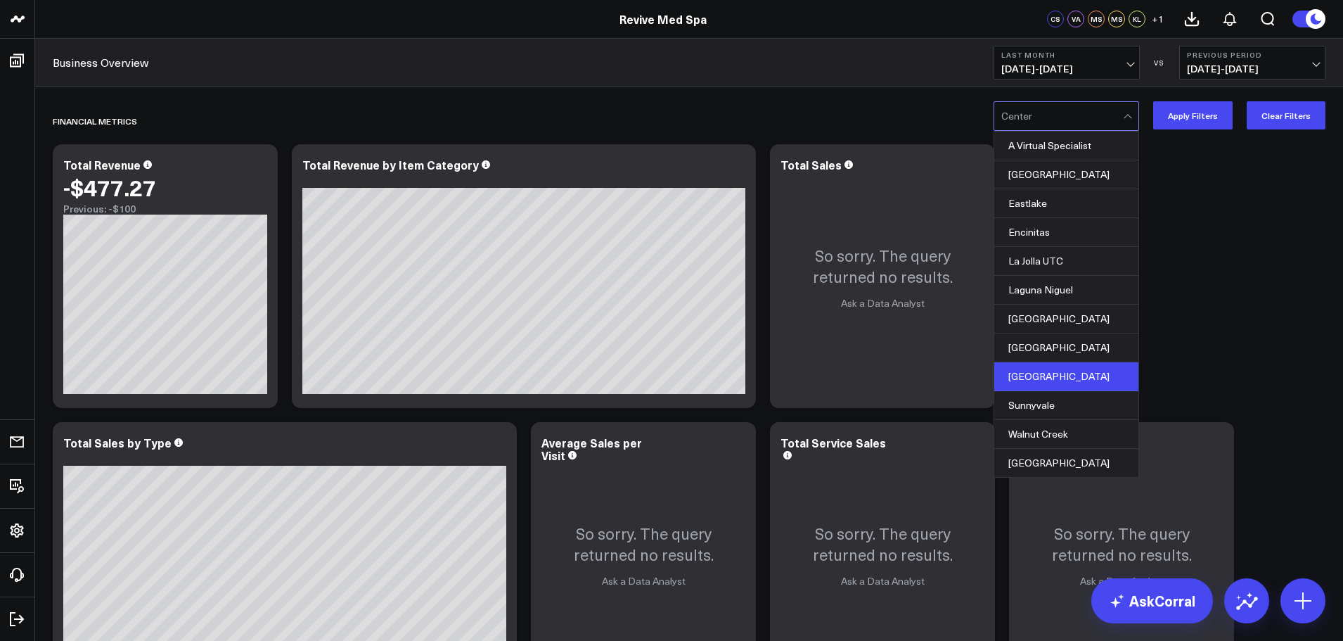
scroll to position [70, 0]
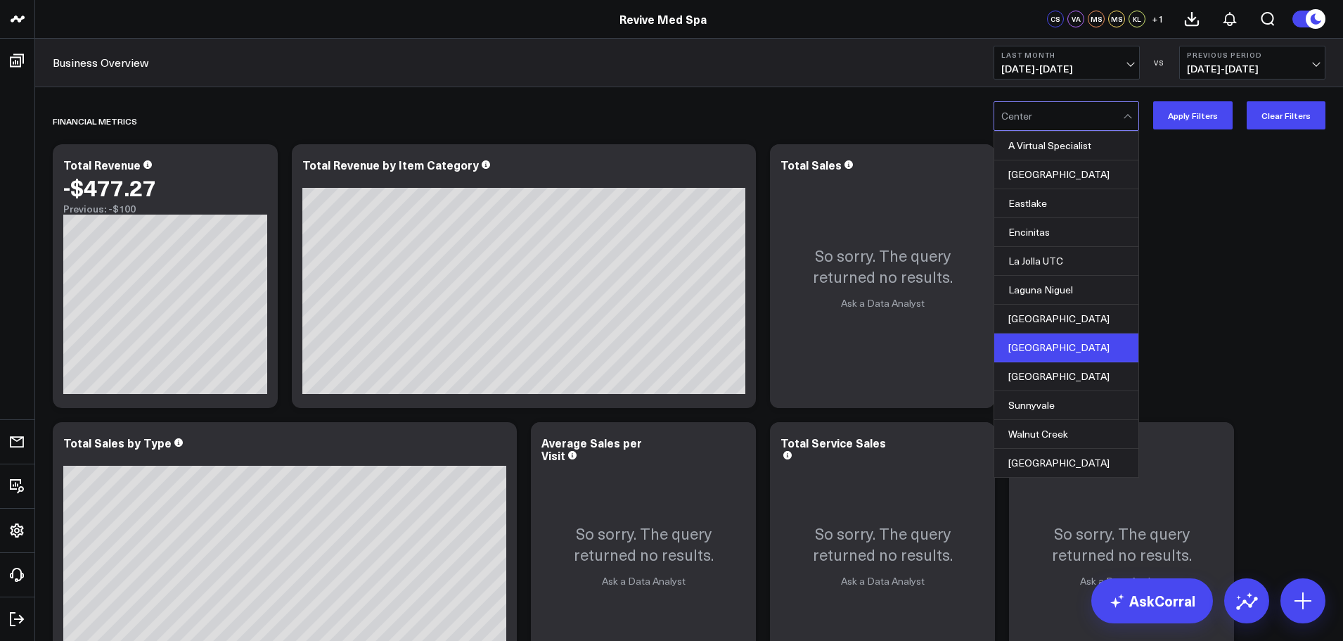
click at [1053, 333] on div "[GEOGRAPHIC_DATA]" at bounding box center [1066, 347] width 144 height 29
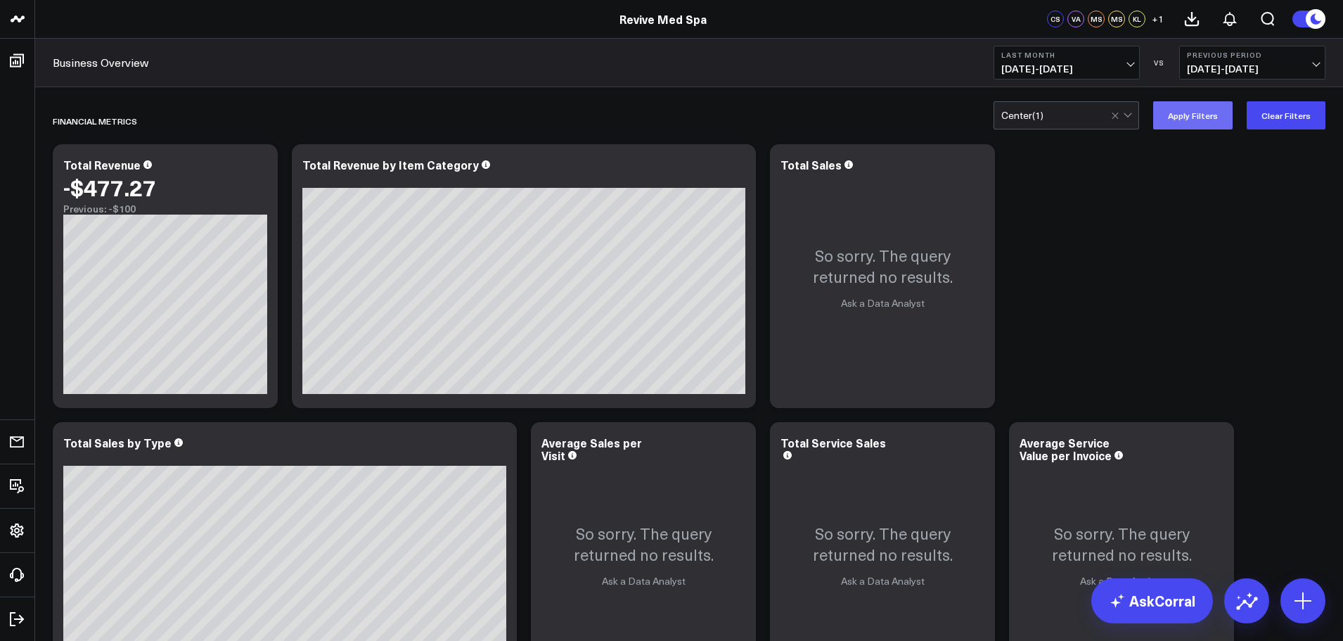
click at [1197, 126] on button "Apply Filters" at bounding box center [1192, 115] width 79 height 28
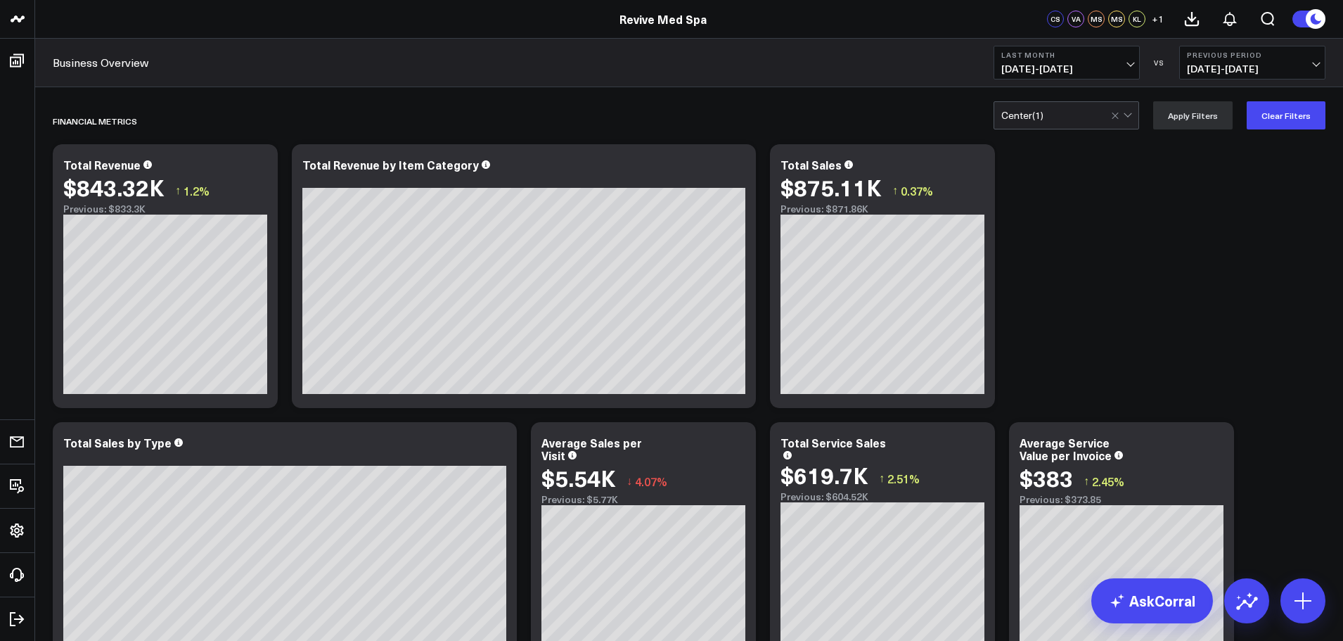
click at [1134, 124] on div at bounding box center [1123, 115] width 24 height 27
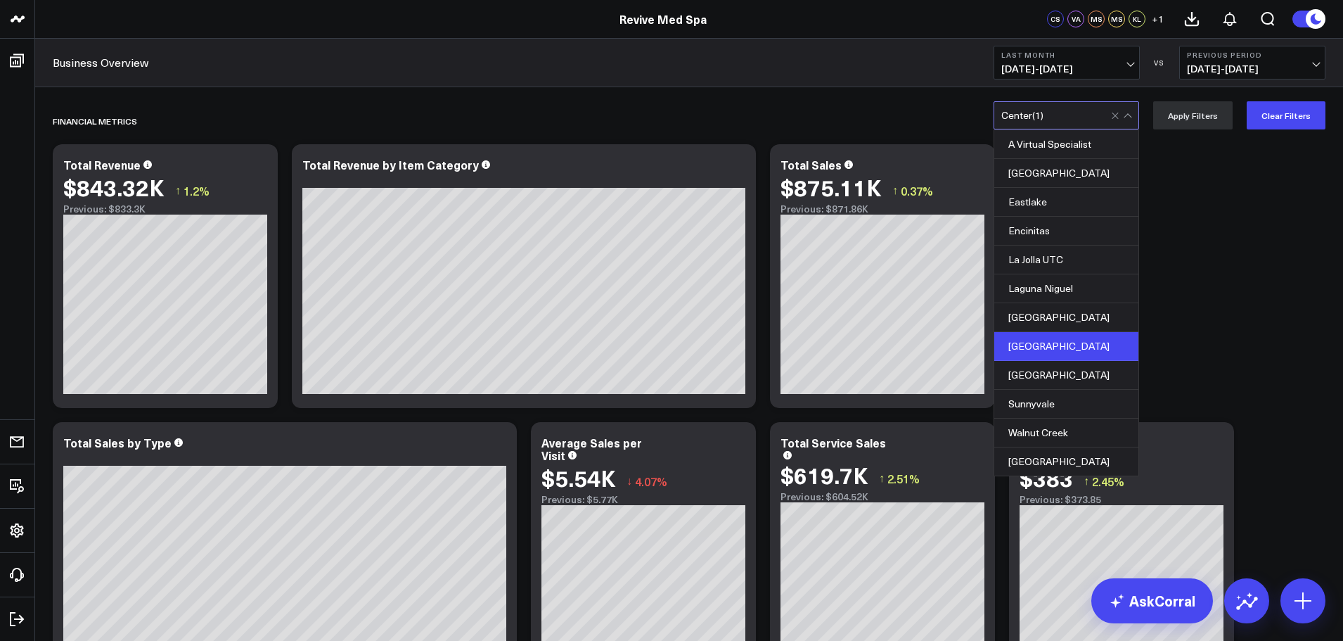
click at [1134, 124] on div at bounding box center [1123, 115] width 24 height 27
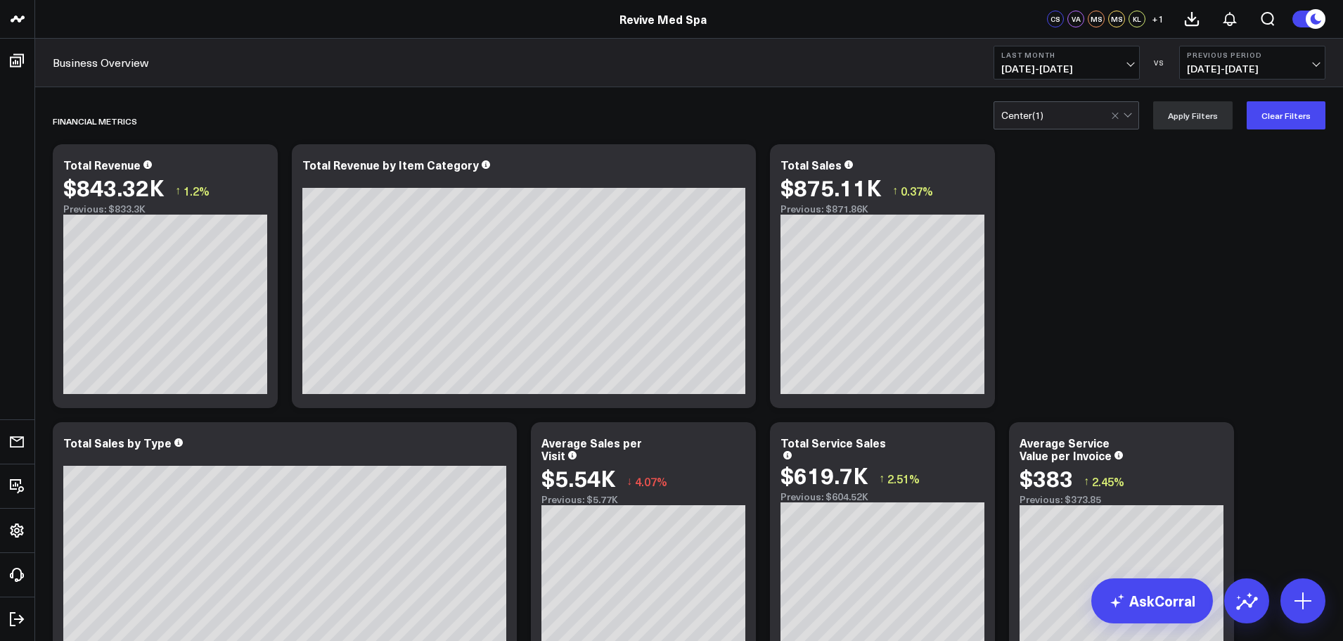
click at [1134, 124] on div at bounding box center [1123, 115] width 24 height 27
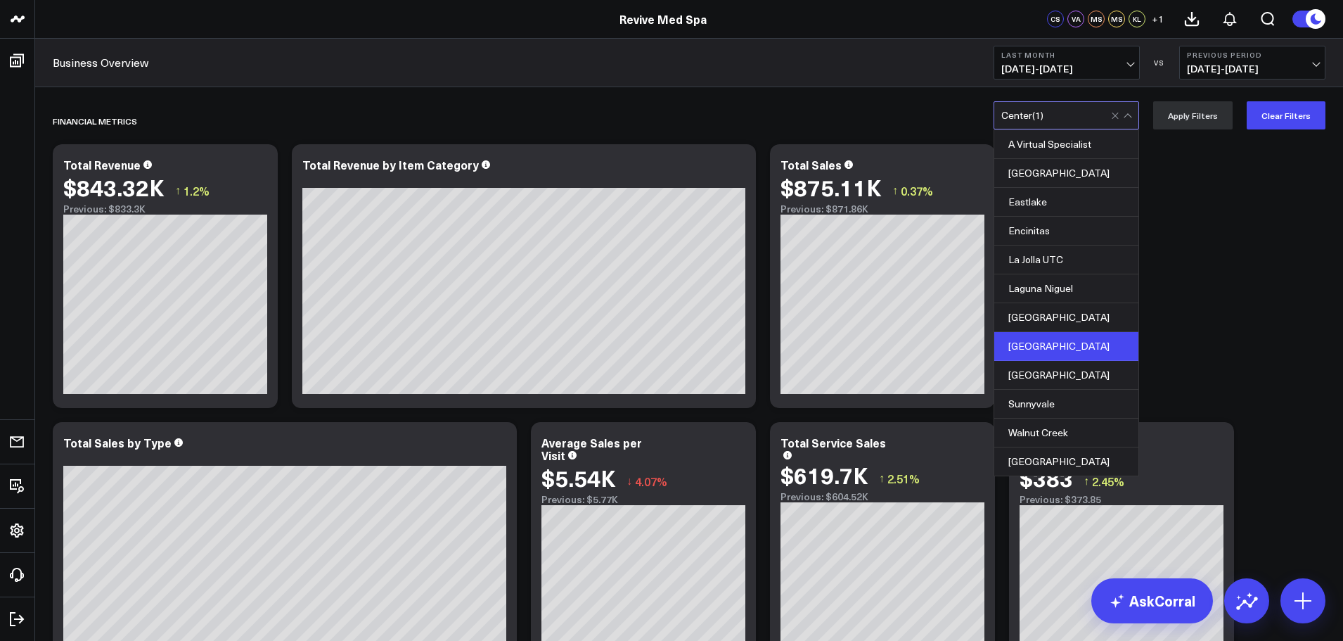
scroll to position [134, 0]
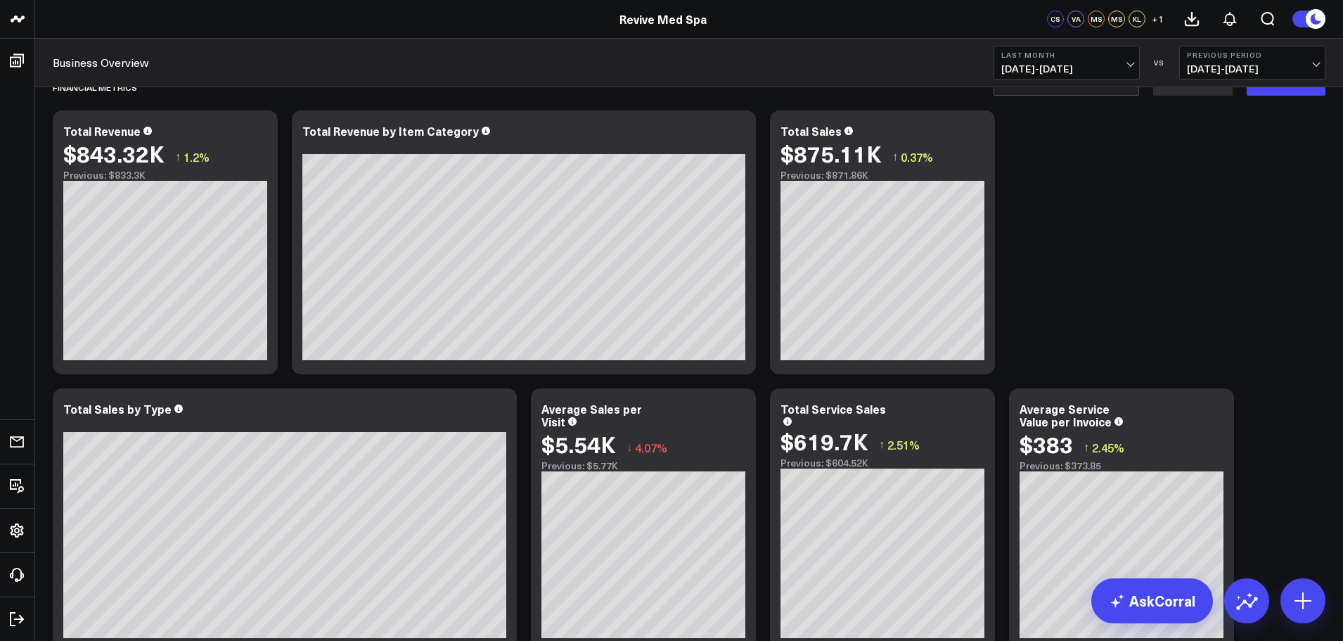
scroll to position [0, 0]
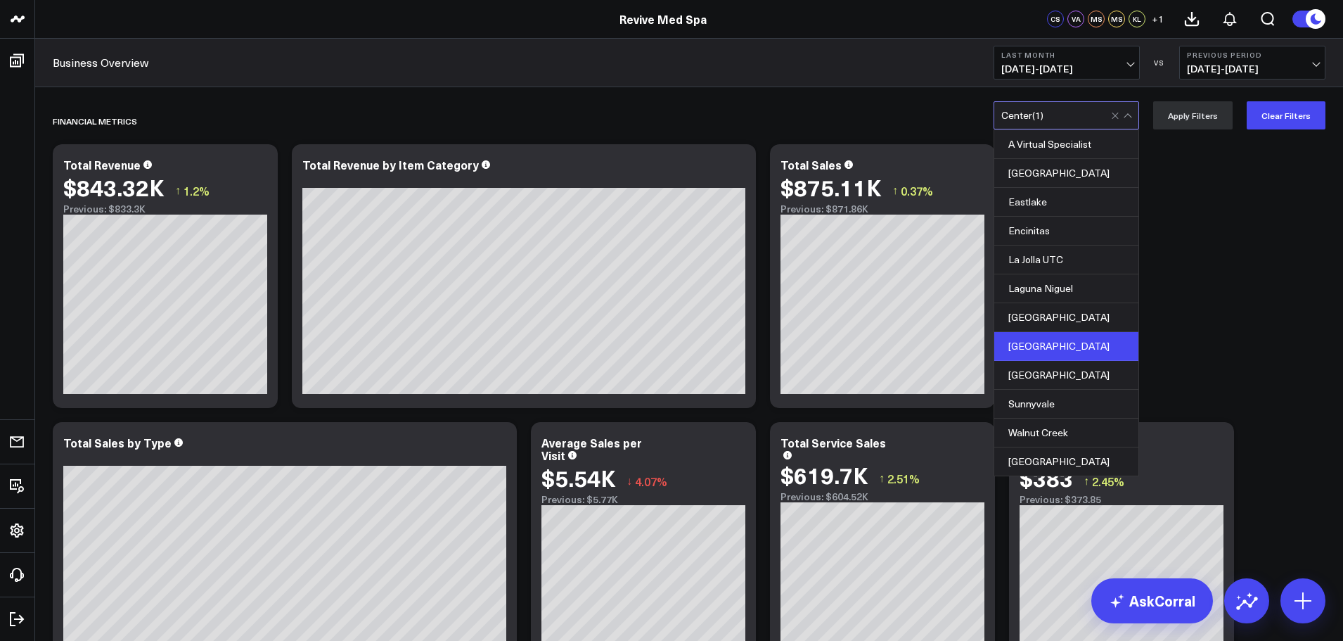
click at [1133, 118] on div at bounding box center [1123, 115] width 24 height 27
click at [1092, 361] on div "[GEOGRAPHIC_DATA]" at bounding box center [1066, 375] width 144 height 29
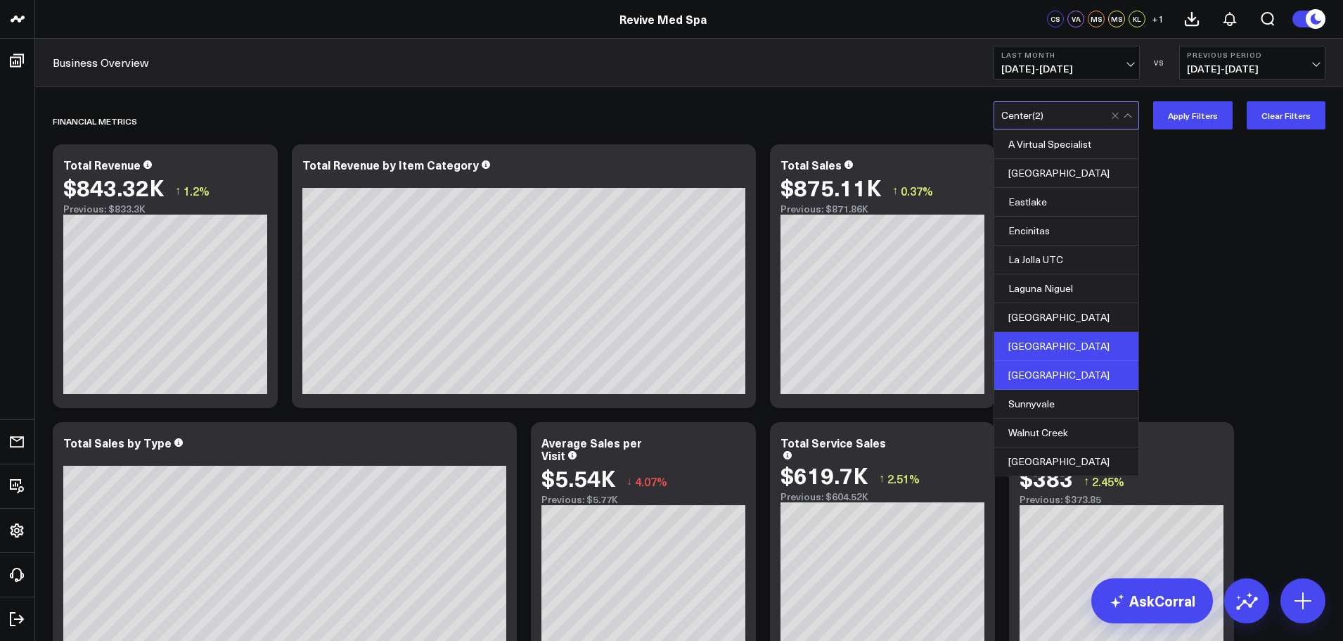
click at [1063, 332] on div "[GEOGRAPHIC_DATA]" at bounding box center [1066, 346] width 144 height 29
click at [1181, 113] on button "Apply Filters" at bounding box center [1192, 115] width 79 height 28
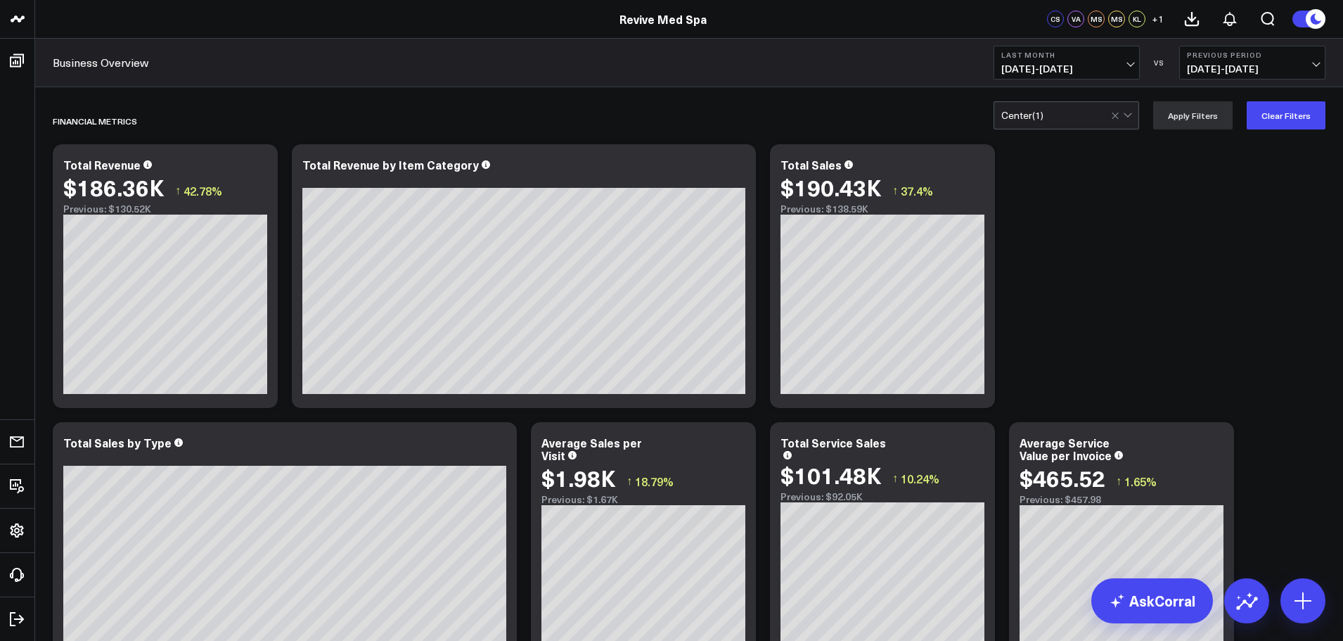
click at [1135, 113] on div at bounding box center [1123, 115] width 24 height 27
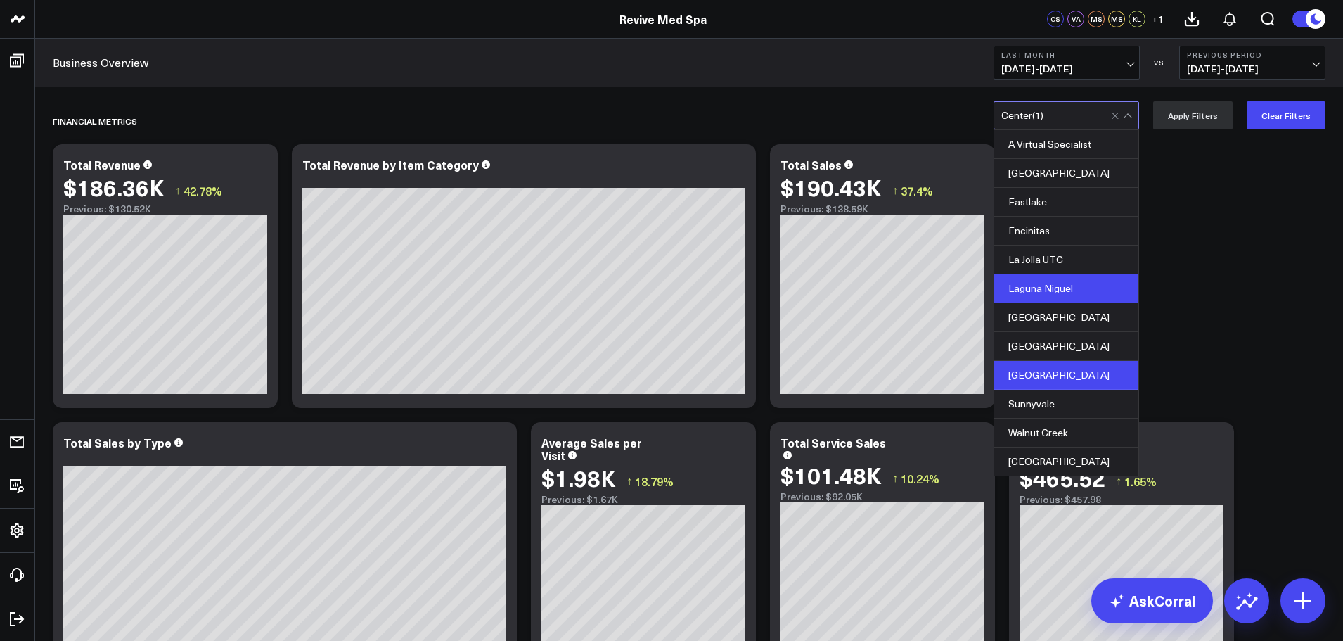
scroll to position [134, 0]
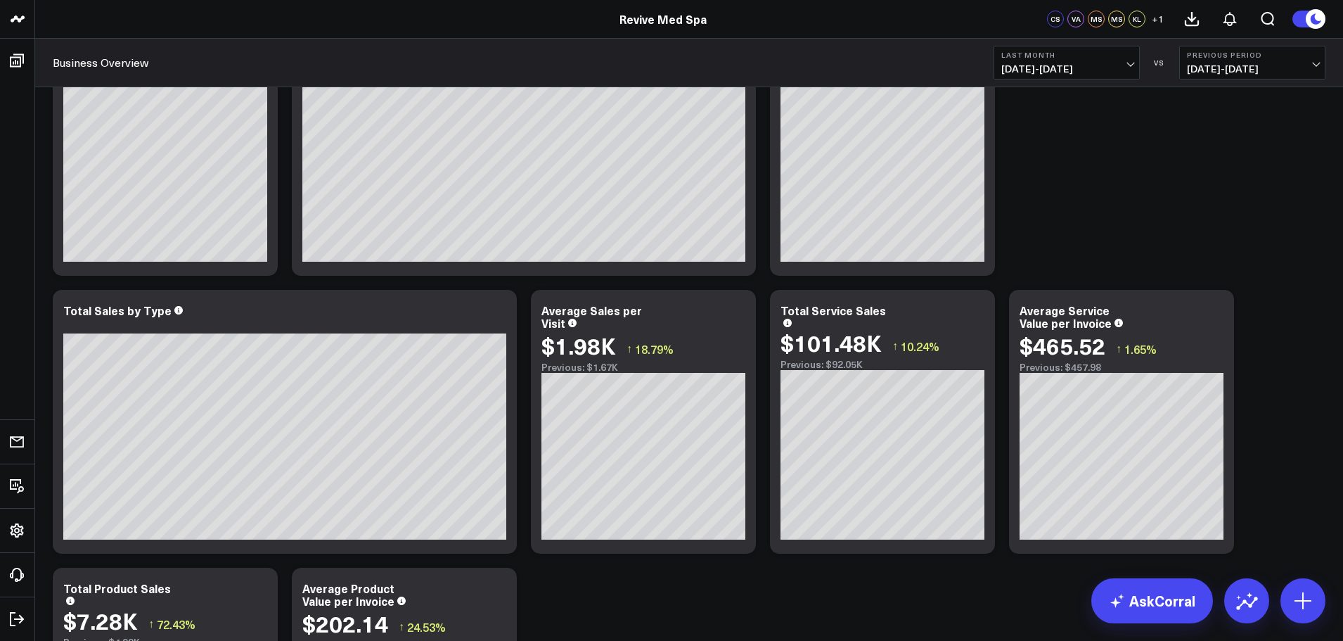
scroll to position [0, 0]
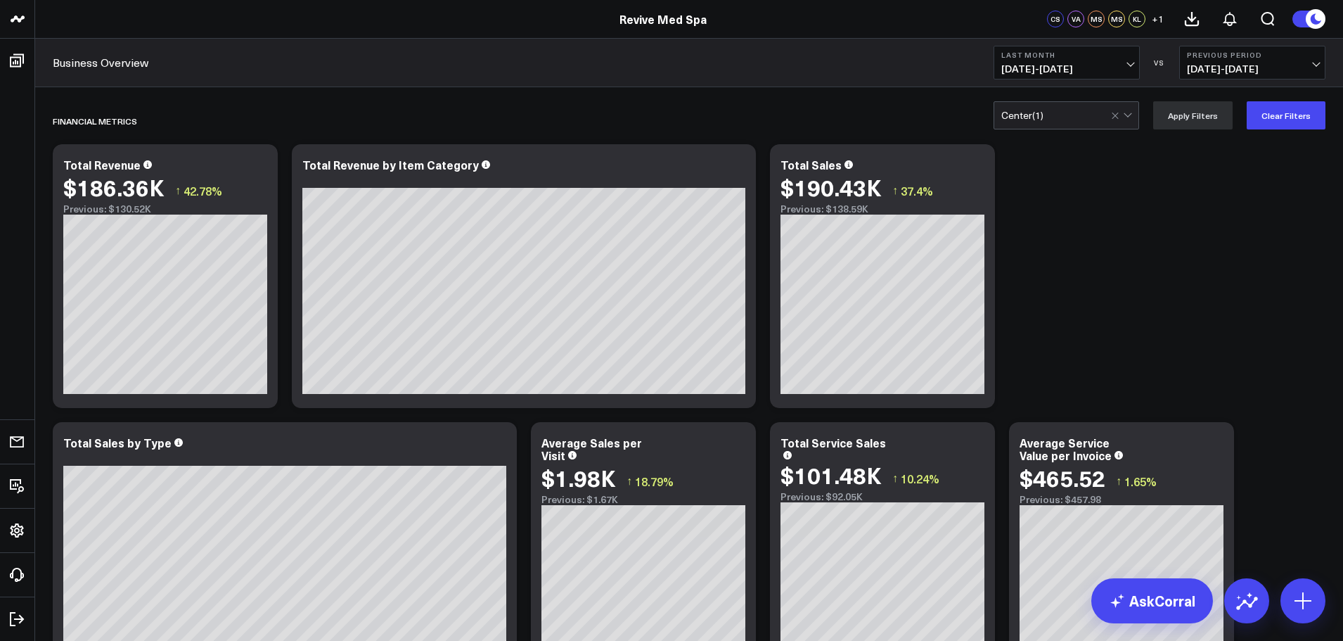
click at [1135, 118] on div at bounding box center [1123, 115] width 24 height 27
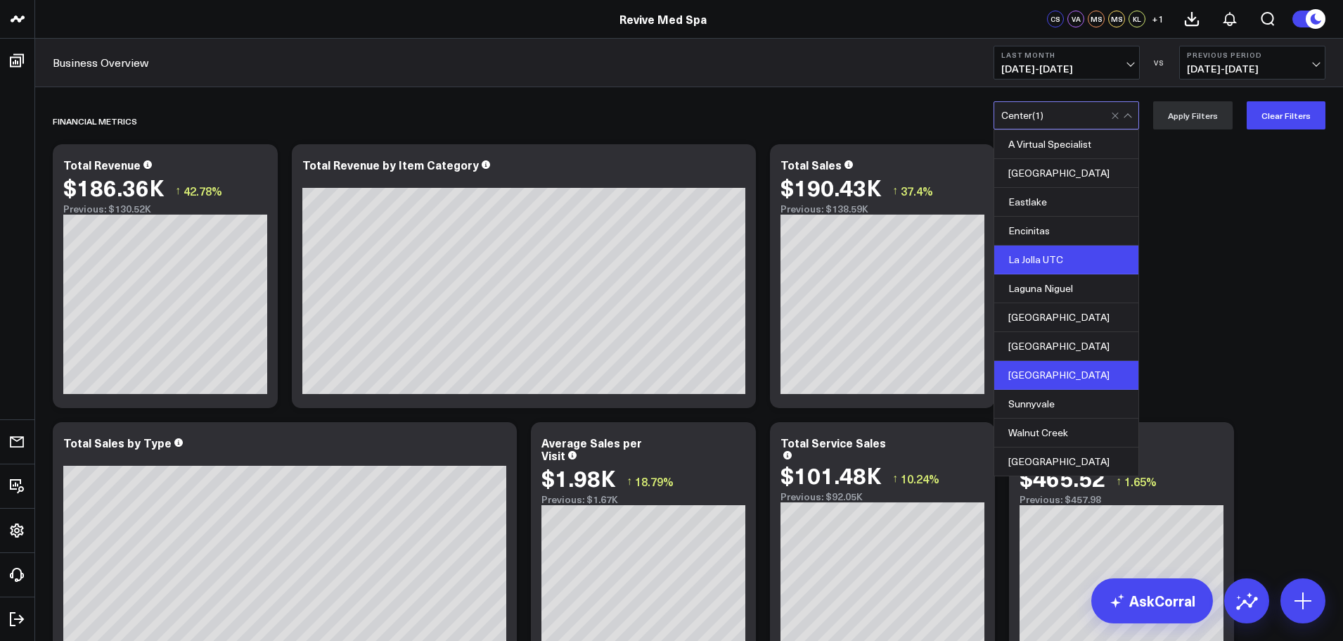
scroll to position [134, 0]
click at [1066, 361] on div "[GEOGRAPHIC_DATA]" at bounding box center [1066, 375] width 144 height 29
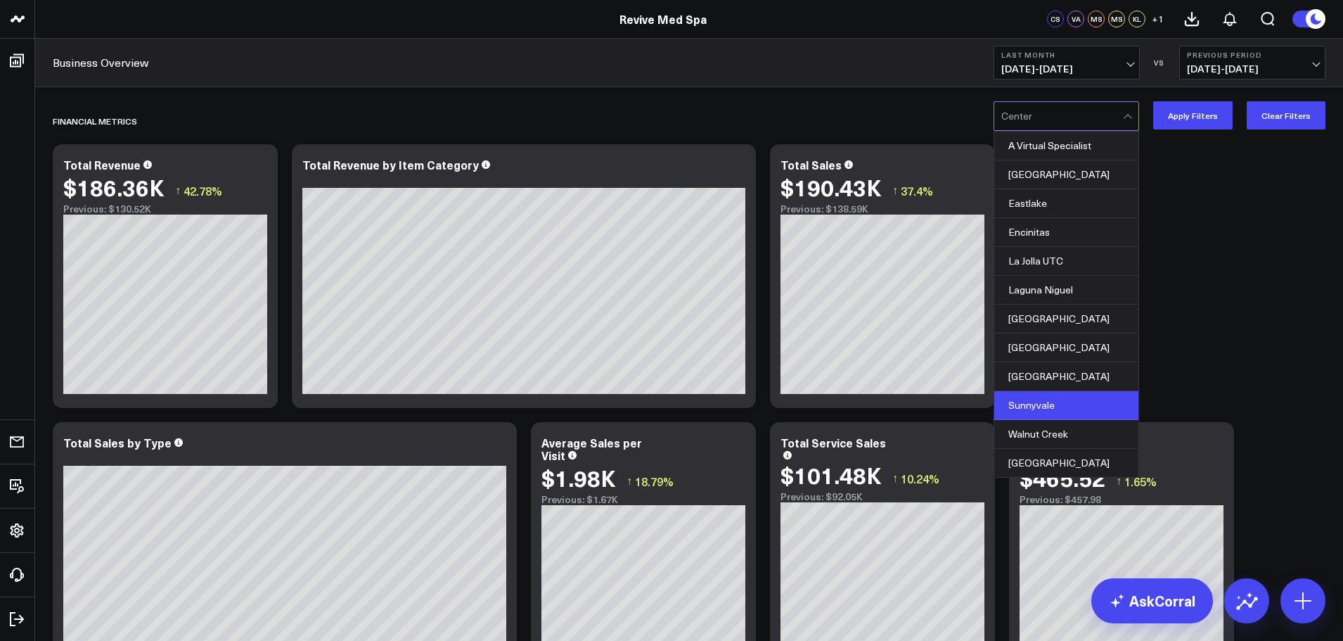
click at [1058, 391] on div "Sunnyvale" at bounding box center [1066, 405] width 144 height 29
click at [1196, 115] on button "Apply Filters" at bounding box center [1192, 115] width 79 height 28
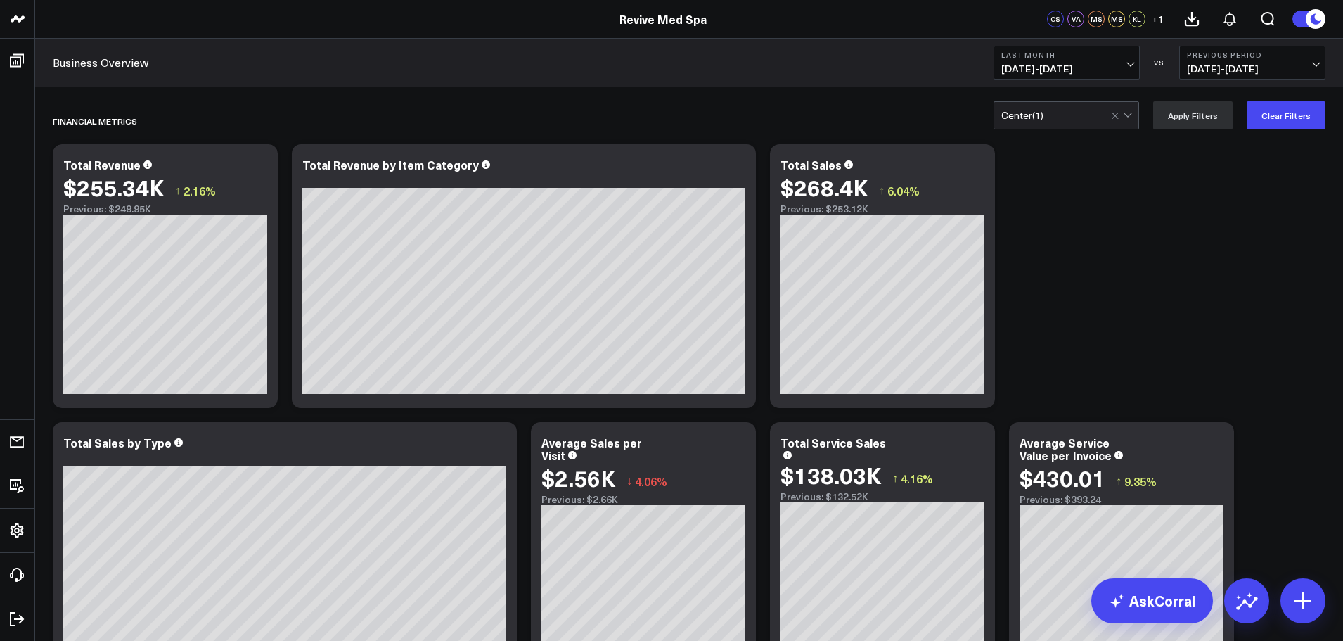
click at [1134, 117] on div at bounding box center [1123, 115] width 24 height 27
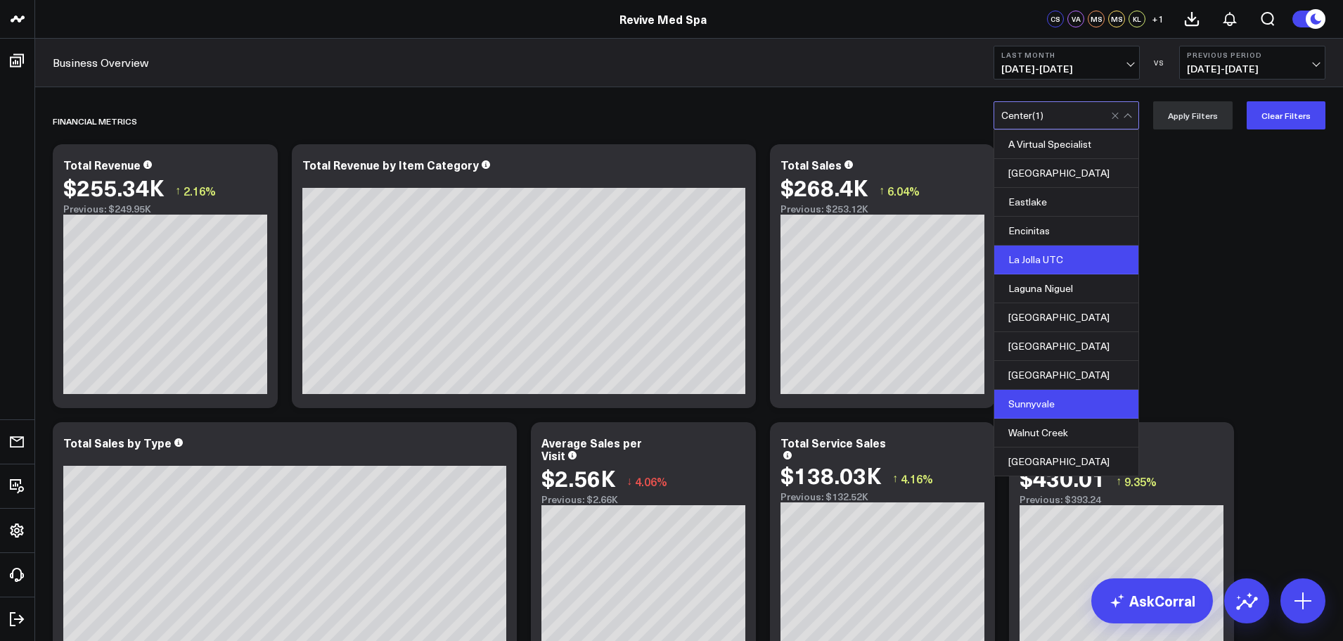
scroll to position [134, 0]
click at [1070, 390] on div "Sunnyvale" at bounding box center [1066, 404] width 144 height 29
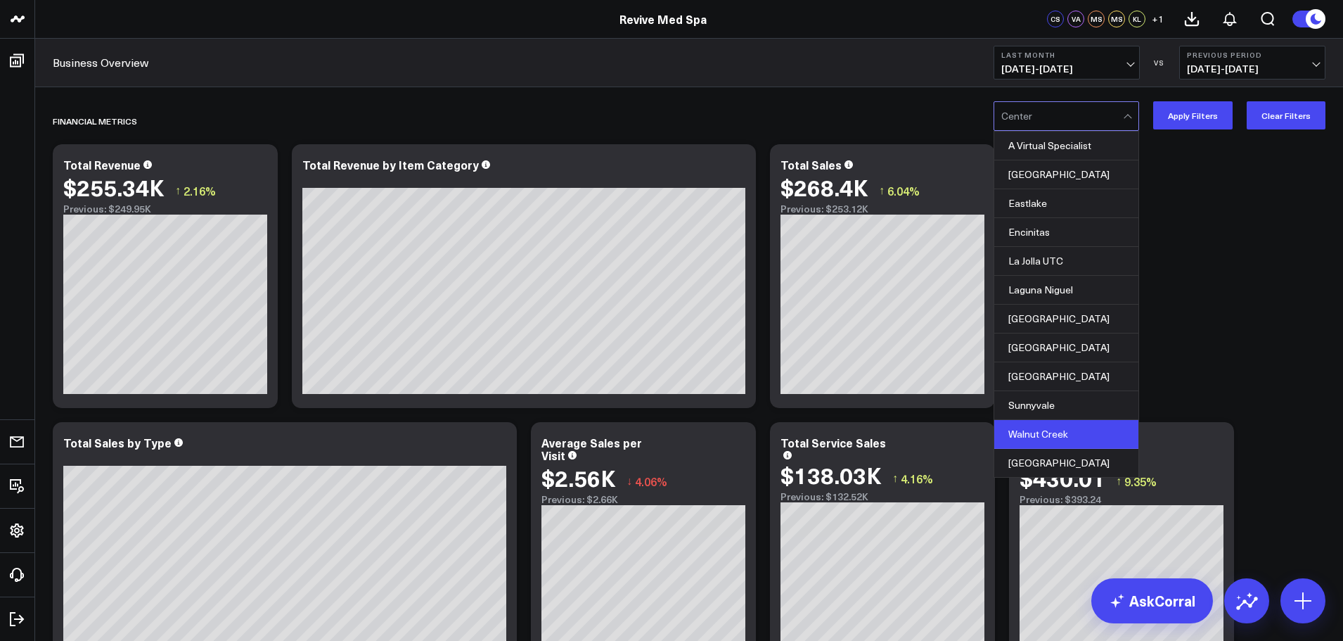
click at [1077, 420] on div "Walnut Creek" at bounding box center [1066, 434] width 144 height 29
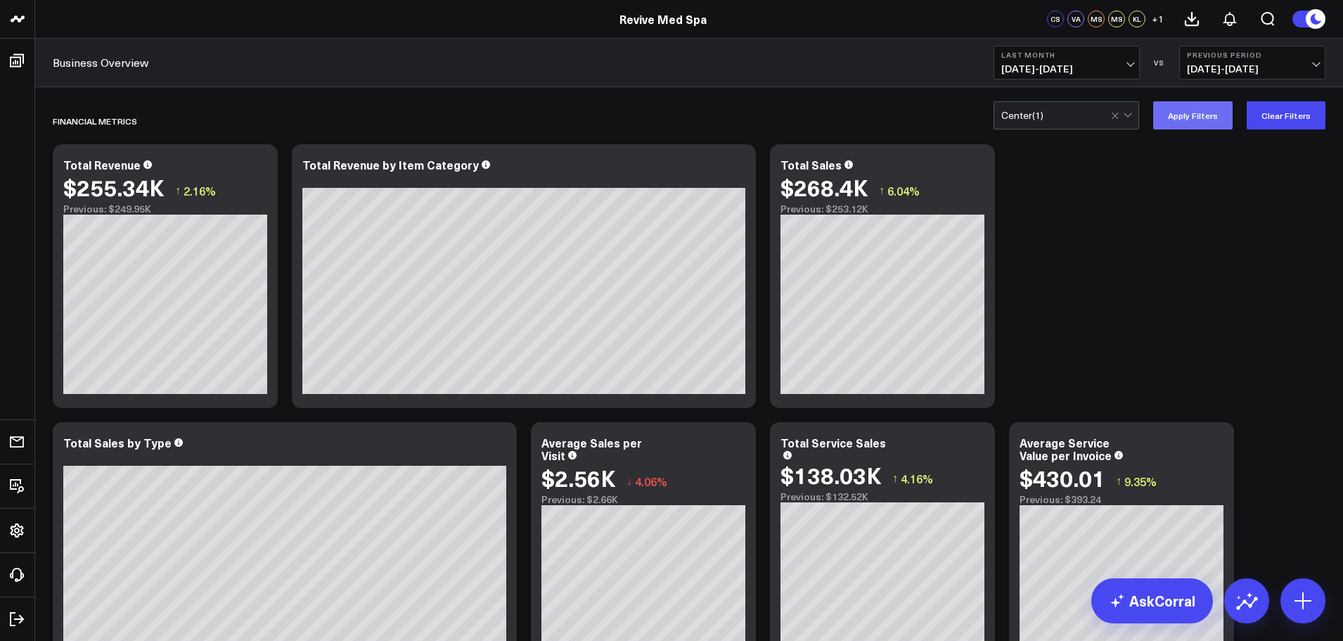
click at [1180, 120] on button "Apply Filters" at bounding box center [1192, 115] width 79 height 28
click at [1135, 122] on div at bounding box center [1123, 115] width 24 height 27
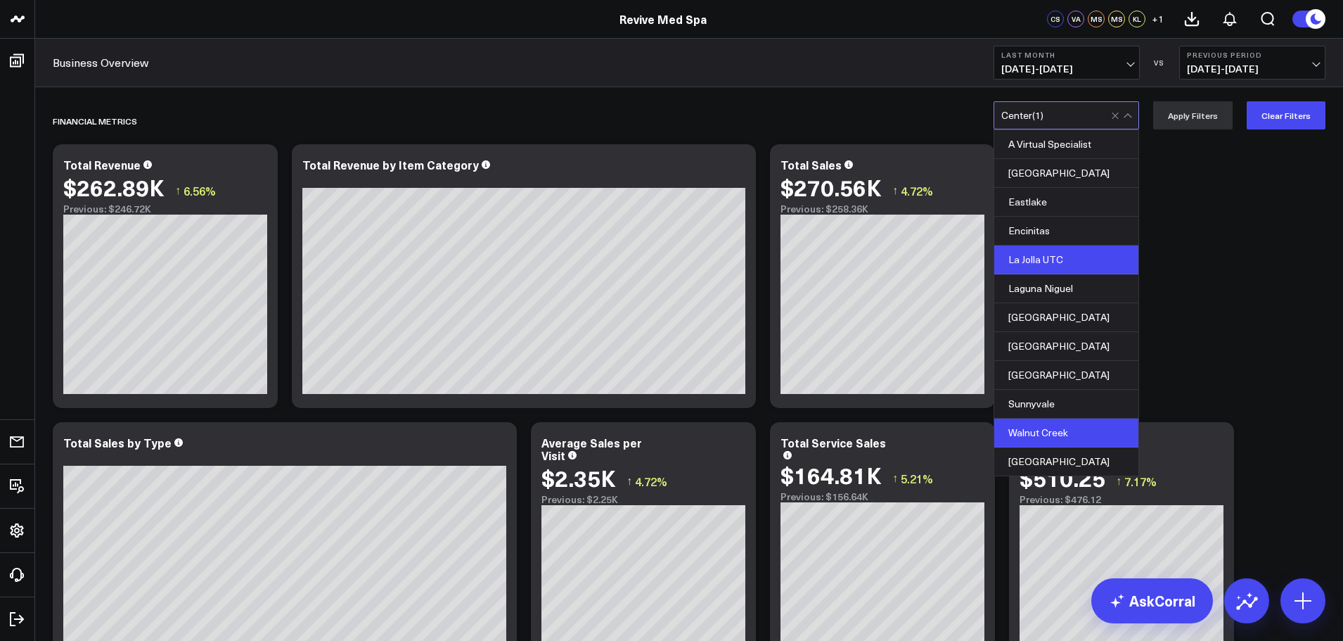
scroll to position [134, 0]
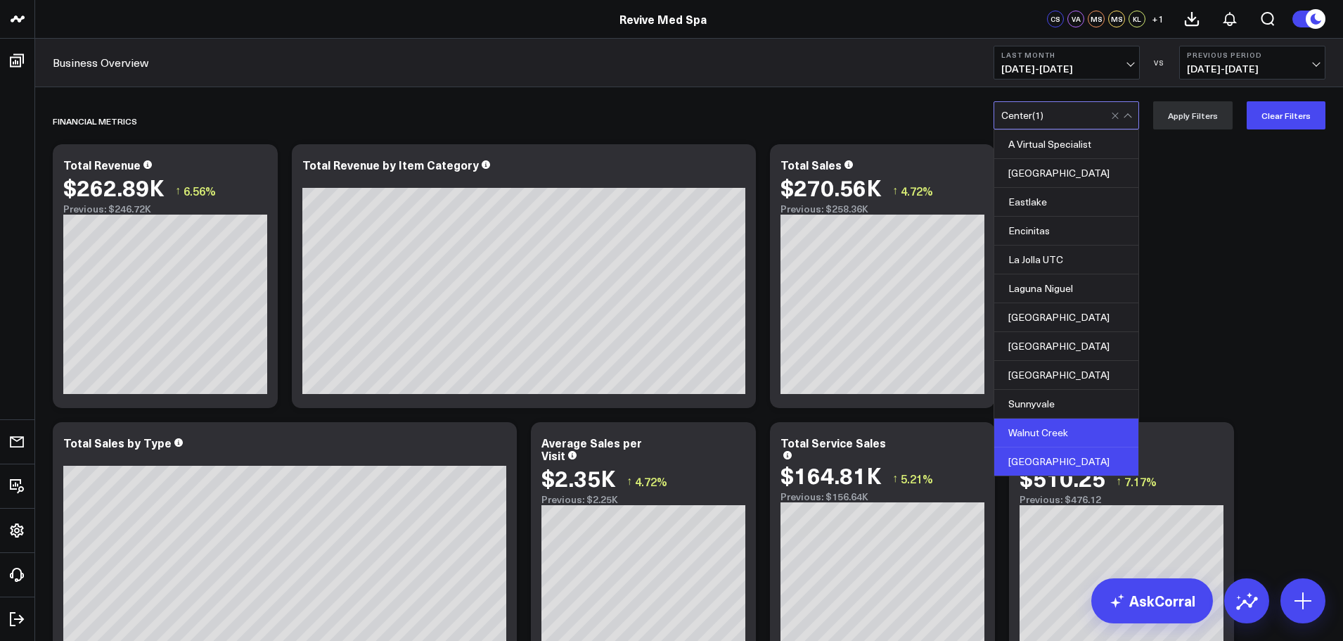
click at [1067, 447] on div "[GEOGRAPHIC_DATA]" at bounding box center [1066, 461] width 144 height 28
click at [1084, 418] on div "Walnut Creek" at bounding box center [1066, 432] width 144 height 29
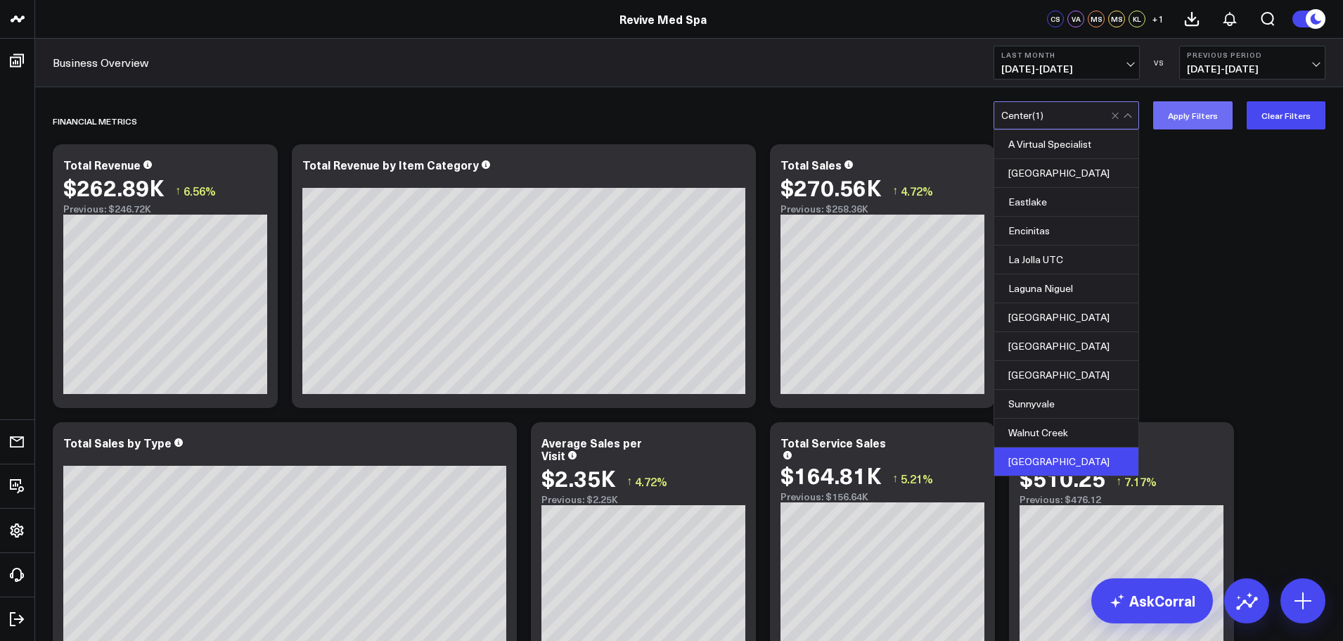
click at [1181, 117] on button "Apply Filters" at bounding box center [1192, 115] width 79 height 28
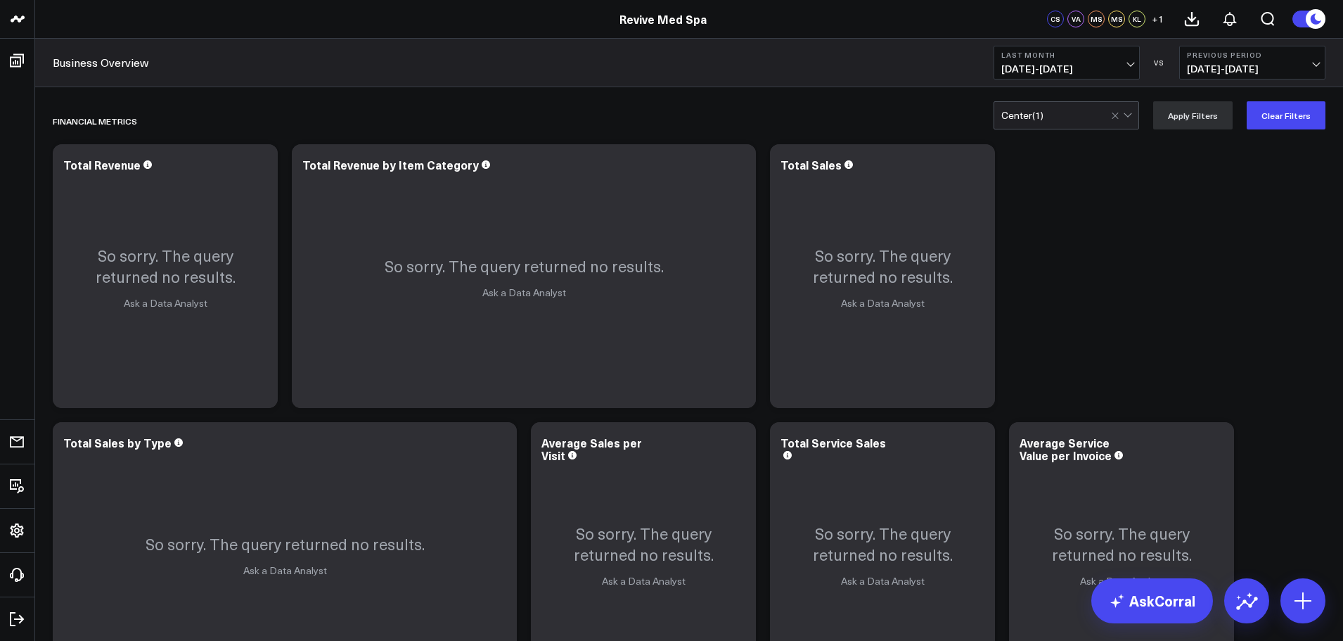
click at [1133, 120] on div at bounding box center [1123, 115] width 24 height 27
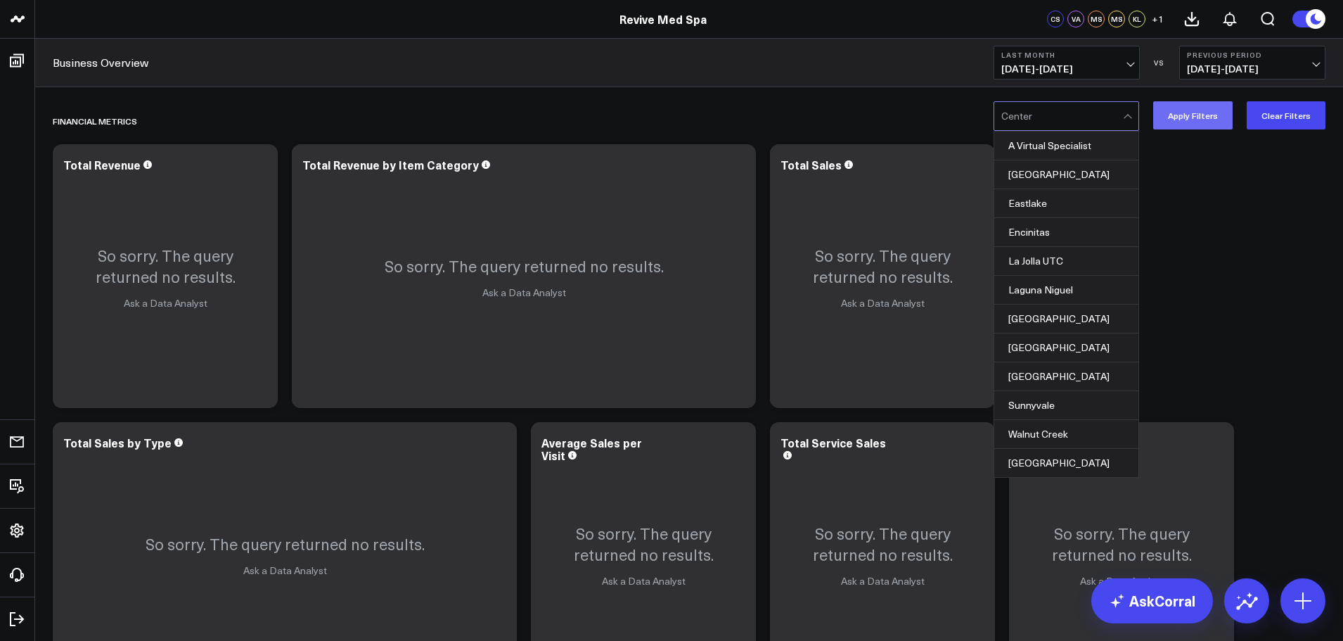
click at [1198, 117] on button "Apply Filters" at bounding box center [1192, 115] width 79 height 28
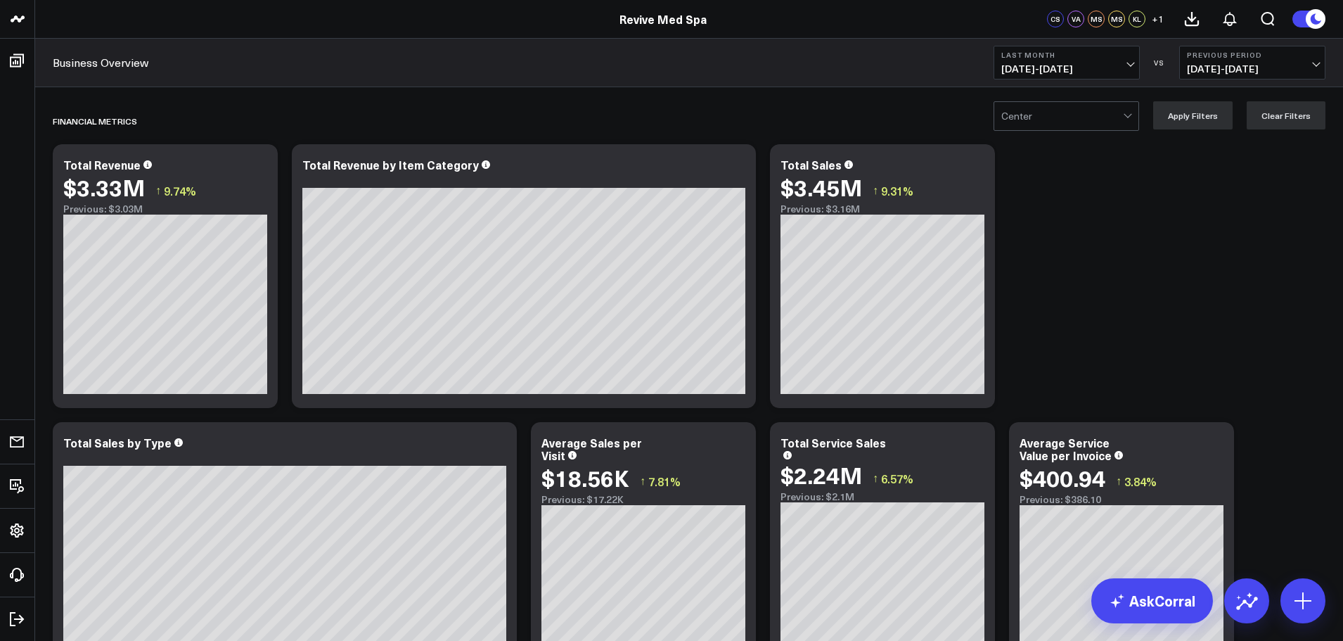
click at [1130, 110] on div at bounding box center [1129, 116] width 12 height 28
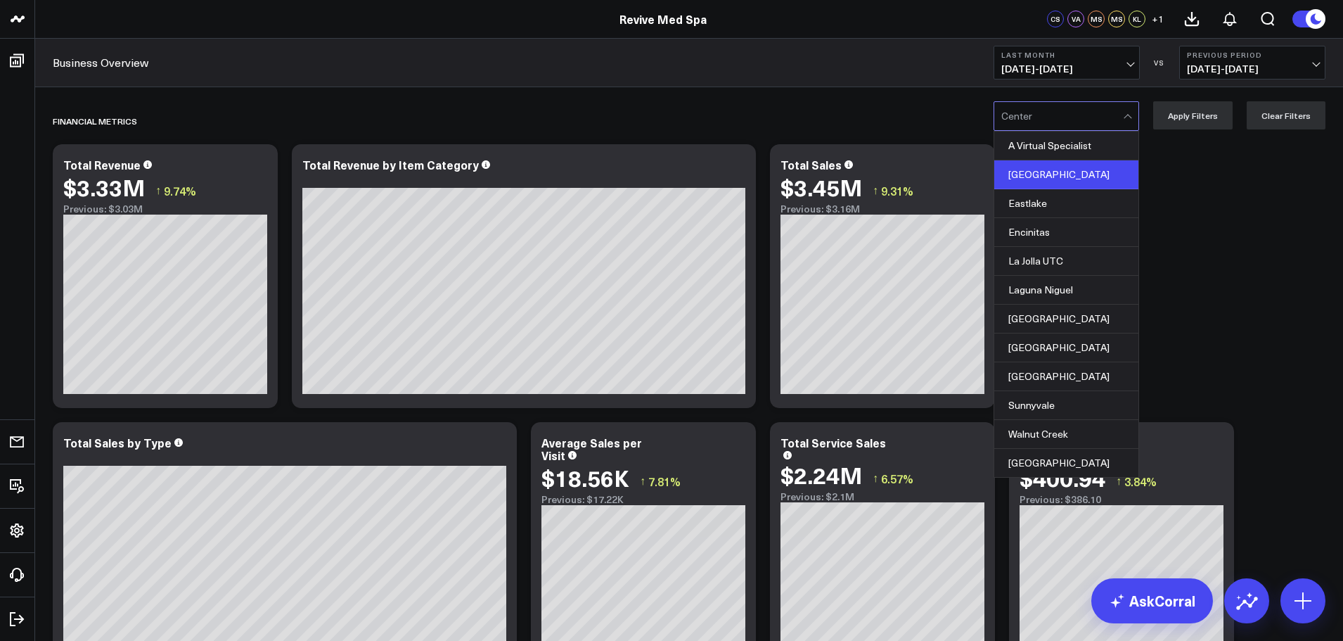
click at [1083, 174] on div "[GEOGRAPHIC_DATA]" at bounding box center [1066, 174] width 144 height 29
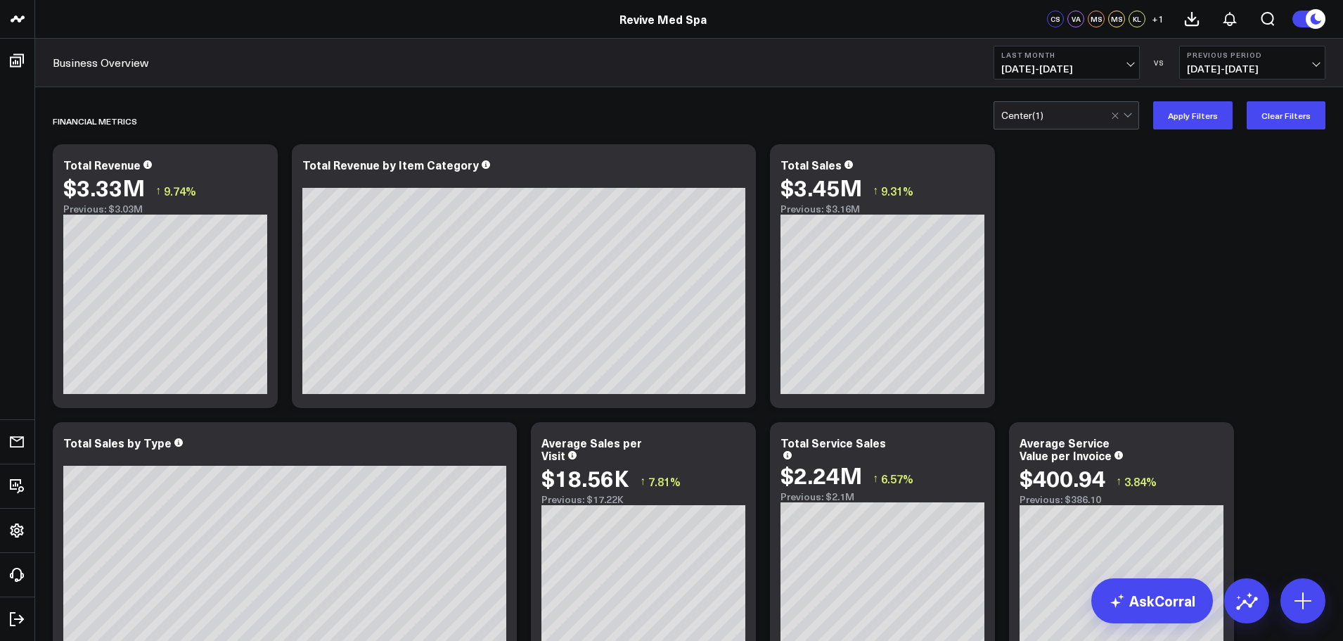
click at [1186, 120] on button "Apply Filters" at bounding box center [1192, 115] width 79 height 28
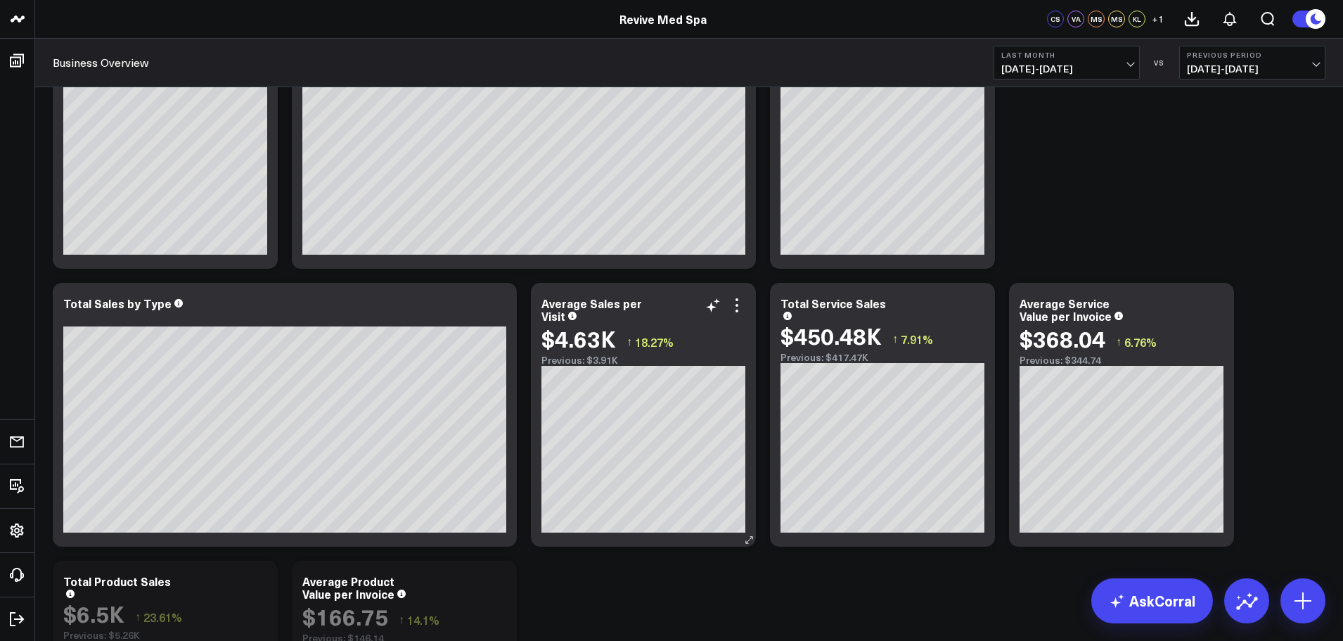
scroll to position [141, 0]
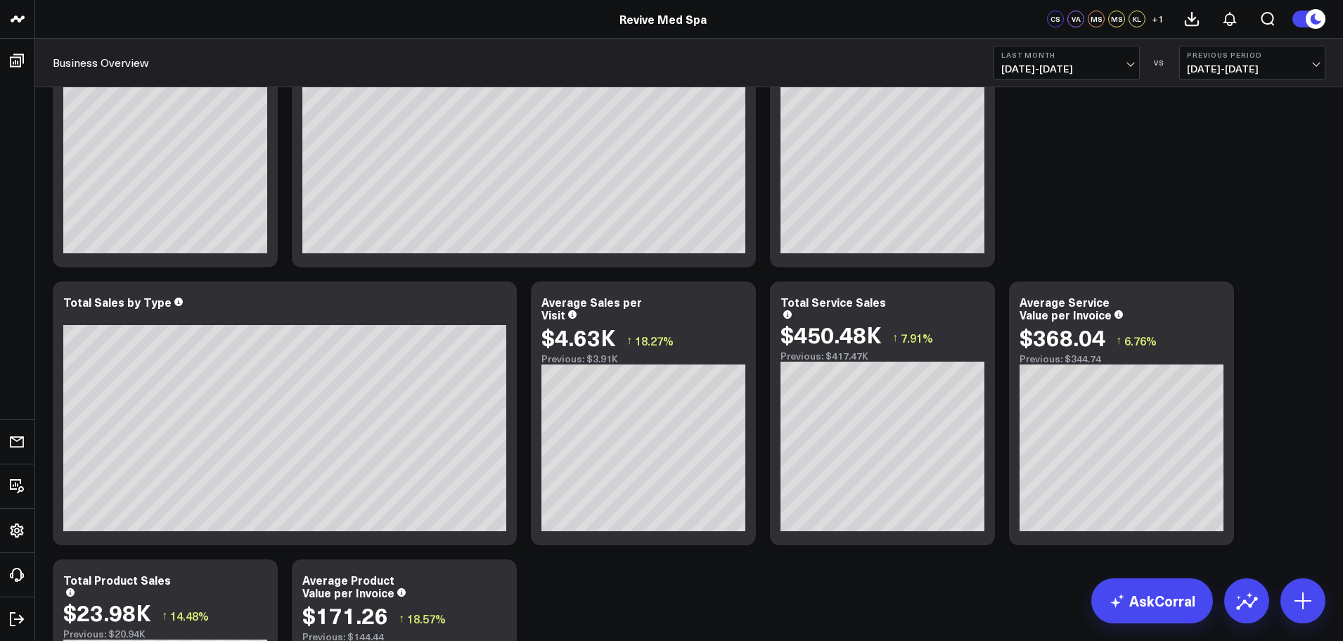
click at [1131, 63] on span "[DATE] - [DATE]" at bounding box center [1066, 68] width 131 height 11
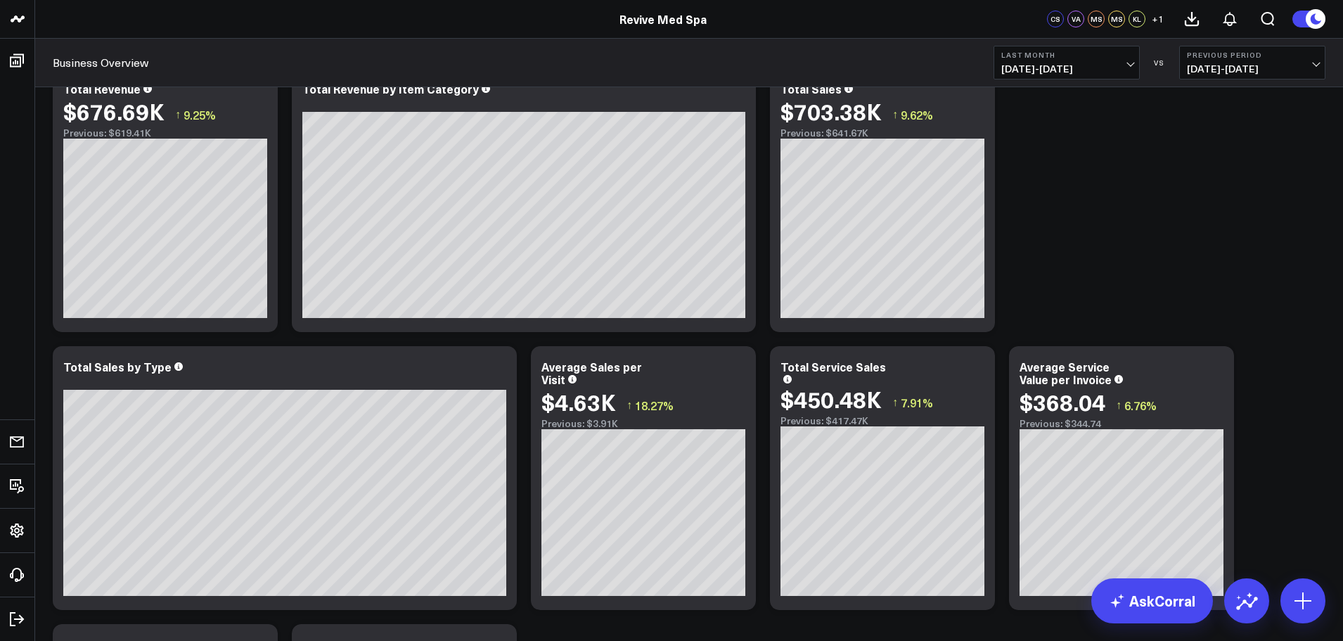
scroll to position [0, 0]
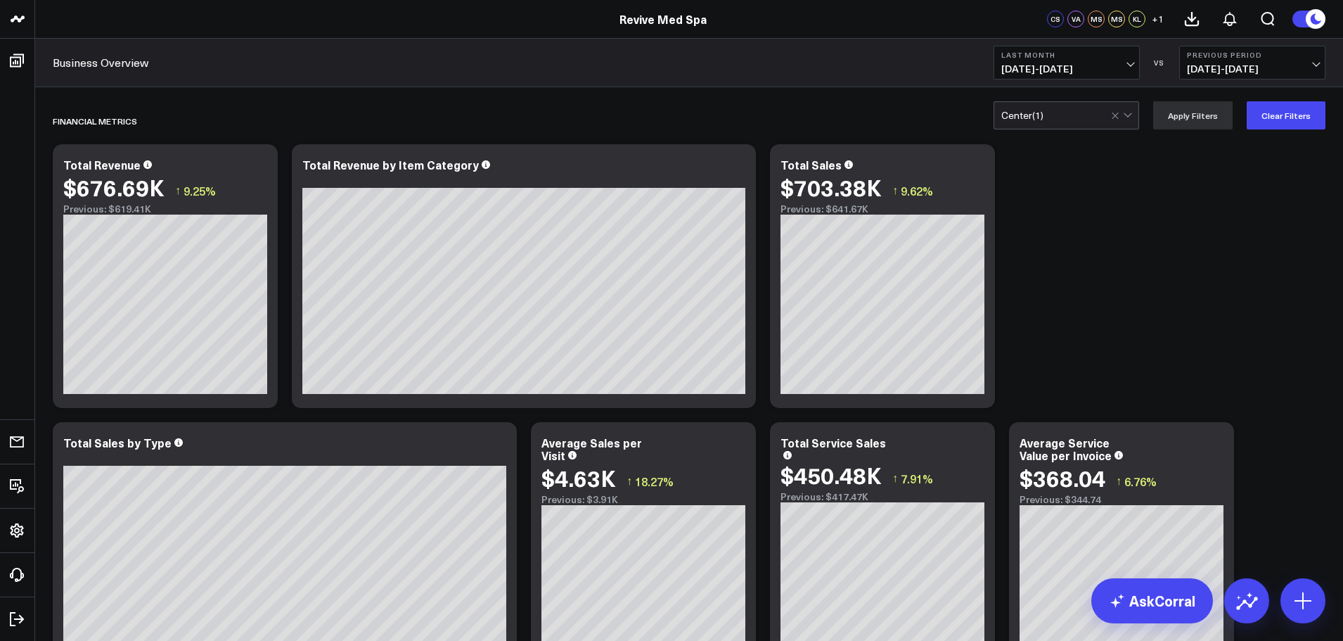
click at [1135, 117] on div at bounding box center [1123, 115] width 24 height 27
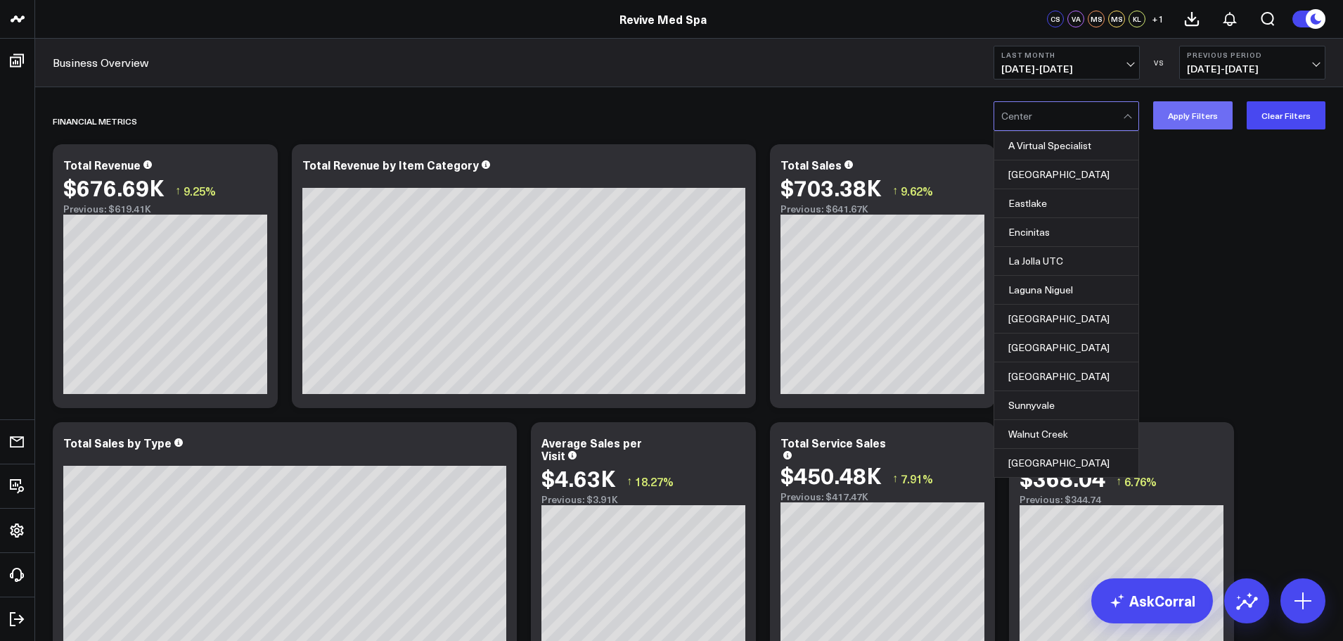
click at [1201, 108] on button "Apply Filters" at bounding box center [1192, 115] width 79 height 28
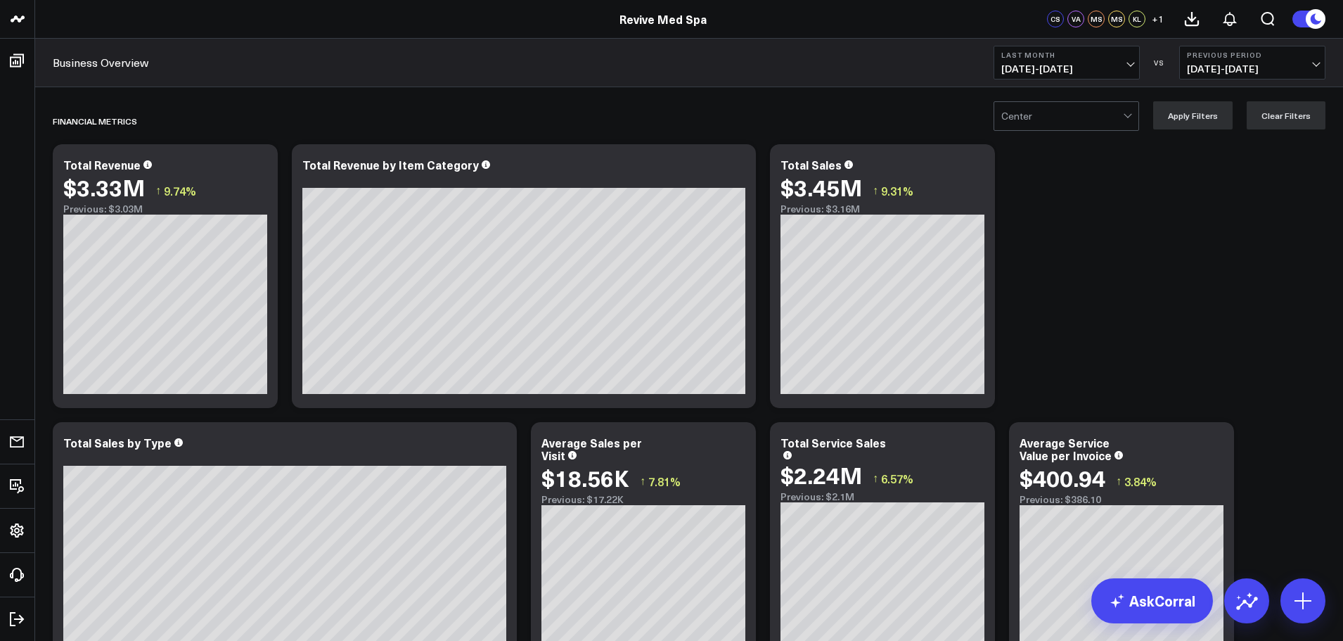
click at [1131, 118] on div at bounding box center [1129, 116] width 12 height 28
